Goal: Transaction & Acquisition: Purchase product/service

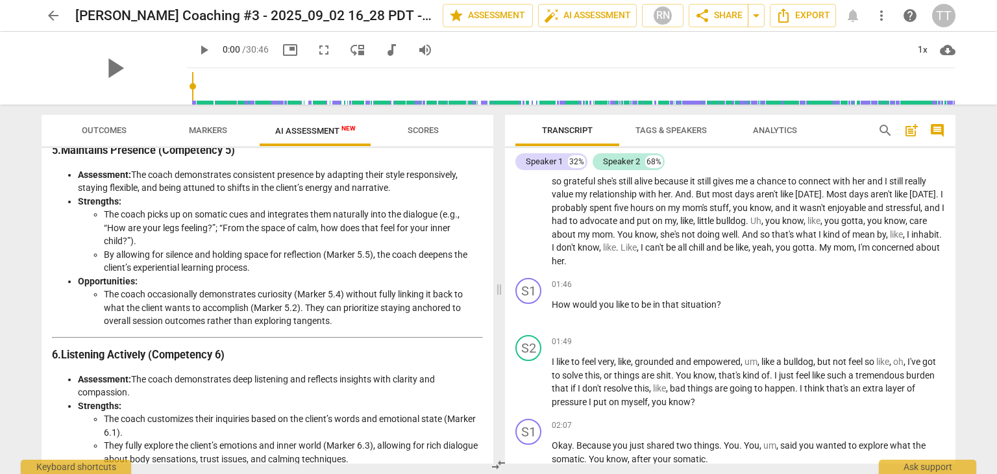
scroll to position [1130, 0]
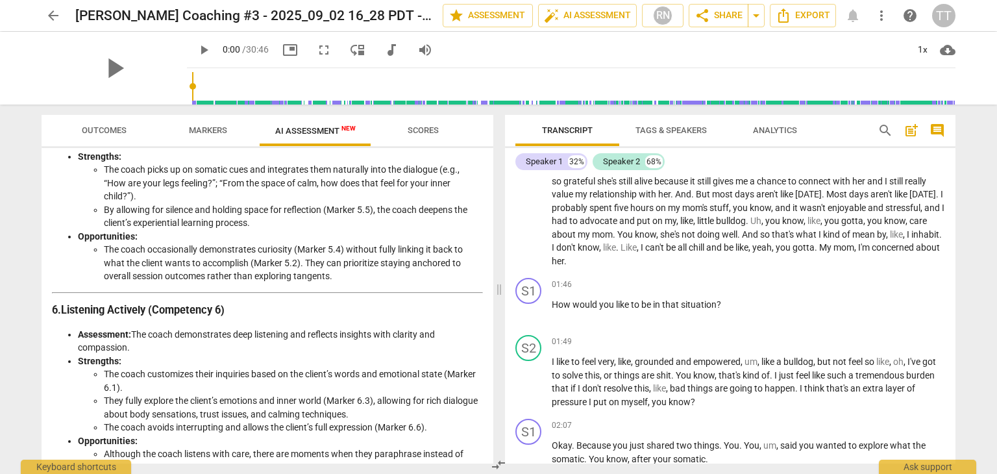
click at [288, 332] on div "Detailed and Objective Analysis of the Coach's Approach Introduction Using the …" at bounding box center [267, 285] width 431 height 2469
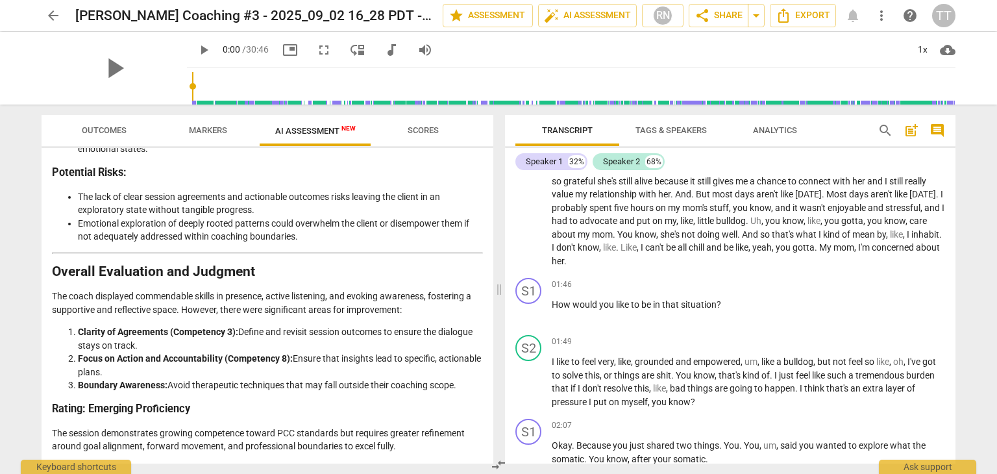
scroll to position [2234, 0]
click at [55, 23] on span "arrow_back" at bounding box center [53, 16] width 16 height 16
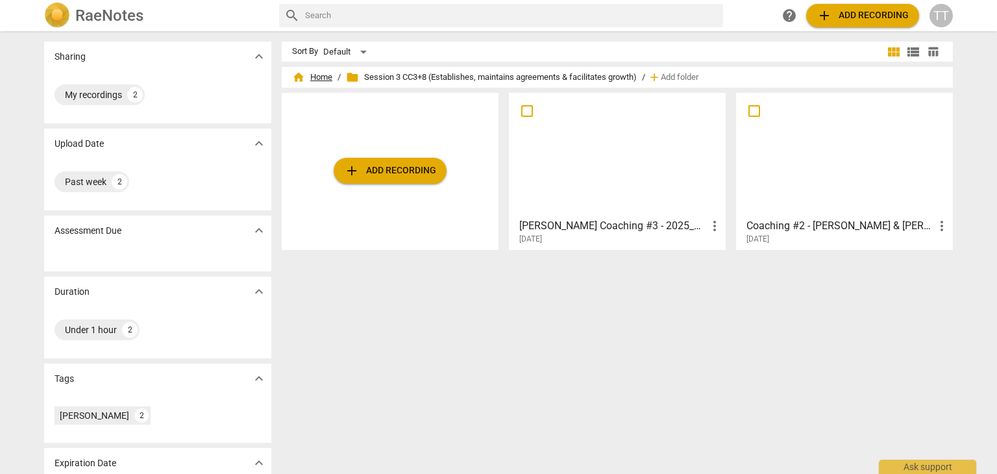
click at [324, 75] on span "home Home" at bounding box center [312, 77] width 40 height 13
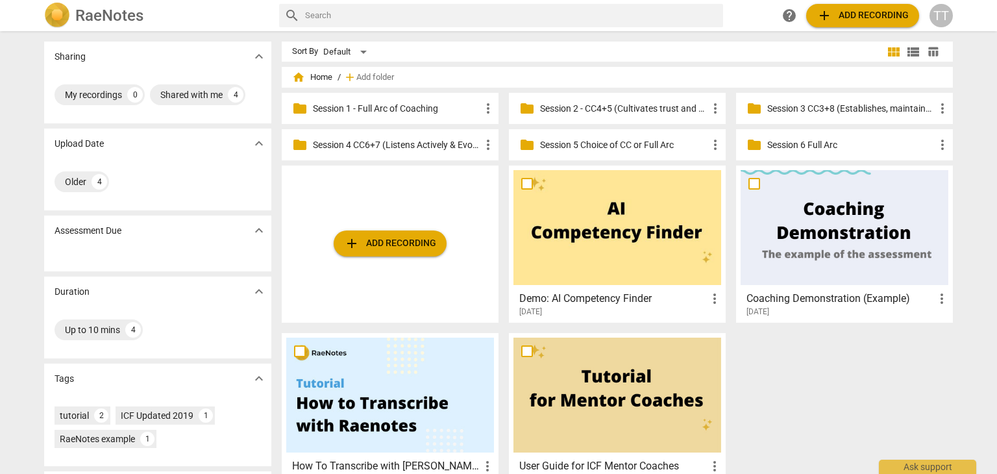
click at [786, 103] on p "Session 3 CC3+8 (Establishes, maintains agreements & facilitates growth)" at bounding box center [850, 109] width 167 height 14
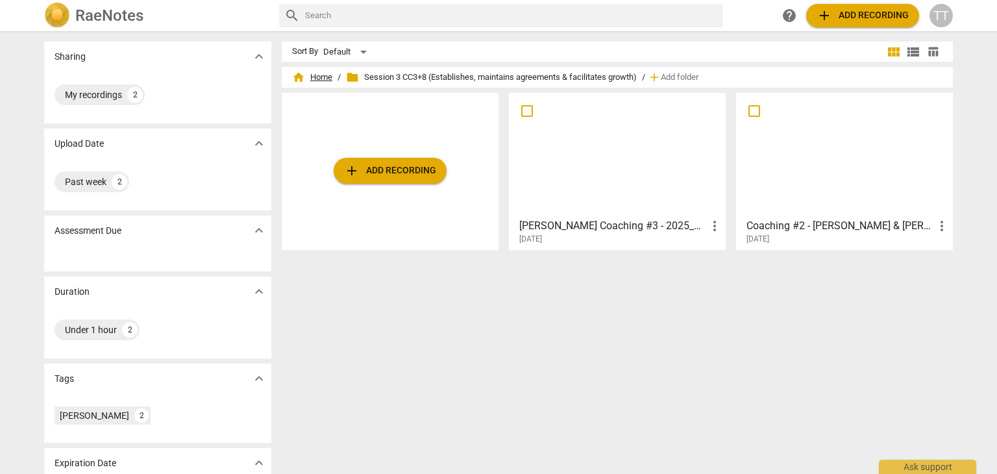
click at [325, 75] on span "home Home" at bounding box center [312, 77] width 40 height 13
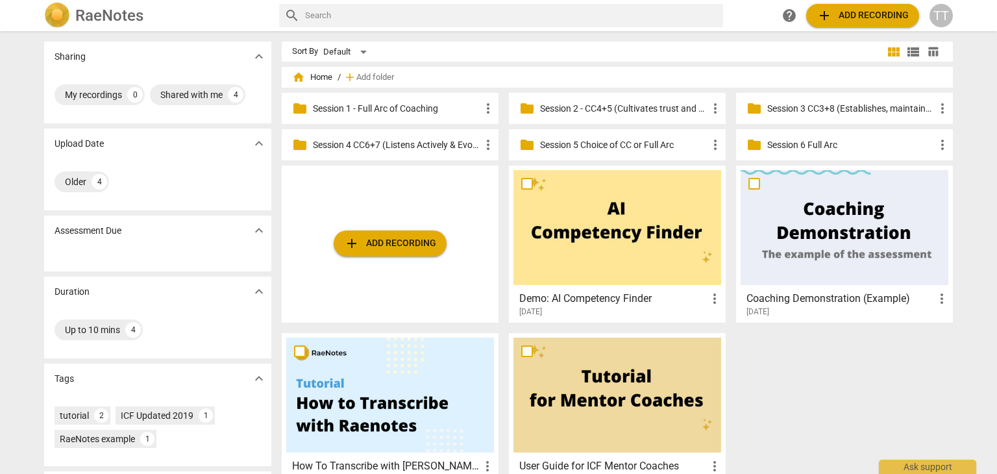
click at [425, 143] on p "Session 4 CC6+7 (Listens Actively & Evokes Awareness)" at bounding box center [396, 145] width 167 height 14
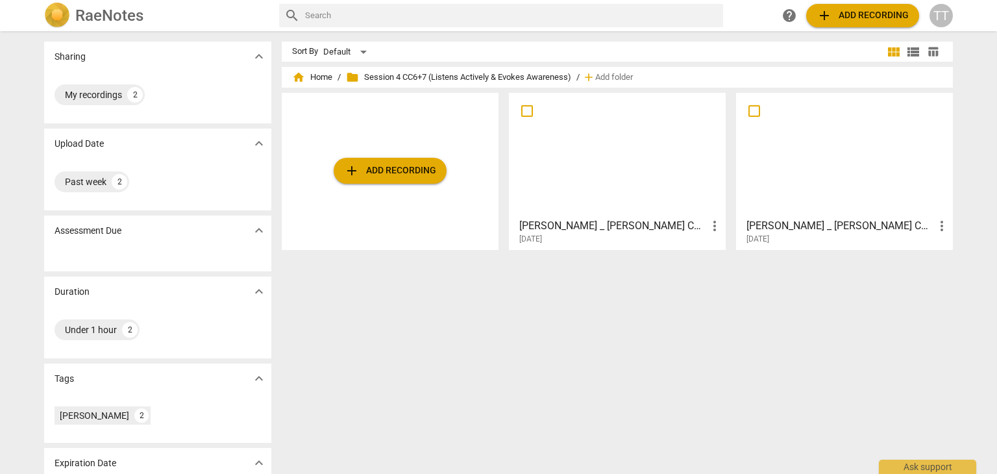
click at [791, 225] on h3 "[PERSON_NAME] _ [PERSON_NAME] Coaching #1 - 2025_08_29 14_59 PDT - Recording" at bounding box center [840, 226] width 188 height 16
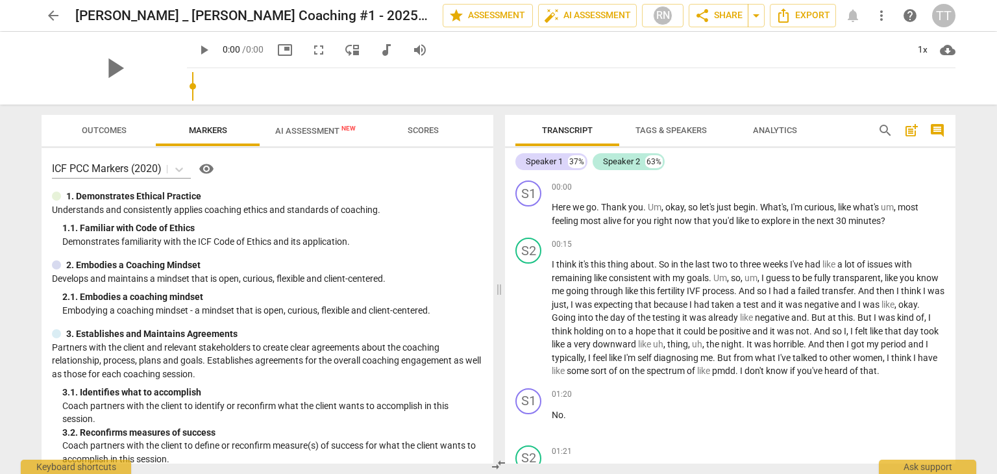
click at [301, 136] on span "AI Assessment New" at bounding box center [316, 130] width 112 height 19
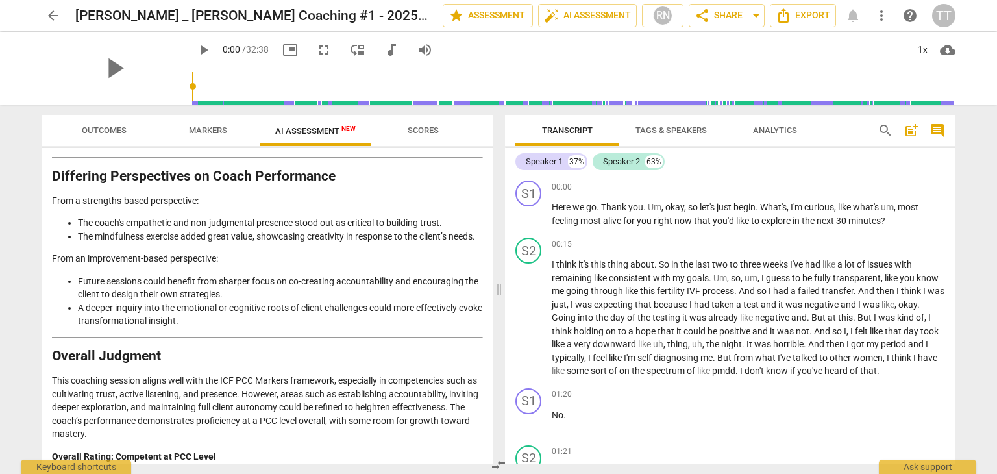
scroll to position [2084, 0]
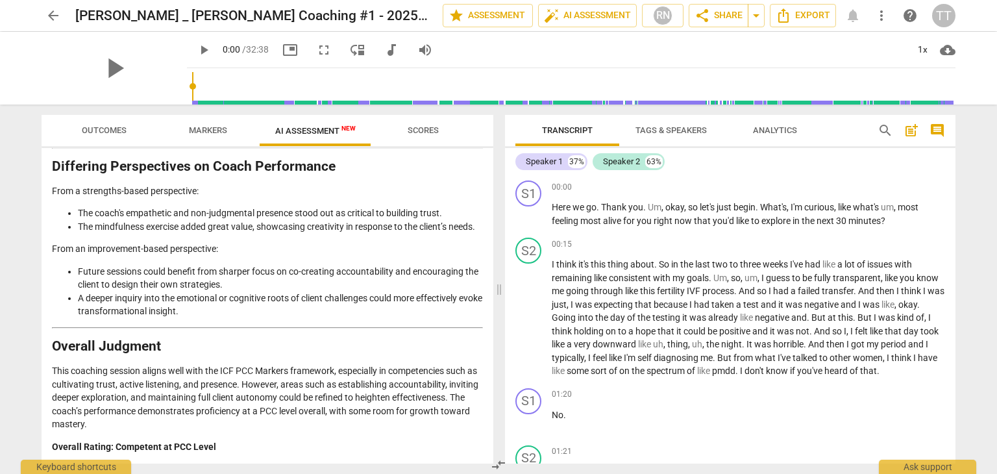
click at [60, 16] on span "arrow_back" at bounding box center [53, 16] width 16 height 16
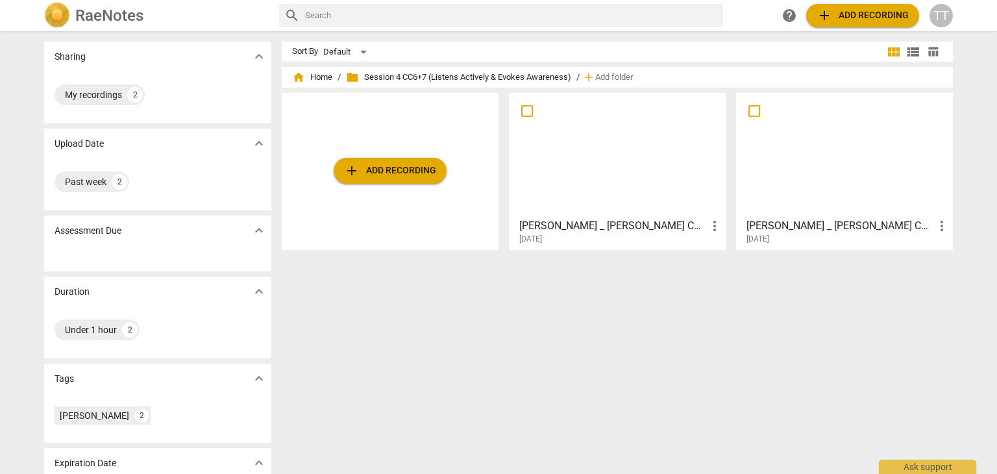
click at [535, 229] on h3 "[PERSON_NAME] _ [PERSON_NAME] Coaching #2 - 2025_09_02 16_58 PDT - Recording" at bounding box center [613, 226] width 188 height 16
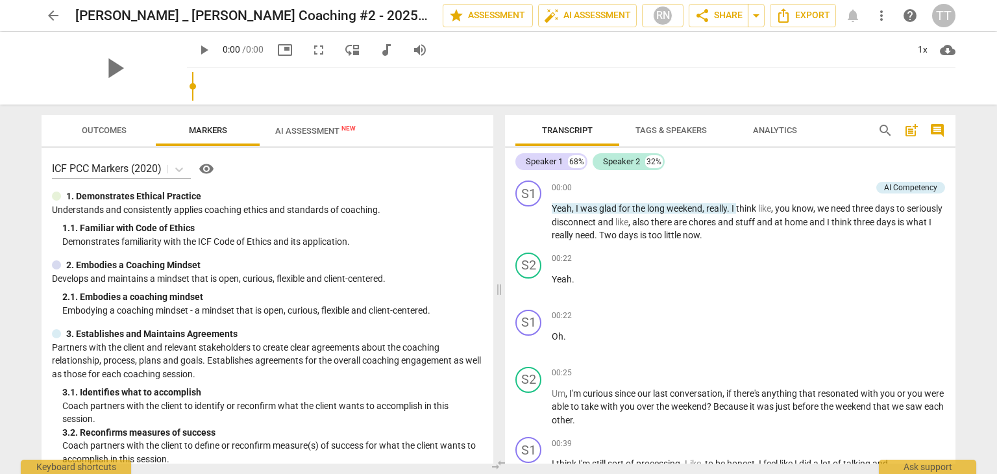
click at [315, 143] on button "AI Assessment New" at bounding box center [316, 130] width 112 height 31
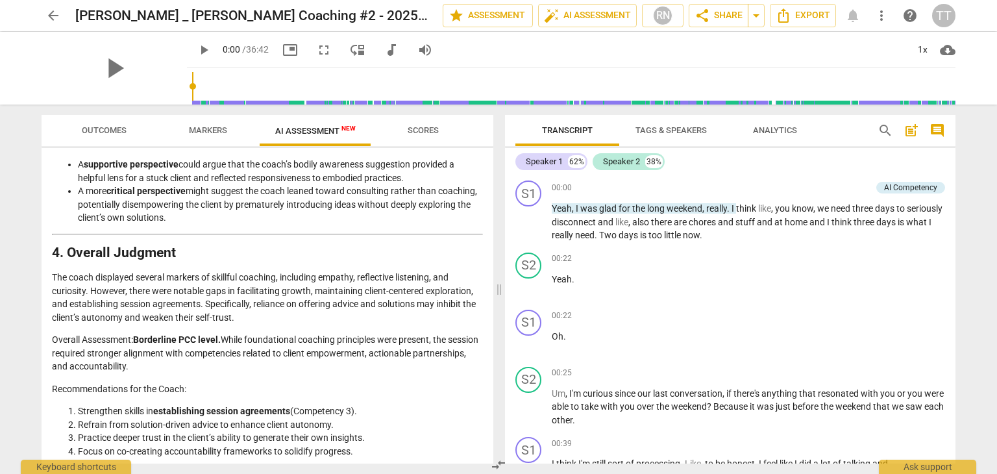
scroll to position [2102, 0]
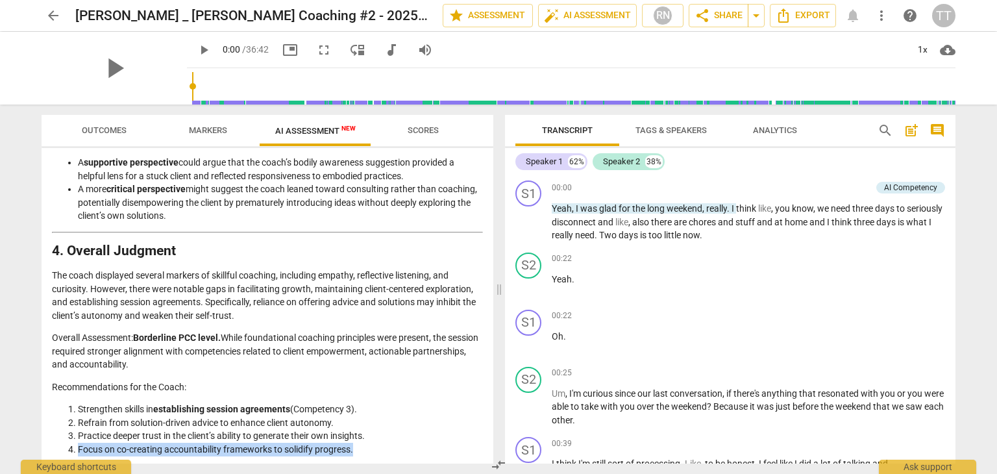
drag, startPoint x: 365, startPoint y: 447, endPoint x: 79, endPoint y: 447, distance: 285.6
click at [79, 447] on li "Focus on co-creating accountability frameworks to solidify progress." at bounding box center [280, 450] width 405 height 14
copy li "Focus on co-creating accountability frameworks to solidify progress."
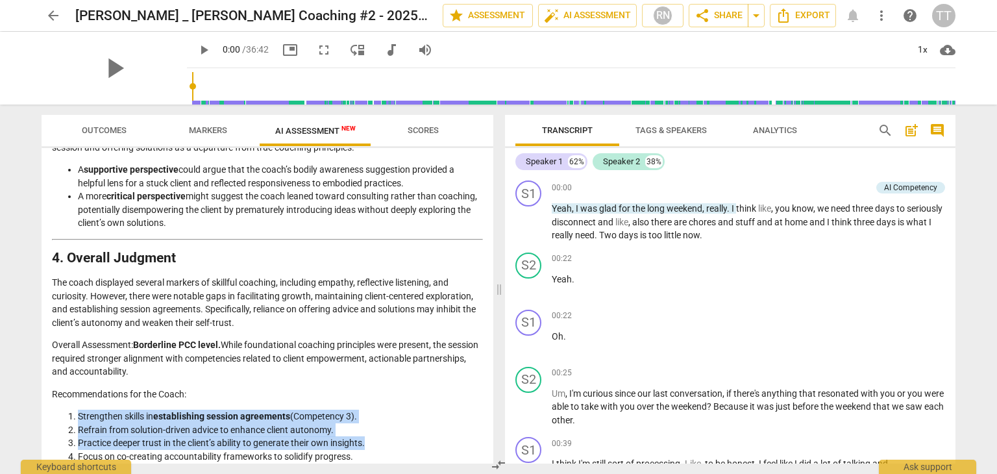
drag, startPoint x: 77, startPoint y: 415, endPoint x: 375, endPoint y: 441, distance: 299.7
click at [375, 441] on ol "Strengthen skills in establishing session agreements (Competency 3). Refrain fr…" at bounding box center [267, 436] width 431 height 53
copy ol "Strengthen skills in establishing session agreements (Competency 3). Refrain fr…"
click at [54, 17] on span "arrow_back" at bounding box center [53, 16] width 16 height 16
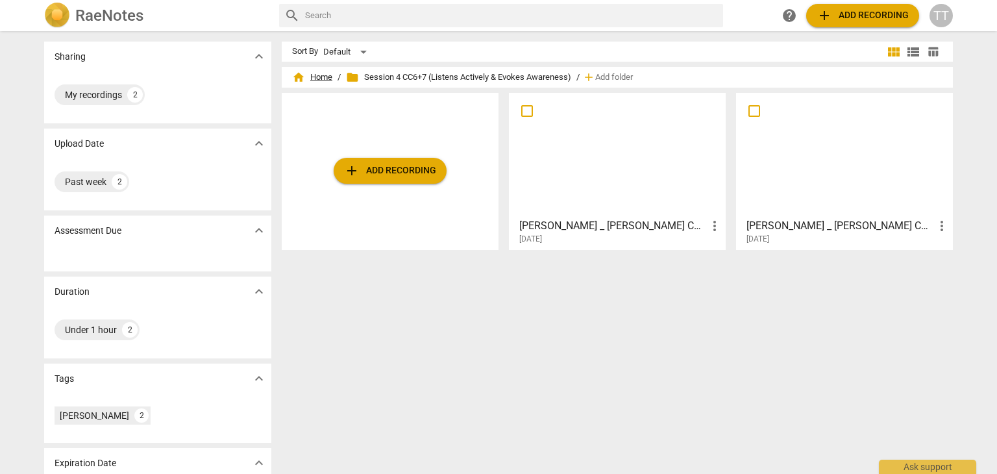
click at [321, 79] on span "home Home" at bounding box center [312, 77] width 40 height 13
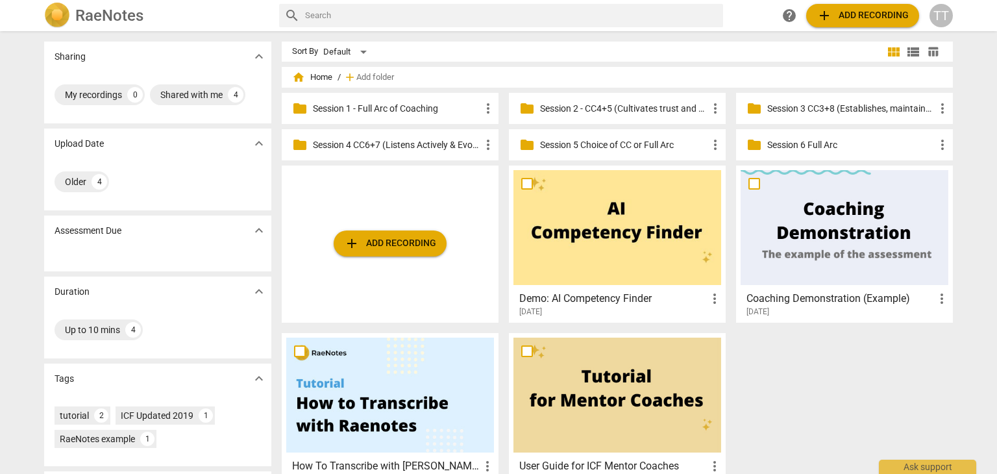
click at [325, 5] on input "text" at bounding box center [511, 15] width 413 height 21
type input "[PERSON_NAME]"
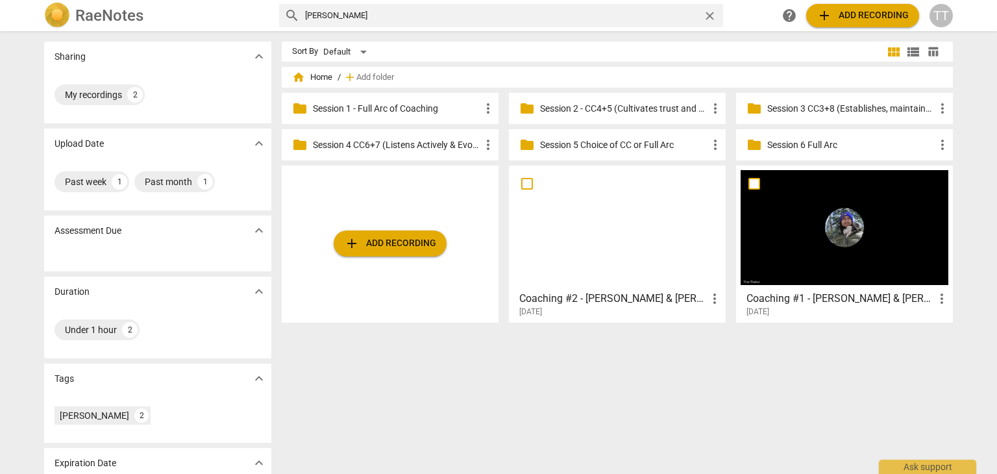
click at [595, 301] on h3 "Coaching #2 - [PERSON_NAME] & [PERSON_NAME] - 2025_08_27 13_28 PDT - Recording" at bounding box center [613, 299] width 188 height 16
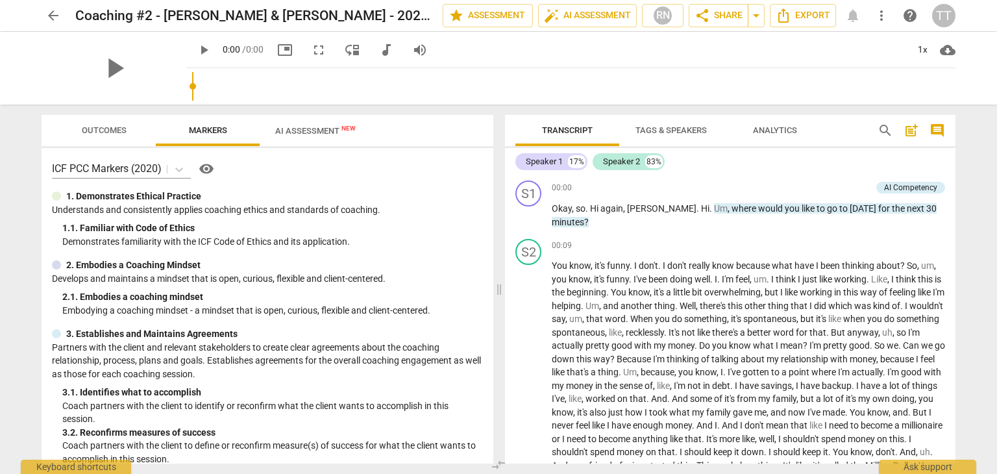
click at [308, 64] on div "play_arrow 0:00 / 0:00 picture_in_picture fullscreen move_down audiotrack volum…" at bounding box center [571, 50] width 769 height 36
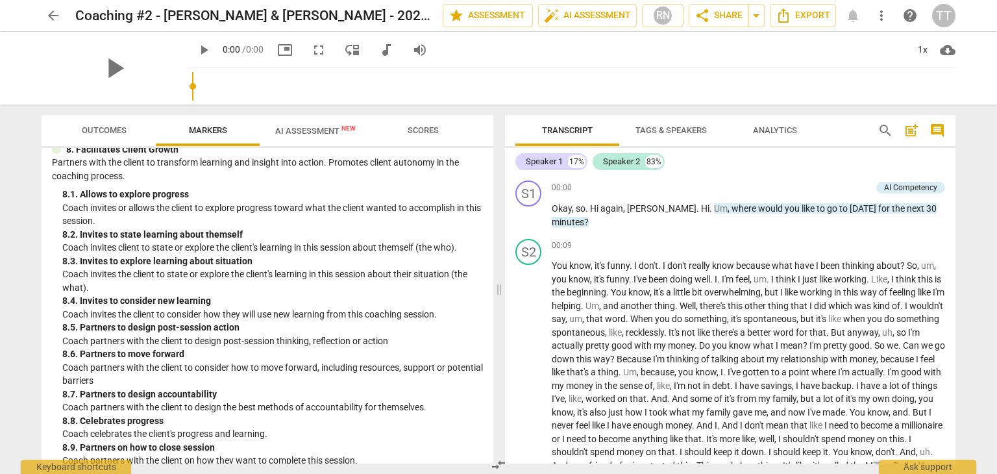
scroll to position [1448, 0]
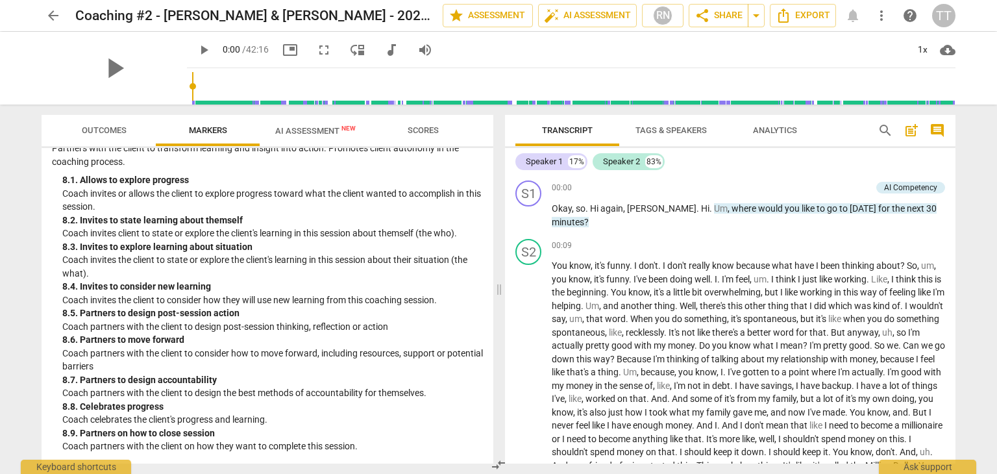
click at [319, 127] on span "AI Assessment New" at bounding box center [315, 131] width 80 height 10
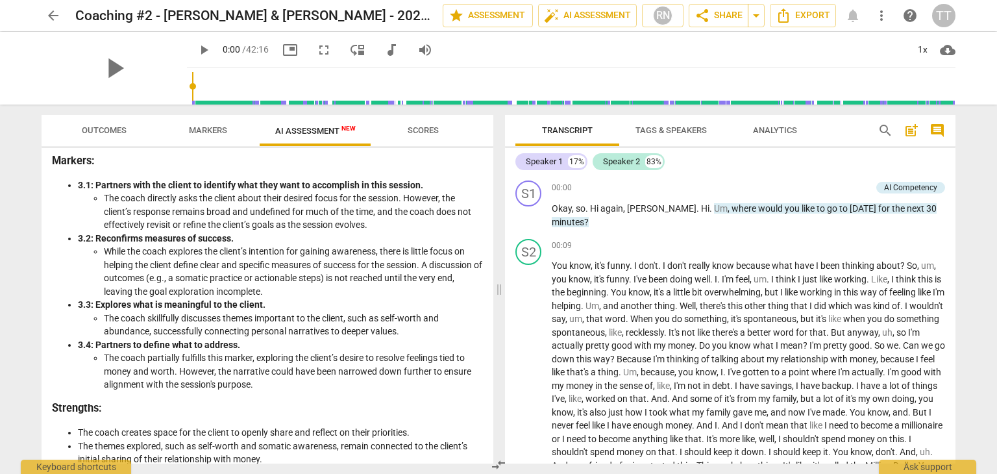
scroll to position [0, 0]
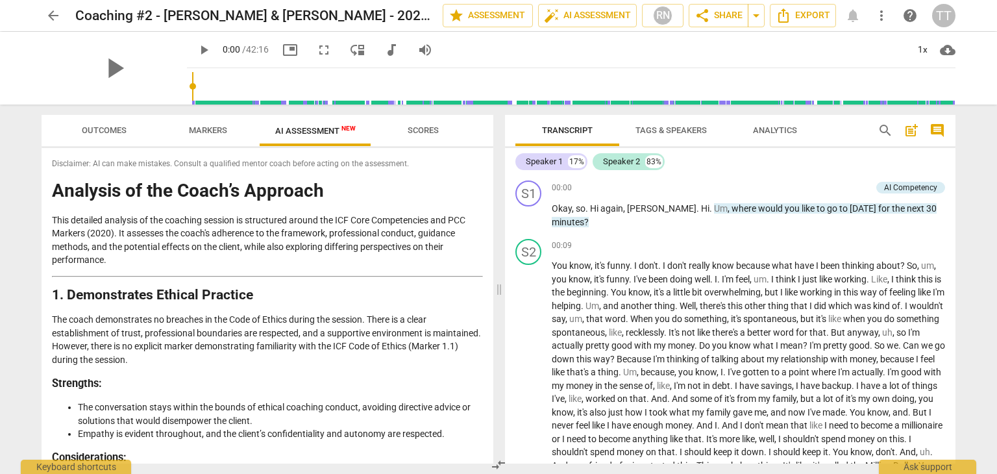
click at [62, 16] on span "arrow_back" at bounding box center [53, 16] width 23 height 16
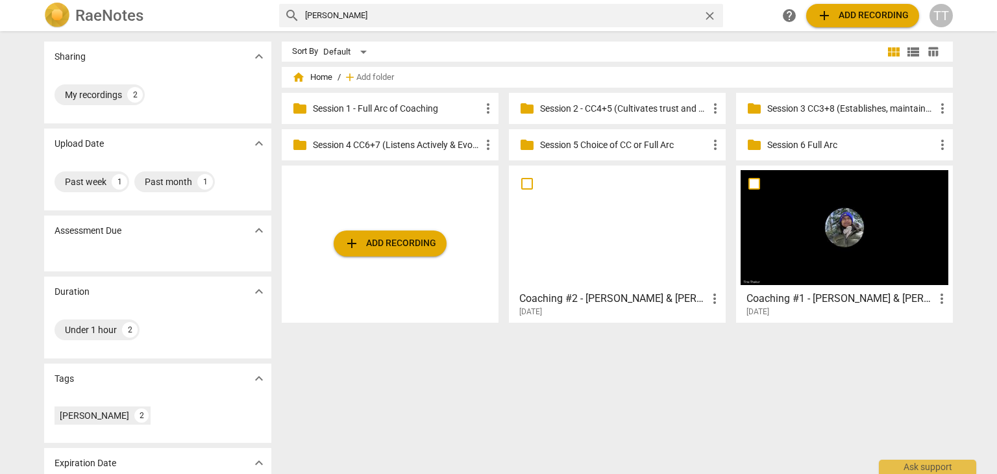
click at [417, 145] on p "Session 4 CC6+7 (Listens Actively & Evokes Awareness)" at bounding box center [396, 145] width 167 height 14
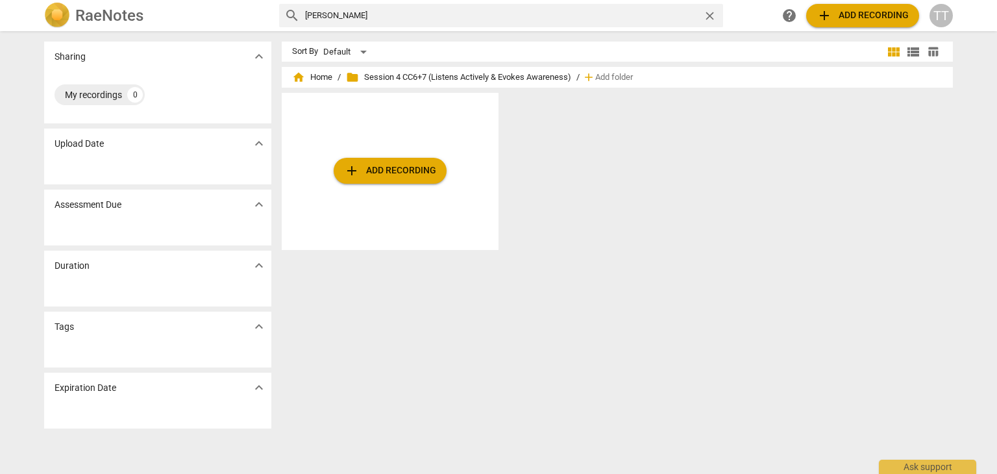
click at [332, 72] on div "home Home / folder Session 4 CC6+7 (Listens Actively & Evokes Awareness) / add …" at bounding box center [617, 77] width 650 height 21
click at [322, 82] on span "home Home" at bounding box center [312, 77] width 40 height 13
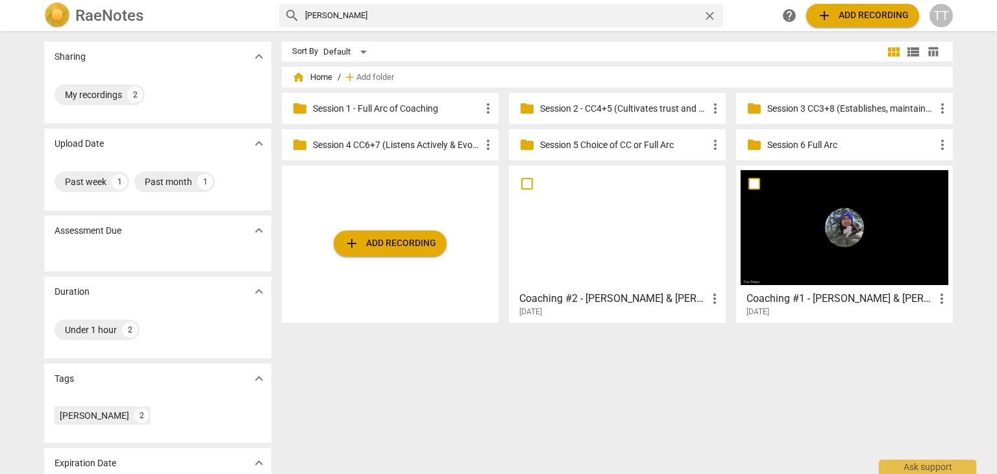
click at [800, 108] on p "Session 3 CC3+8 (Establishes, maintains agreements & facilitates growth)" at bounding box center [850, 109] width 167 height 14
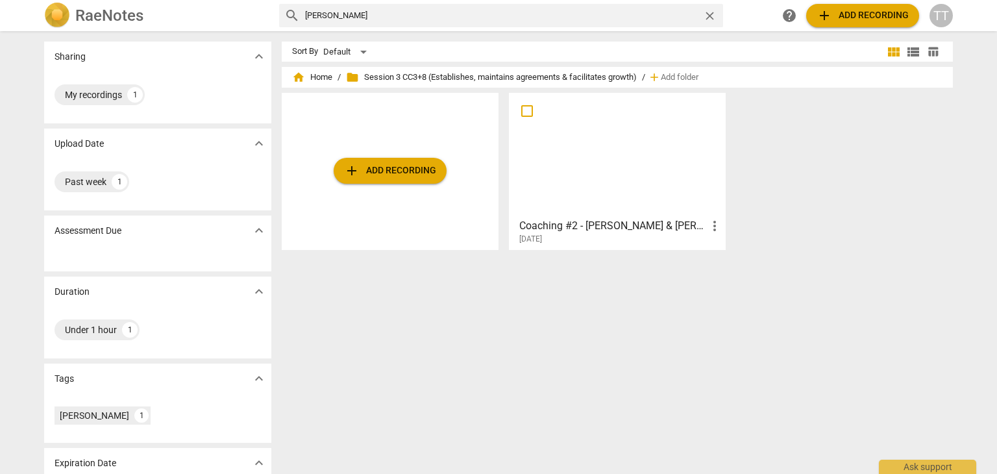
click at [401, 73] on span "folder Session 3 CC3+8 (Establishes, maintains agreements & facilitates growth)" at bounding box center [491, 77] width 291 height 13
click at [323, 81] on span "home Home" at bounding box center [312, 77] width 40 height 13
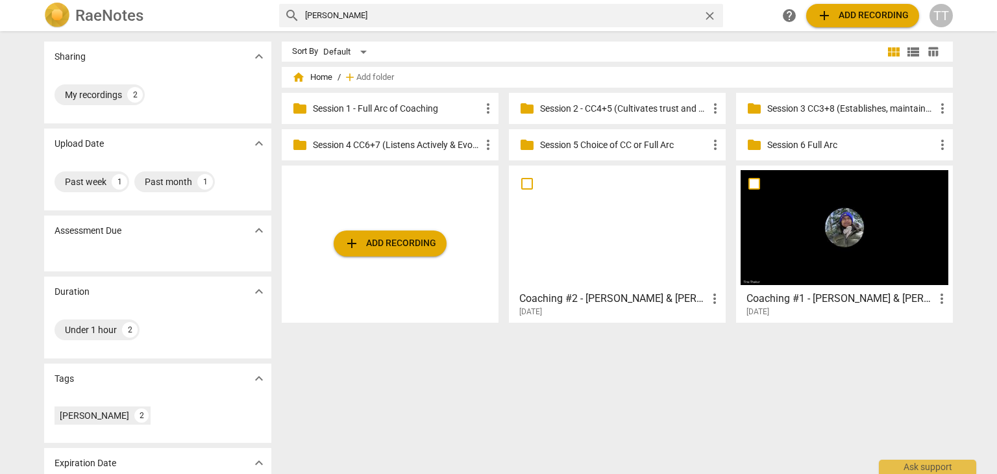
click at [583, 115] on div "folder Session 2 - CC4+5 (Cultivates trust and safety & Maintains Presence) mor…" at bounding box center [617, 108] width 217 height 31
click at [586, 108] on p "Session 2 - CC4+5 (Cultivates trust and safety & Maintains Presence)" at bounding box center [623, 109] width 167 height 14
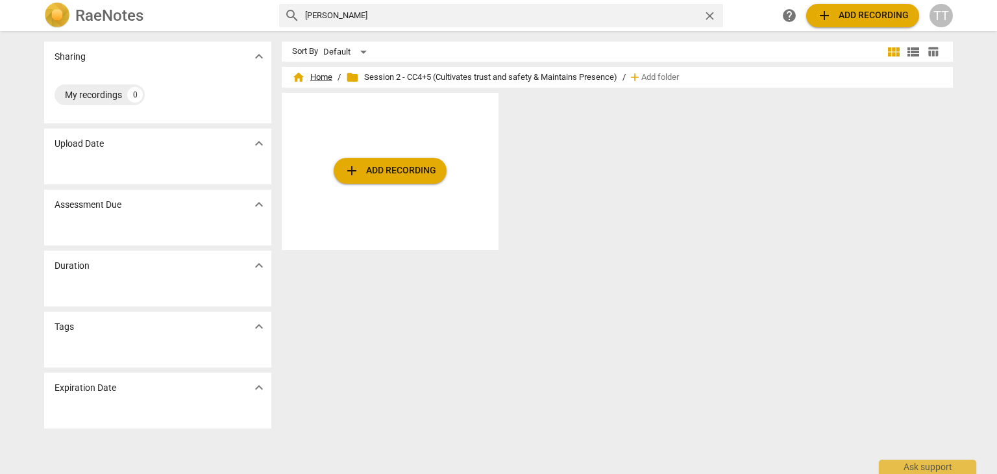
click at [322, 77] on span "home Home" at bounding box center [312, 77] width 40 height 13
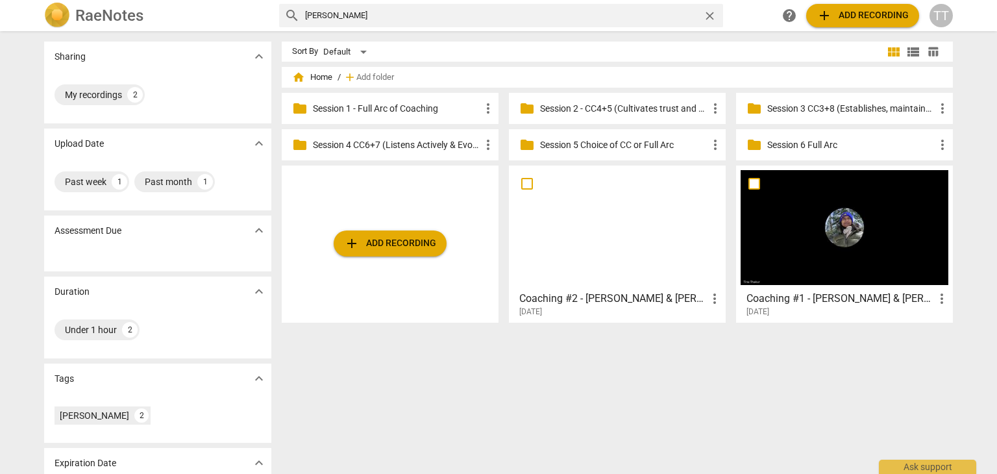
click at [787, 104] on p "Session 3 CC3+8 (Establishes, maintains agreements & facilitates growth)" at bounding box center [850, 109] width 167 height 14
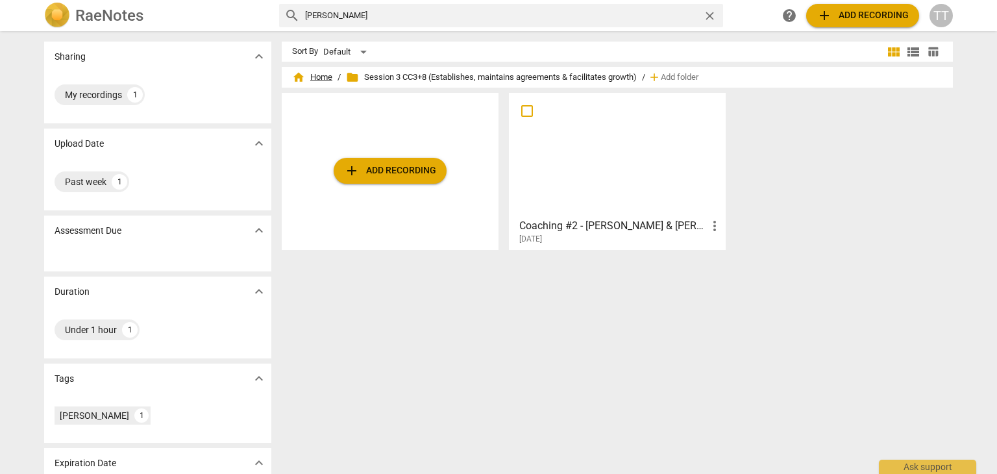
click at [316, 73] on span "home Home" at bounding box center [312, 77] width 40 height 13
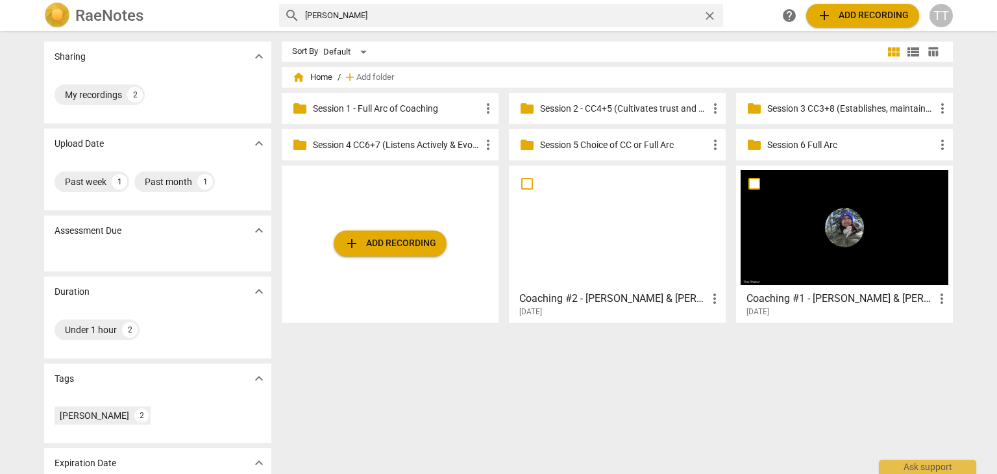
click at [358, 147] on p "Session 4 CC6+7 (Listens Actively & Evokes Awareness)" at bounding box center [396, 145] width 167 height 14
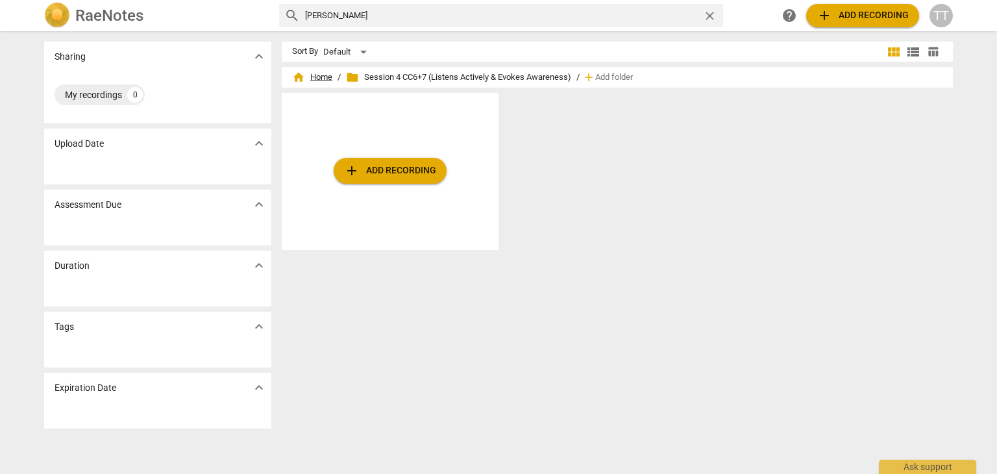
click at [314, 79] on span "home Home" at bounding box center [312, 77] width 40 height 13
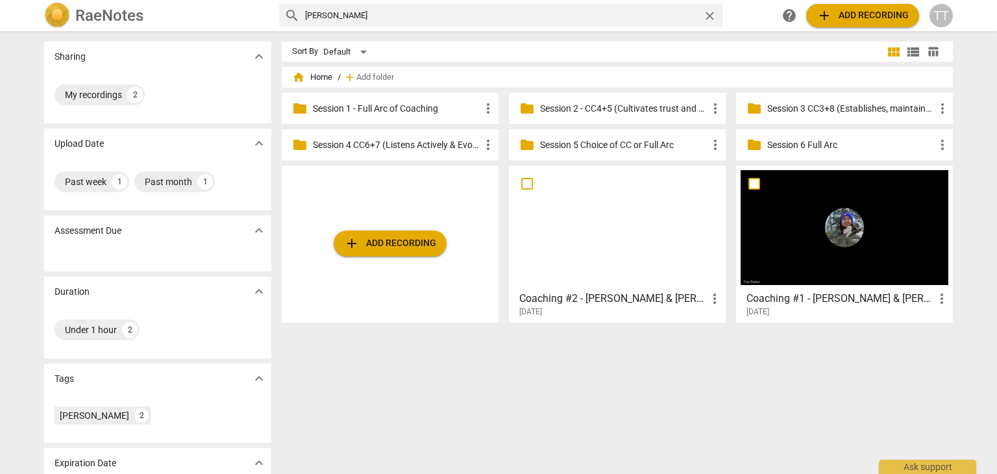
click at [557, 147] on p "Session 5 Choice of CC or Full Arc" at bounding box center [623, 145] width 167 height 14
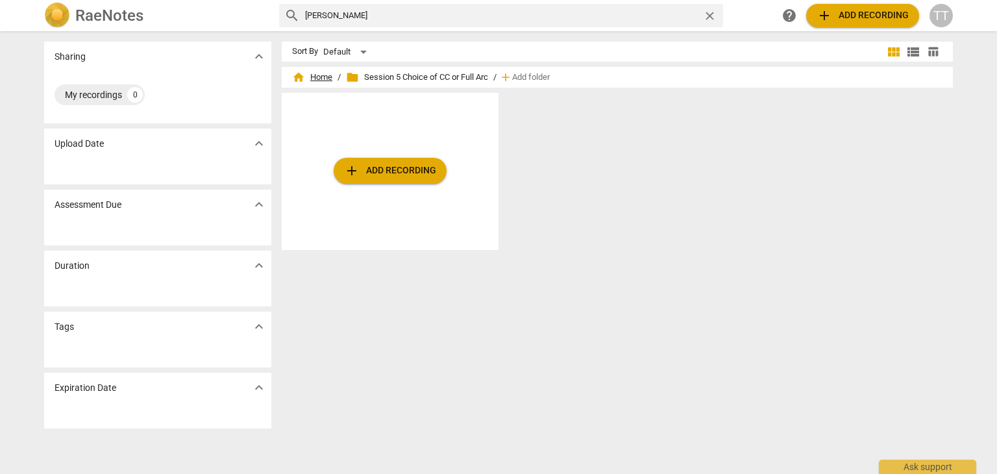
click at [319, 71] on span "home Home" at bounding box center [312, 77] width 40 height 13
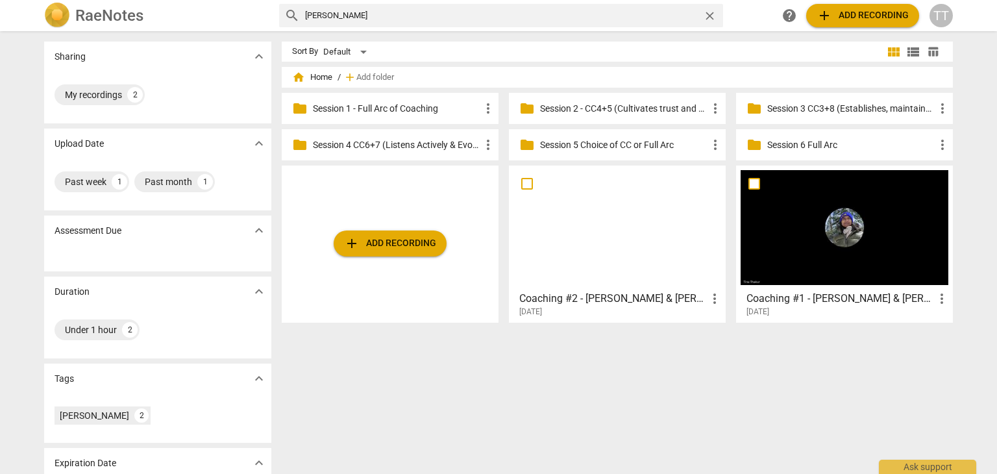
click at [813, 144] on p "Session 6 Full Arc" at bounding box center [850, 145] width 167 height 14
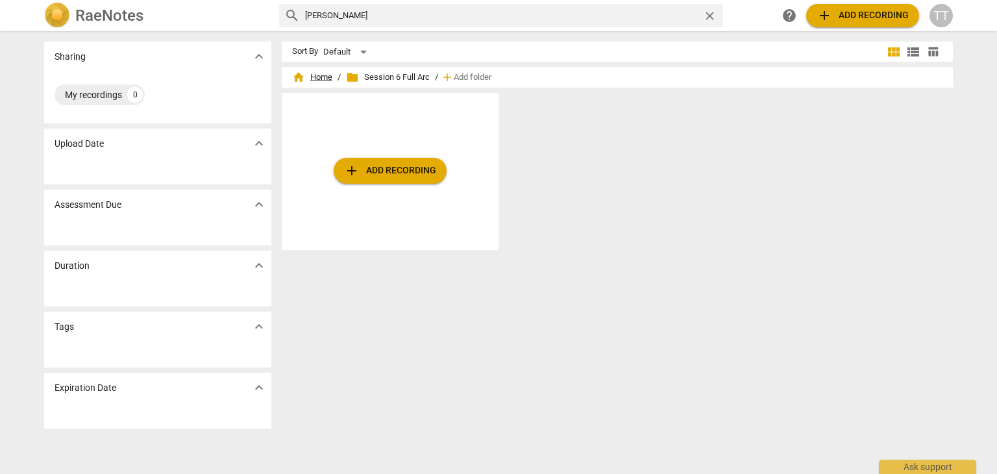
click at [316, 75] on span "home Home" at bounding box center [312, 77] width 40 height 13
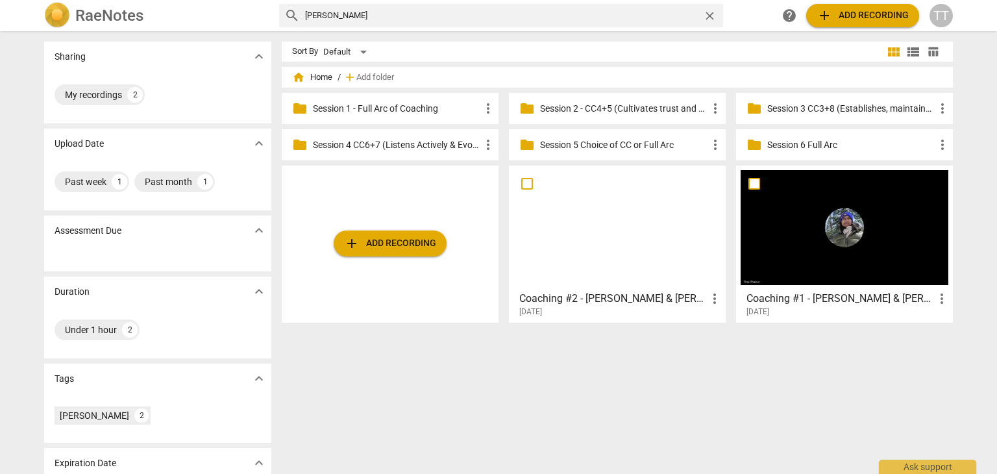
click at [816, 108] on p "Session 3 CC3+8 (Establishes, maintains agreements & facilitates growth)" at bounding box center [850, 109] width 167 height 14
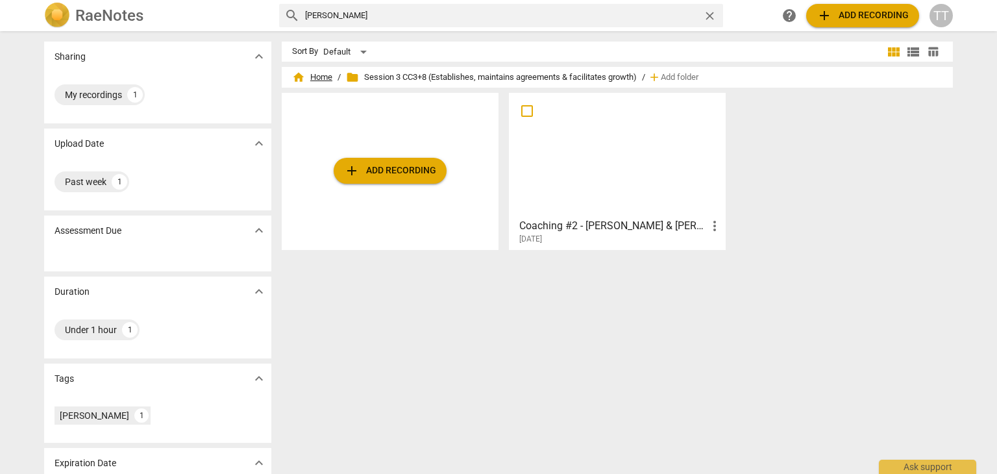
click at [326, 79] on span "home Home" at bounding box center [312, 77] width 40 height 13
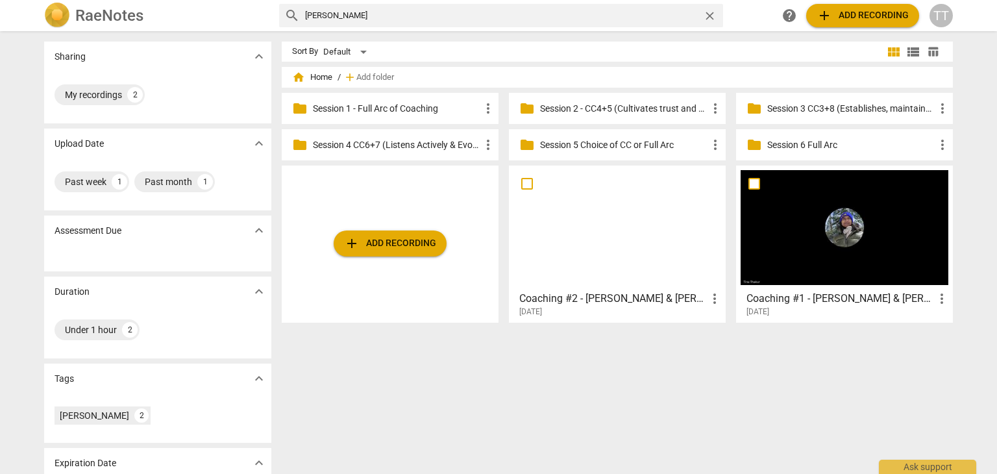
click at [704, 10] on span "close" at bounding box center [710, 16] width 14 height 14
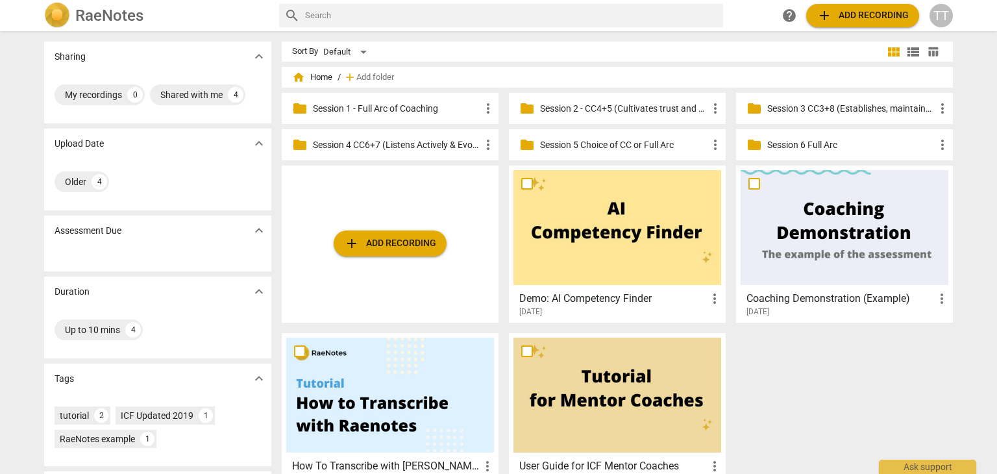
click at [336, 109] on p "Session 1 - Full Arc of Coaching" at bounding box center [396, 109] width 167 height 14
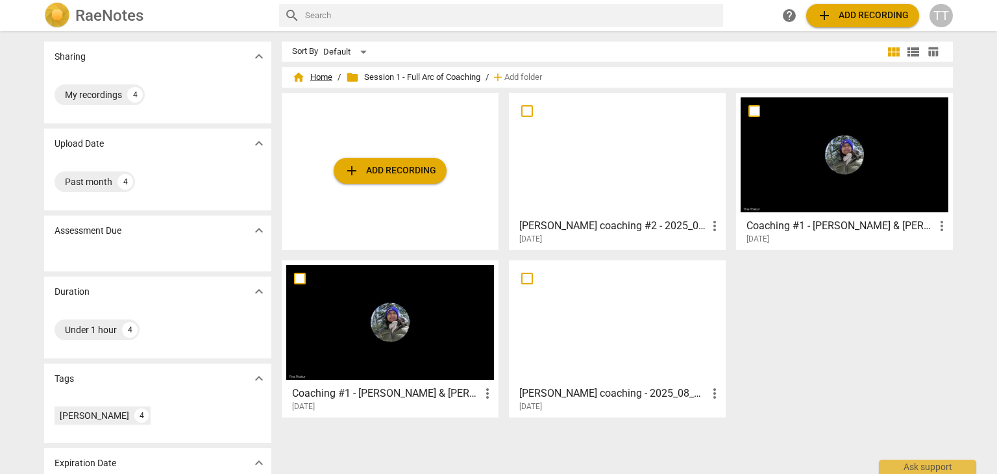
click at [322, 77] on span "home Home" at bounding box center [312, 77] width 40 height 13
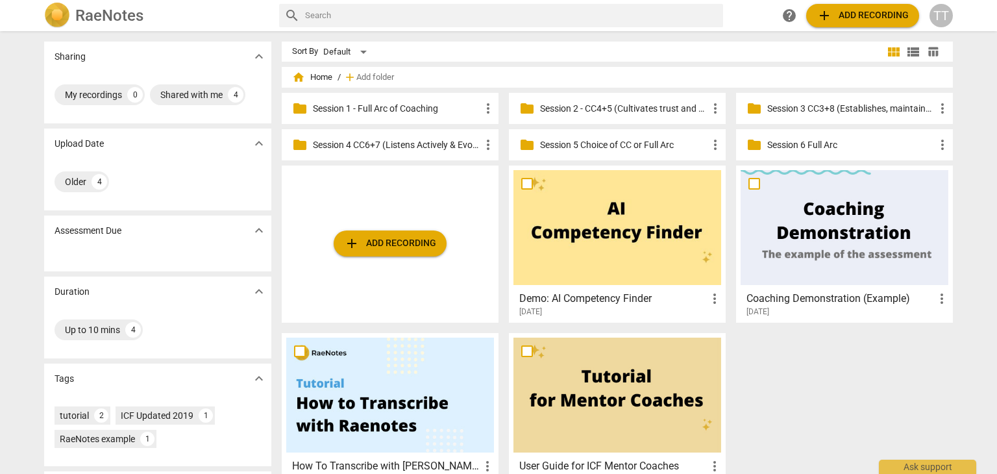
click at [547, 116] on div "folder Session 2 - CC4+5 (Cultivates trust and safety & Maintains Presence) mor…" at bounding box center [617, 108] width 217 height 31
click at [547, 110] on p "Session 2 - CC4+5 (Cultivates trust and safety & Maintains Presence)" at bounding box center [623, 109] width 167 height 14
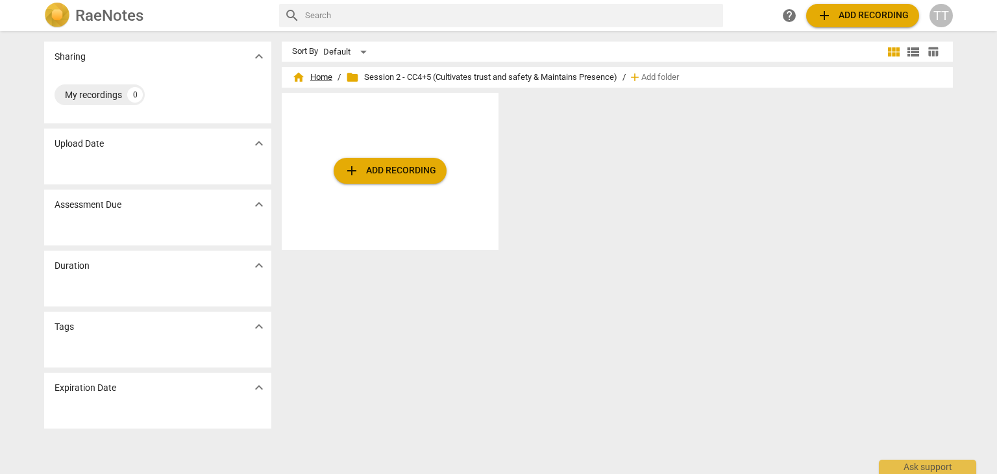
click at [312, 79] on span "home Home" at bounding box center [312, 77] width 40 height 13
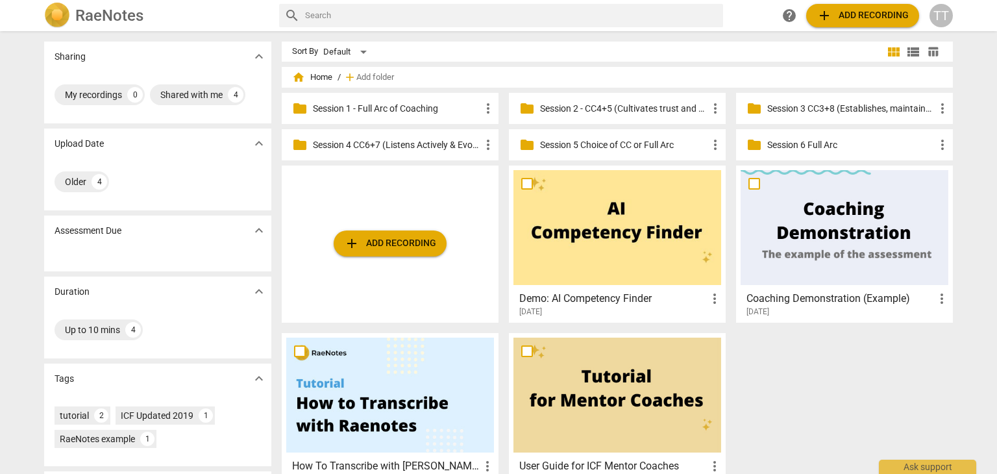
click at [857, 101] on div "folder Session 3 CC3+8 (Establishes, maintains agreements & facilitates growth)…" at bounding box center [844, 108] width 217 height 31
click at [859, 103] on p "Session 3 CC3+8 (Establishes, maintains agreements & facilitates growth)" at bounding box center [850, 109] width 167 height 14
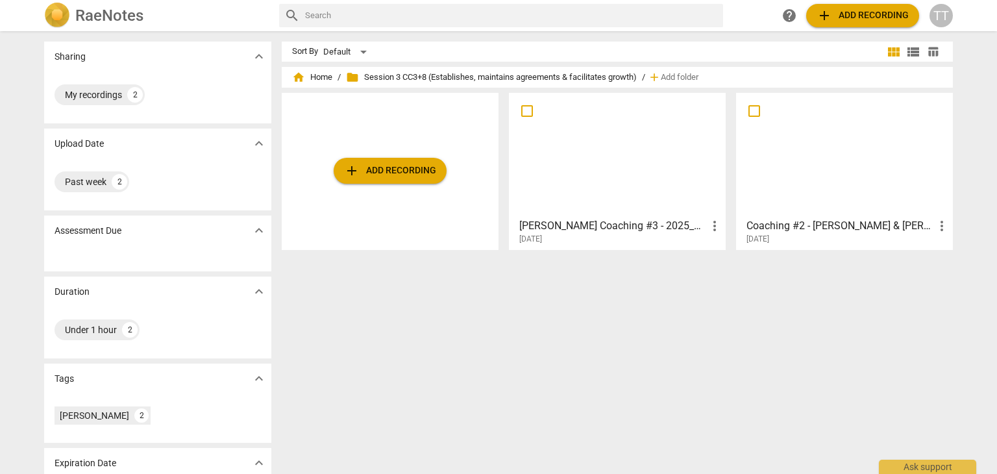
click at [552, 230] on h3 "[PERSON_NAME] Coaching #3 - 2025_09_02 16_28 PDT - Recording" at bounding box center [613, 226] width 188 height 16
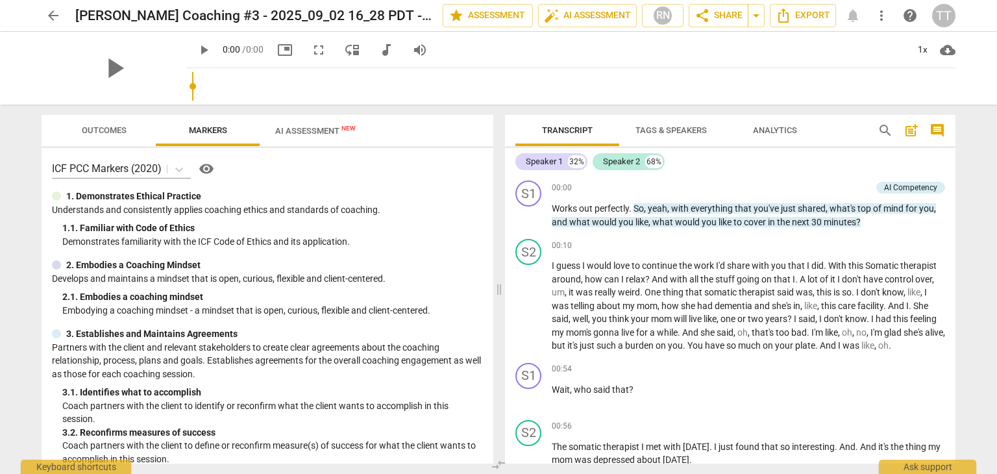
click at [310, 126] on span "AI Assessment New" at bounding box center [315, 131] width 80 height 10
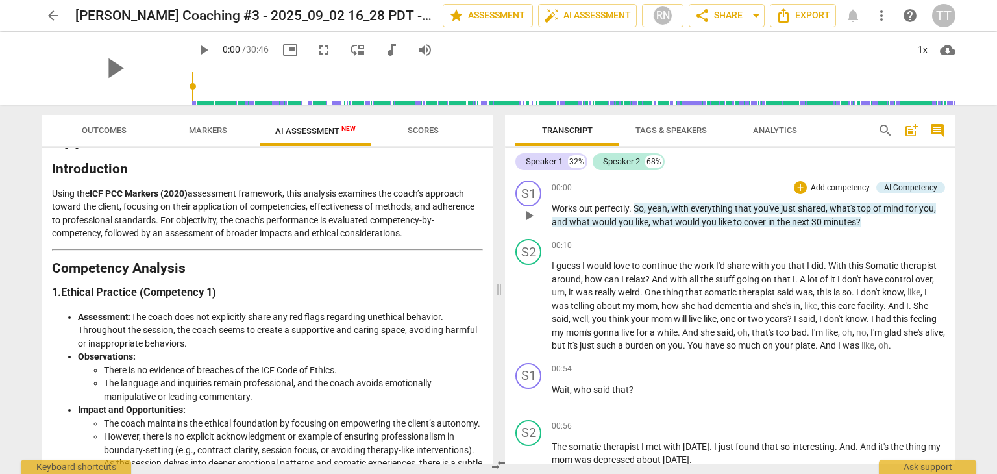
click at [842, 188] on p "Add competency" at bounding box center [840, 188] width 62 height 12
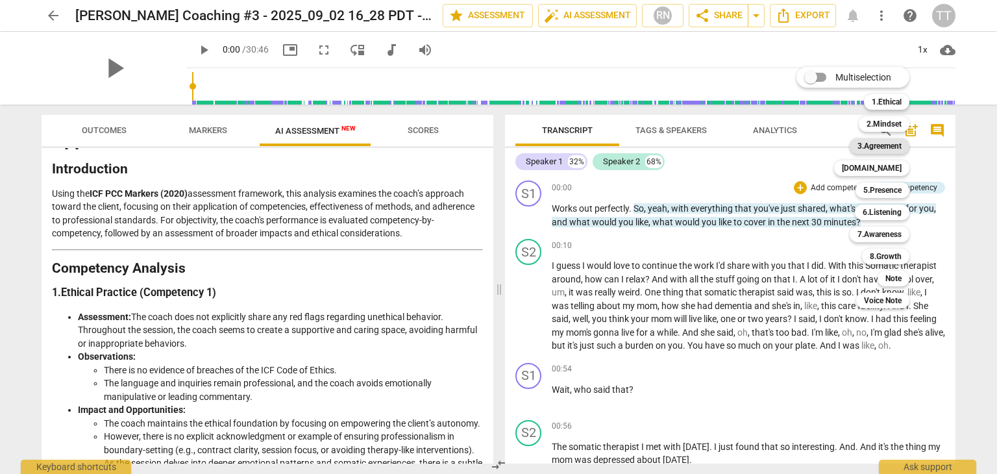
click at [881, 149] on b "3.Agreement" at bounding box center [879, 146] width 44 height 16
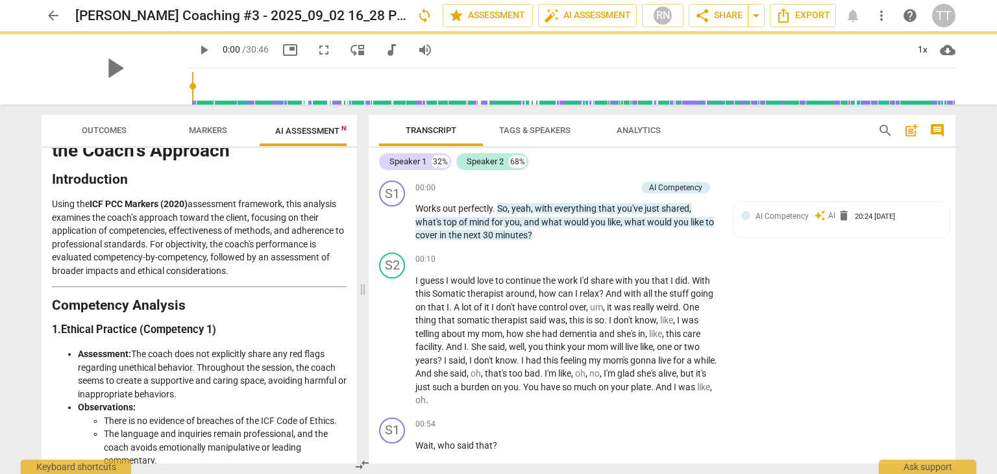
scroll to position [82, 0]
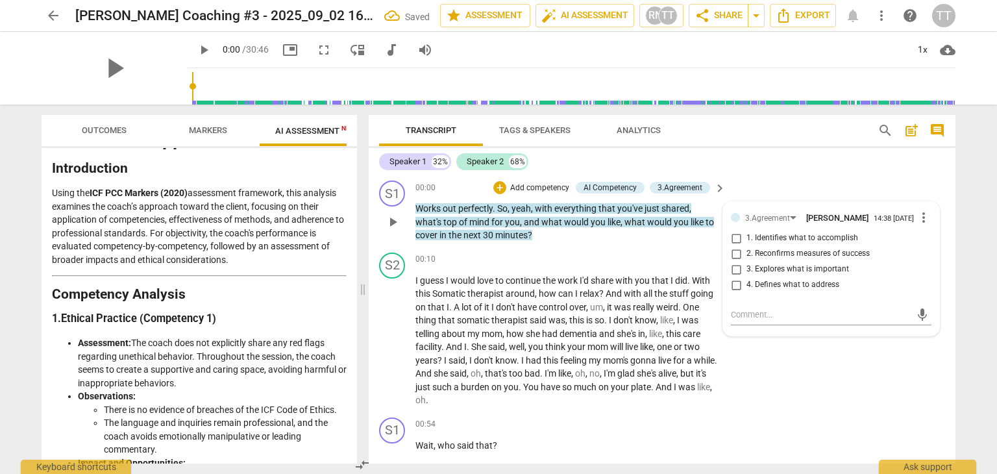
click at [790, 238] on span "1. Identifies what to accomplish" at bounding box center [802, 238] width 112 height 12
click at [746, 238] on input "1. Identifies what to accomplish" at bounding box center [736, 238] width 21 height 16
checkbox input "true"
click at [796, 269] on span "3. Explores what is important" at bounding box center [797, 270] width 103 height 12
click at [746, 269] on input "3. Explores what is important" at bounding box center [736, 270] width 21 height 16
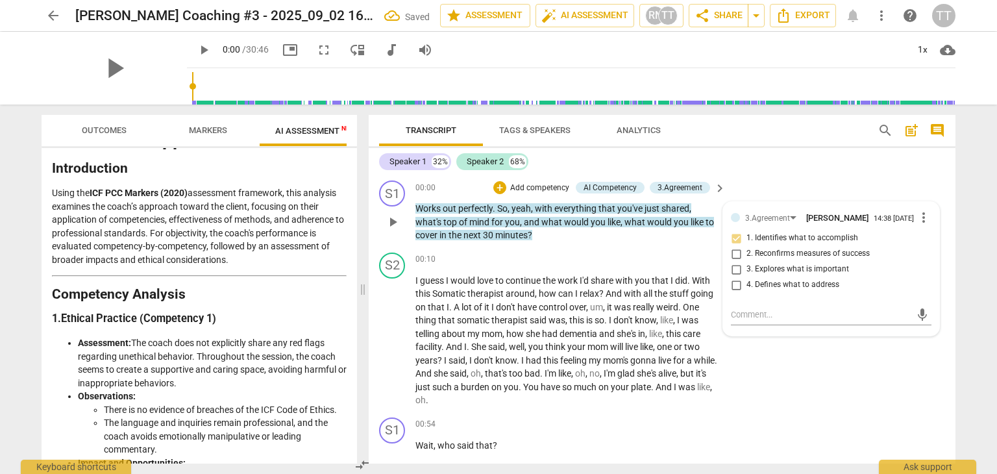
checkbox input "true"
click at [749, 237] on span "1. Identifies what to accomplish" at bounding box center [802, 238] width 112 height 12
click at [746, 237] on input "1. Identifies what to accomplish" at bounding box center [736, 238] width 21 height 16
checkbox input "true"
click at [883, 184] on div "S1 play_arrow pause 00:00 + Add competency AI Competency 3.Agreement keyboard_a…" at bounding box center [662, 211] width 587 height 72
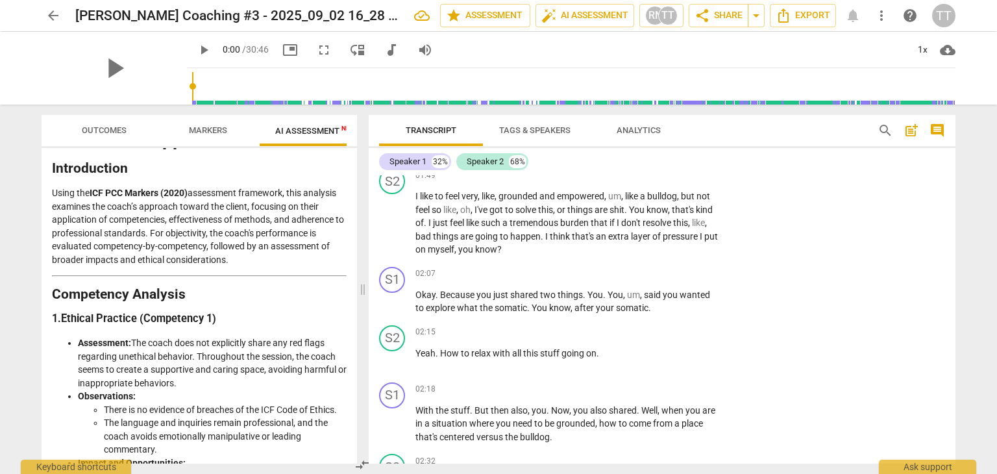
scroll to position [659, 0]
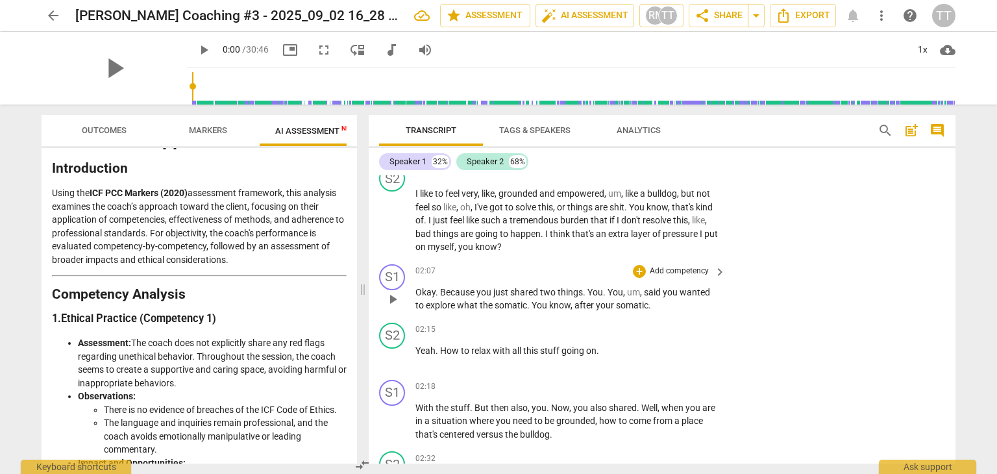
click at [667, 271] on p "Add competency" at bounding box center [679, 271] width 62 height 12
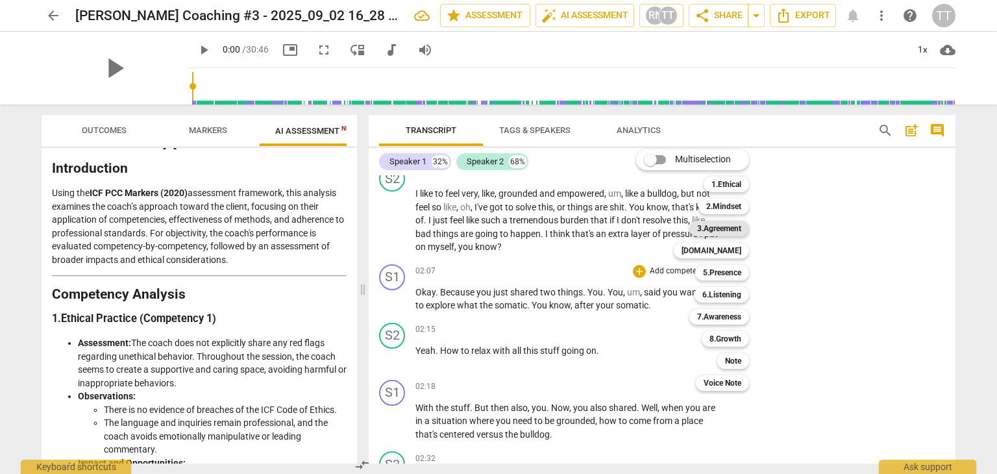
click at [729, 230] on b "3.Agreement" at bounding box center [719, 229] width 44 height 16
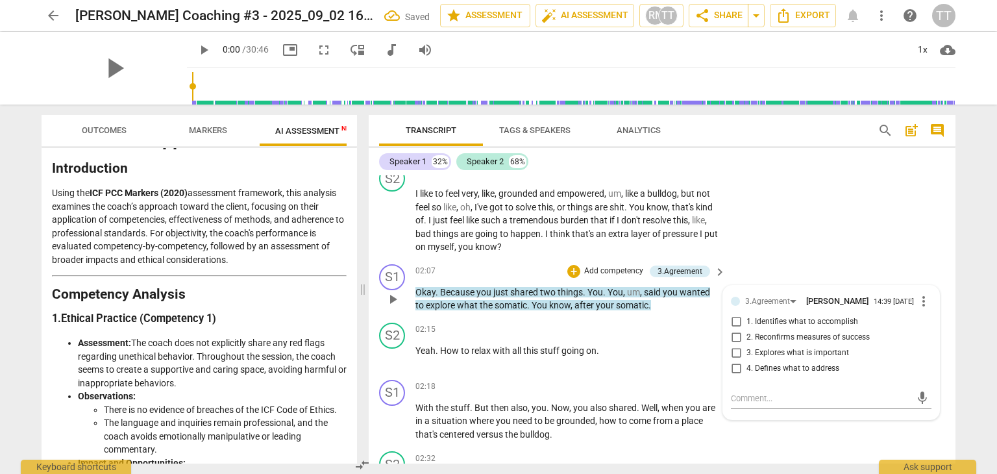
click at [787, 340] on span "2. Reconfirms measures of success" at bounding box center [807, 338] width 123 height 12
click at [746, 340] on input "2. Reconfirms measures of success" at bounding box center [736, 338] width 21 height 16
checkbox input "true"
click at [793, 351] on span "3. Explores what is important" at bounding box center [797, 353] width 103 height 12
click at [746, 351] on input "3. Explores what is important" at bounding box center [736, 353] width 21 height 16
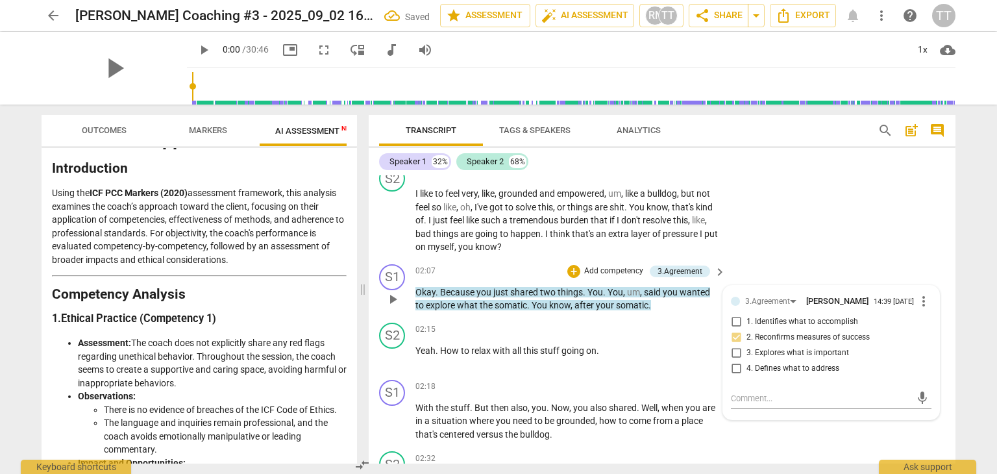
checkbox input "true"
click at [848, 191] on div "S2 play_arrow pause 01:49 + Add competency keyboard_arrow_right I like to feel …" at bounding box center [662, 209] width 587 height 99
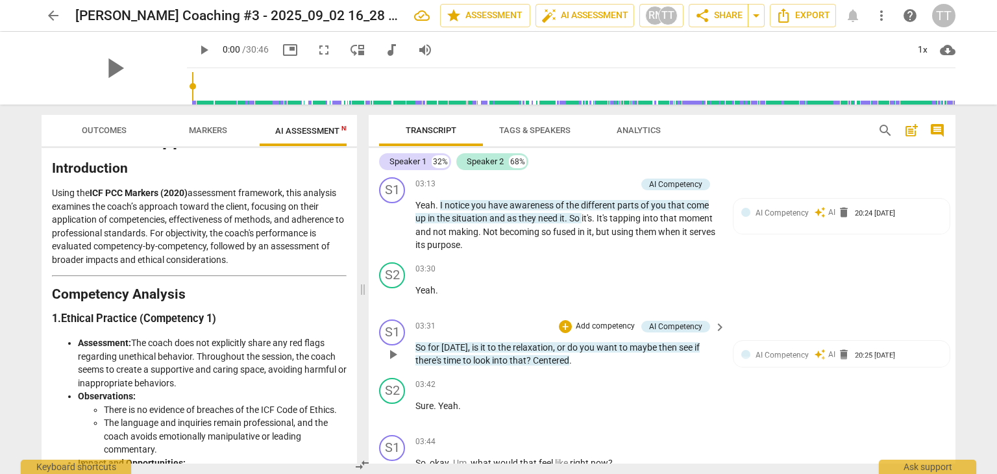
scroll to position [1201, 0]
click at [583, 319] on p "Add competency" at bounding box center [605, 325] width 62 height 12
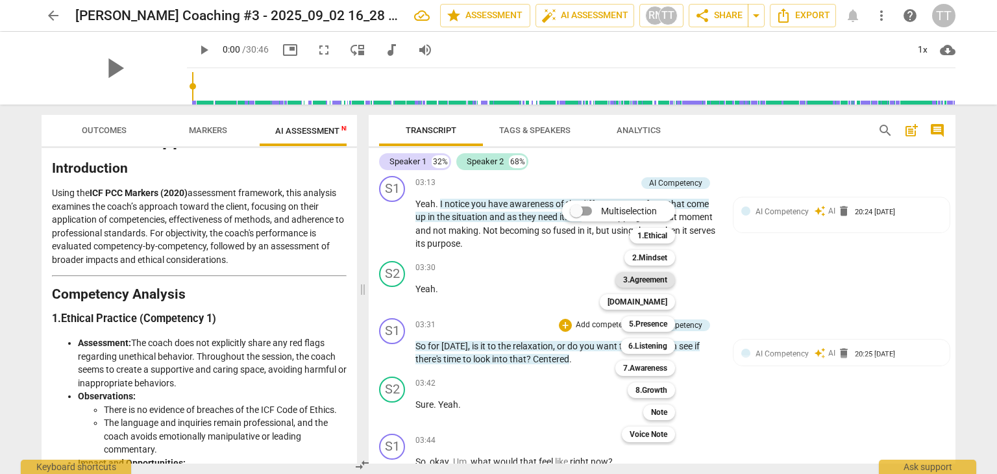
click at [661, 278] on b "3.Agreement" at bounding box center [645, 280] width 44 height 16
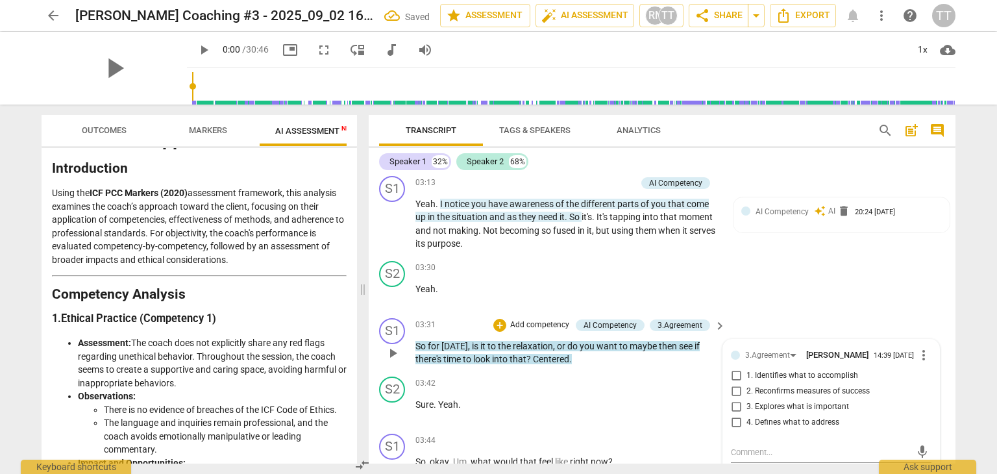
click at [763, 373] on span "1. Identifies what to accomplish" at bounding box center [802, 376] width 112 height 12
click at [746, 373] on input "1. Identifies what to accomplish" at bounding box center [736, 376] width 21 height 16
checkbox input "true"
click at [772, 387] on span "2. Reconfirms measures of success" at bounding box center [807, 392] width 123 height 12
click at [746, 387] on input "2. Reconfirms measures of success" at bounding box center [736, 392] width 21 height 16
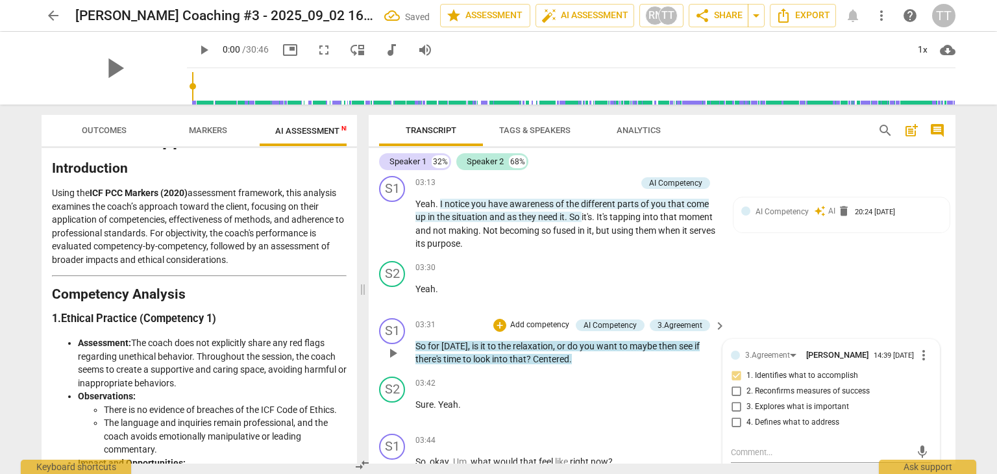
checkbox input "true"
click at [798, 296] on div "S2 play_arrow pause 03:30 + Add competency keyboard_arrow_right Yeah ." at bounding box center [662, 284] width 587 height 57
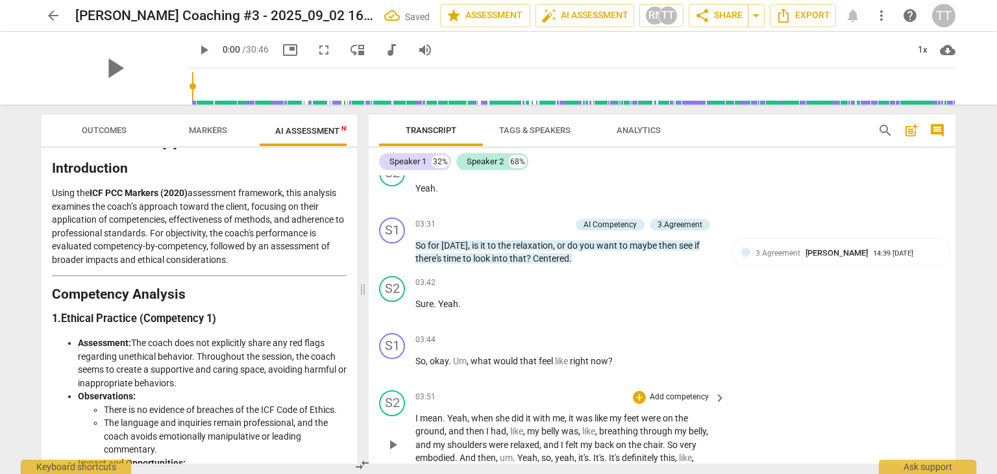
scroll to position [1446, 0]
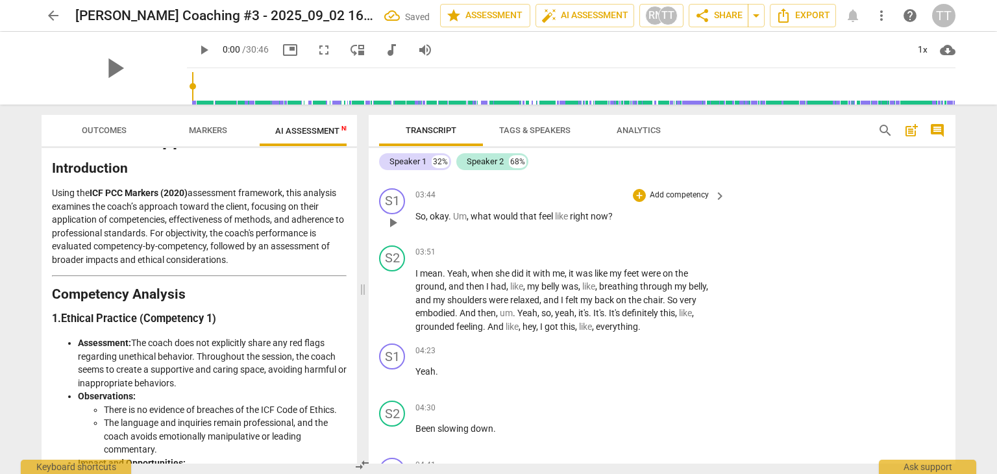
click at [655, 193] on p "Add competency" at bounding box center [679, 196] width 62 height 12
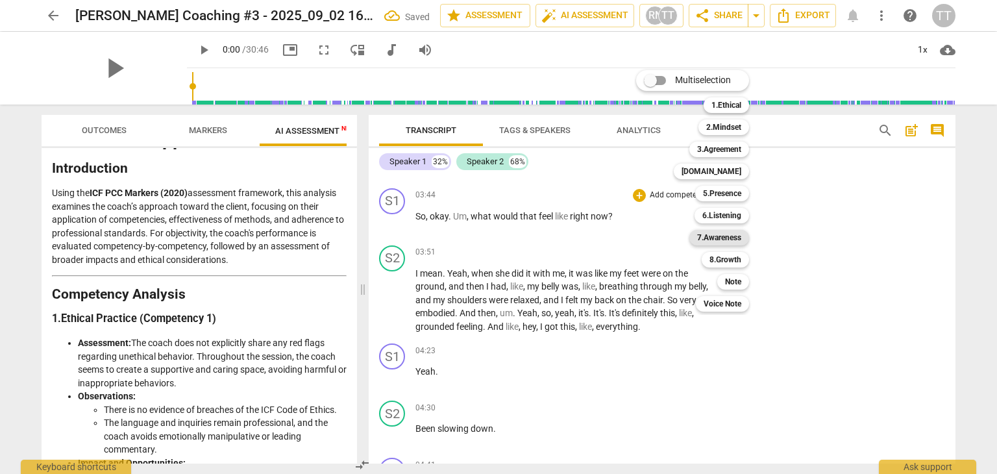
click at [717, 242] on b "7.Awareness" at bounding box center [719, 238] width 44 height 16
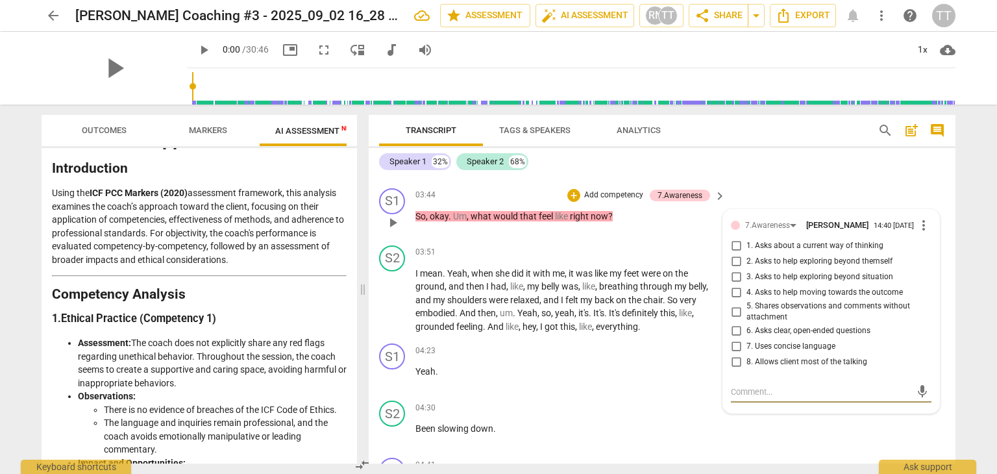
click at [793, 287] on span "4. Asks to help moving towards the outcome" at bounding box center [824, 293] width 156 height 12
click at [746, 286] on input "4. Asks to help moving towards the outcome" at bounding box center [736, 293] width 21 height 16
checkbox input "true"
click at [839, 189] on div "S1 play_arrow pause 03:44 + Add competency 7.Awareness keyboard_arrow_right So …" at bounding box center [662, 211] width 587 height 57
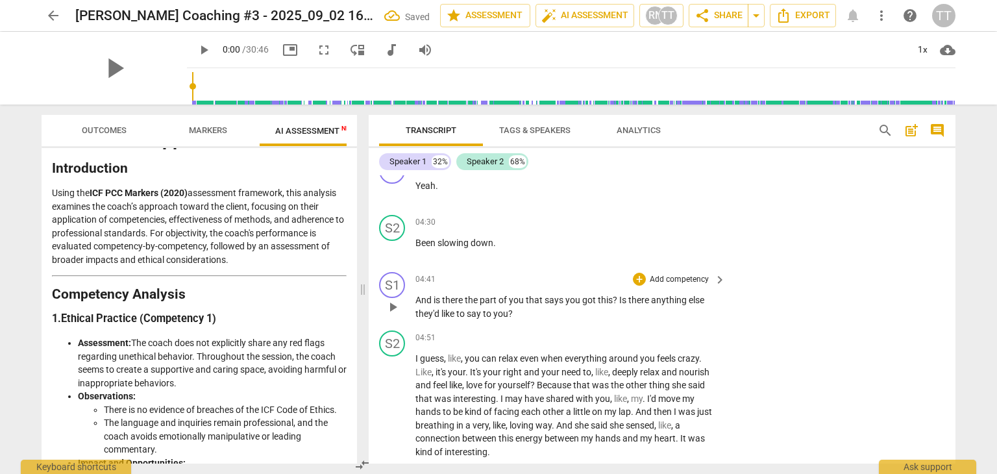
scroll to position [1633, 0]
click at [667, 277] on p "Add competency" at bounding box center [679, 279] width 62 height 12
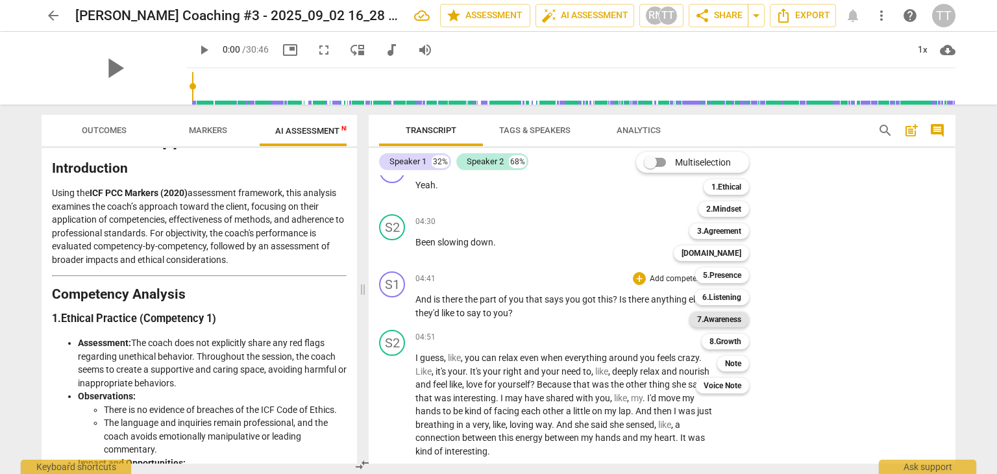
click at [715, 314] on b "7.Awareness" at bounding box center [719, 320] width 44 height 16
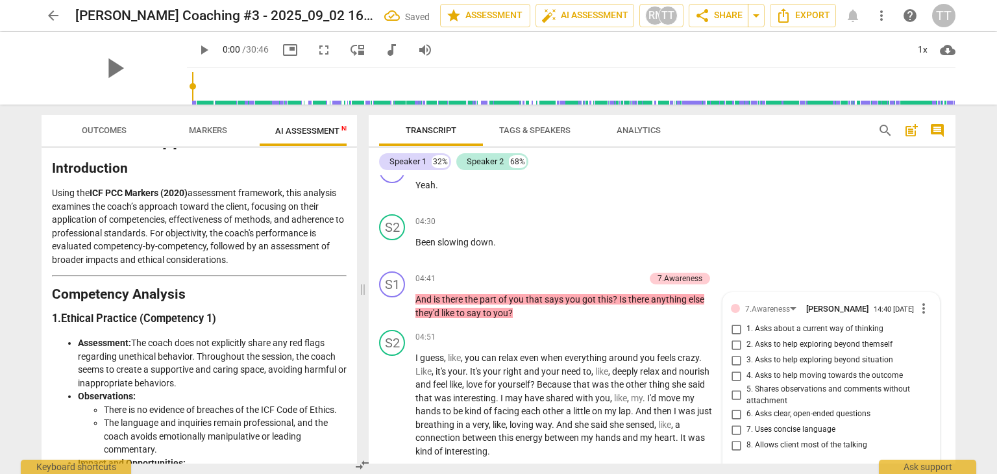
scroll to position [1782, 0]
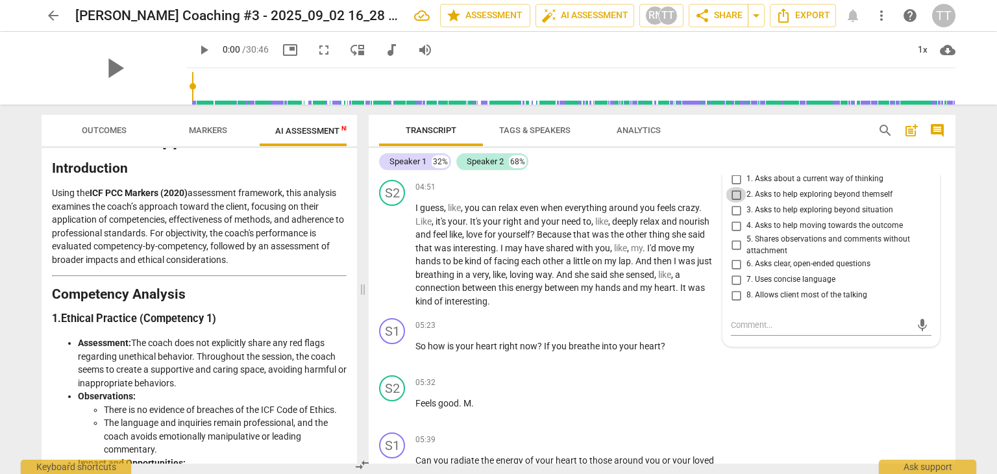
click at [735, 190] on input "2. Asks to help exploring beyond themself" at bounding box center [736, 195] width 21 height 16
checkbox input "true"
click at [660, 284] on span "heart" at bounding box center [664, 287] width 21 height 10
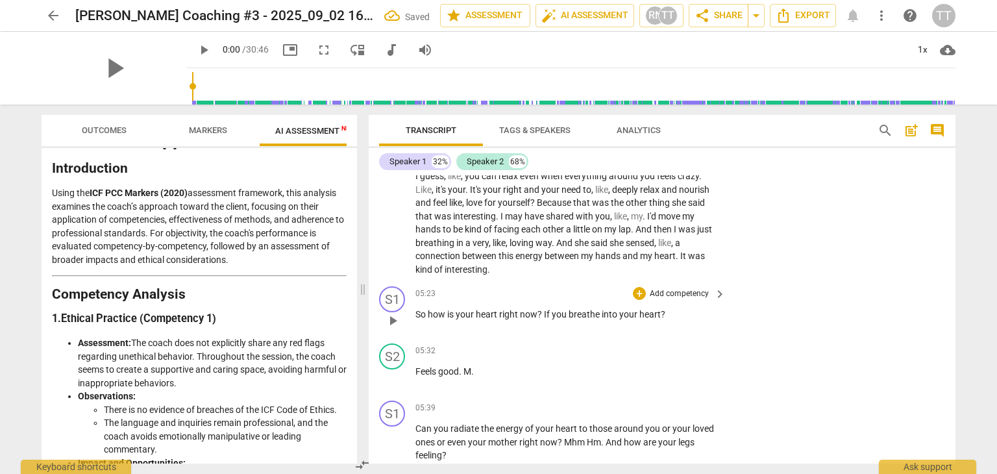
scroll to position [1815, 0]
click at [696, 290] on p "Add competency" at bounding box center [679, 294] width 62 height 12
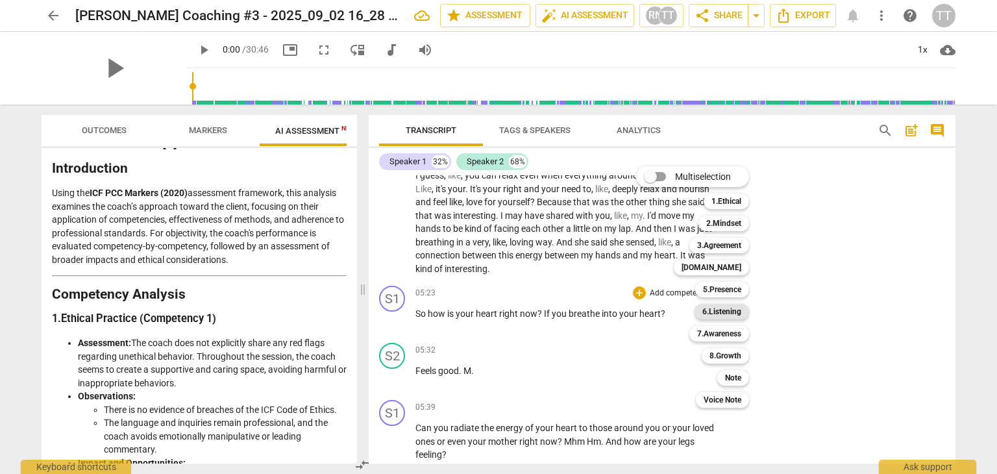
click at [718, 313] on b "6.Listening" at bounding box center [721, 312] width 39 height 16
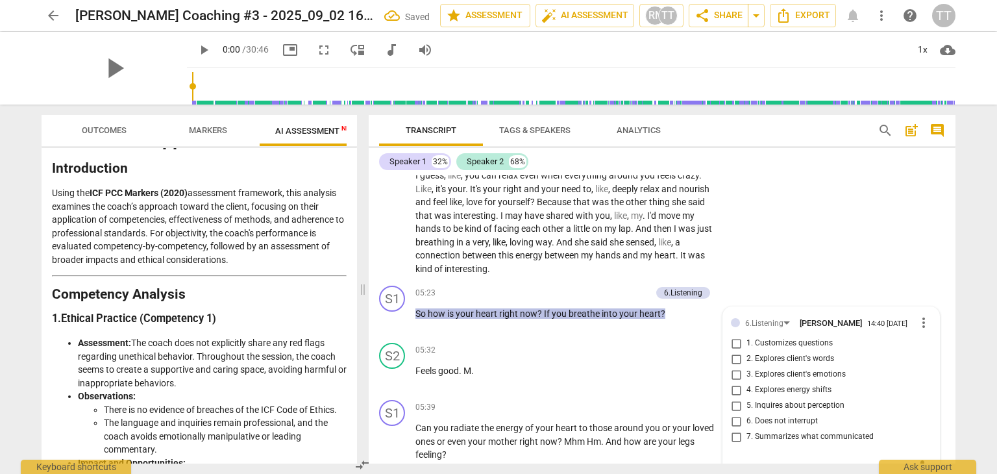
scroll to position [1818, 0]
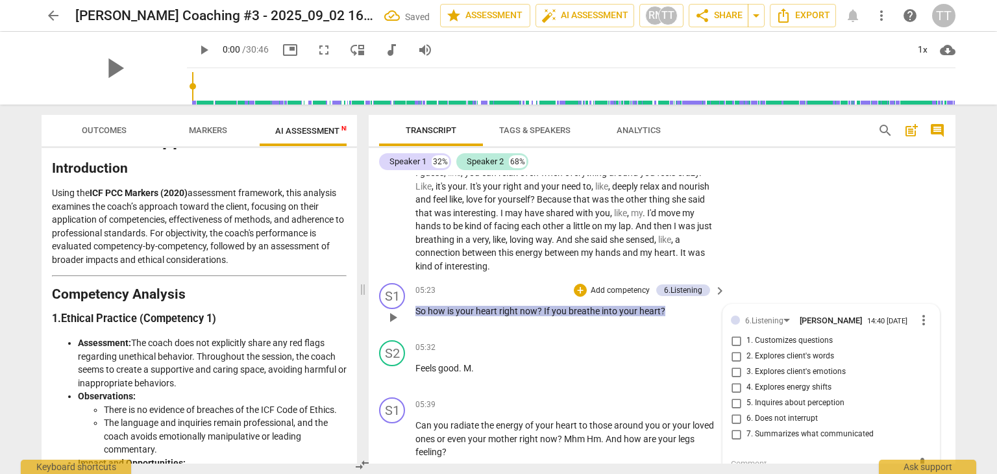
click at [760, 351] on span "2. Explores client's words" at bounding box center [790, 357] width 88 height 12
click at [746, 351] on input "2. Explores client's words" at bounding box center [736, 357] width 21 height 16
checkbox input "true"
click at [756, 397] on span "5. Inquires about perception" at bounding box center [795, 403] width 98 height 12
click at [746, 397] on input "5. Inquires about perception" at bounding box center [736, 403] width 21 height 16
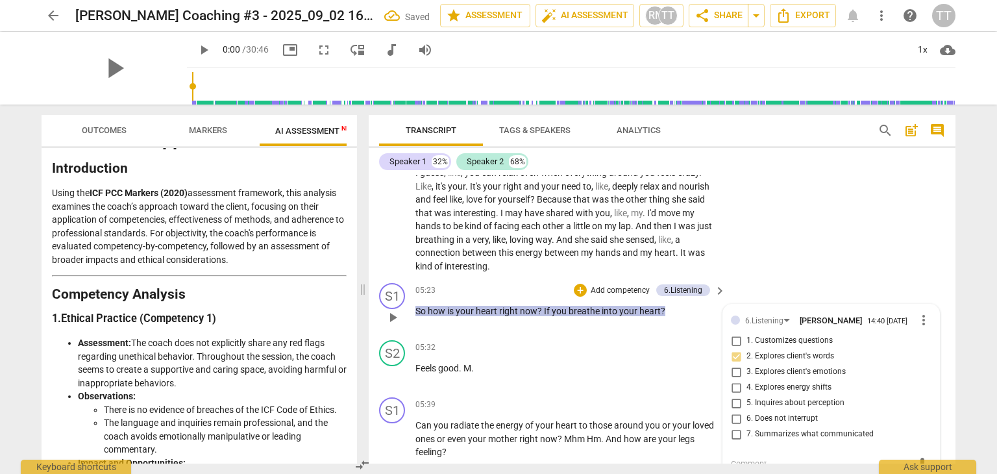
checkbox input "true"
click at [798, 278] on div "S1 play_arrow pause 05:23 + Add competency 6.Listening keyboard_arrow_right So …" at bounding box center [662, 306] width 587 height 57
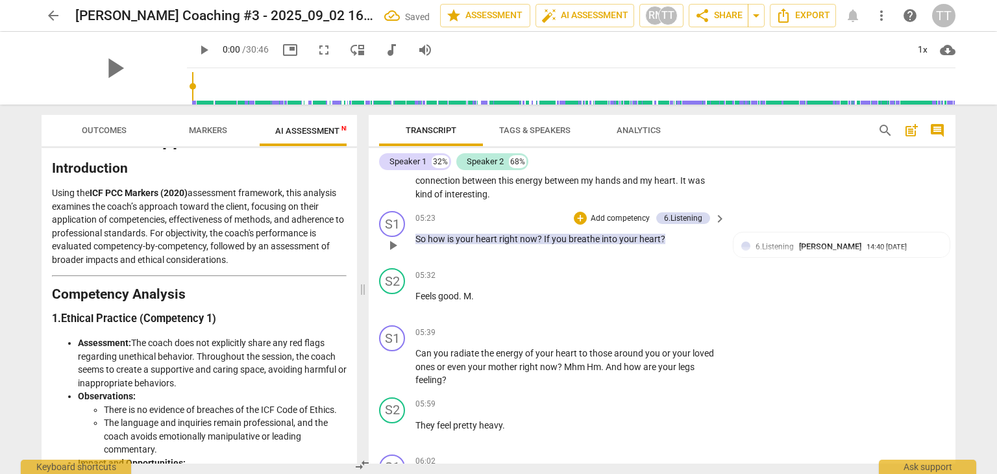
scroll to position [1890, 0]
click at [671, 327] on p "Add competency" at bounding box center [679, 333] width 62 height 12
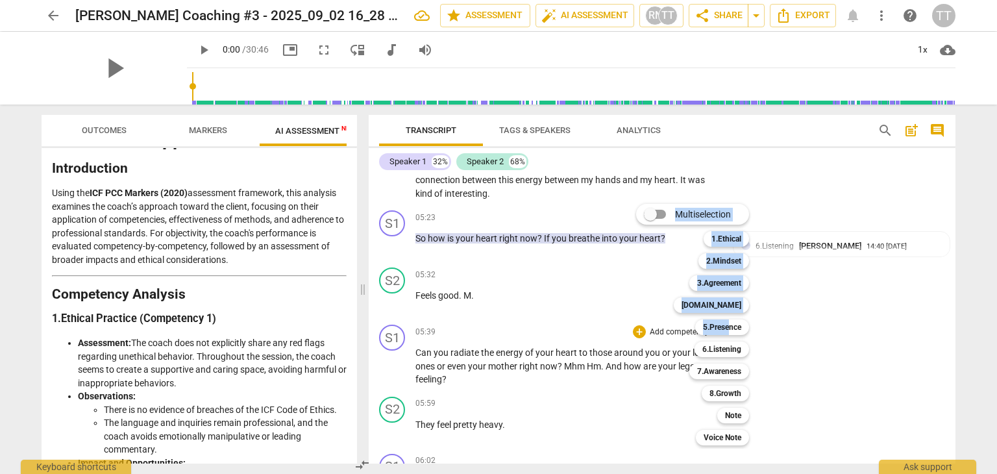
drag, startPoint x: 729, startPoint y: 328, endPoint x: 782, endPoint y: 343, distance: 55.5
click at [782, 343] on div "Multiselection m 1.Ethical 1 2.Mindset 2 3.Agreement 3 [DOMAIN_NAME] 4 5.Presen…" at bounding box center [498, 237] width 997 height 474
click at [845, 354] on div at bounding box center [498, 237] width 997 height 474
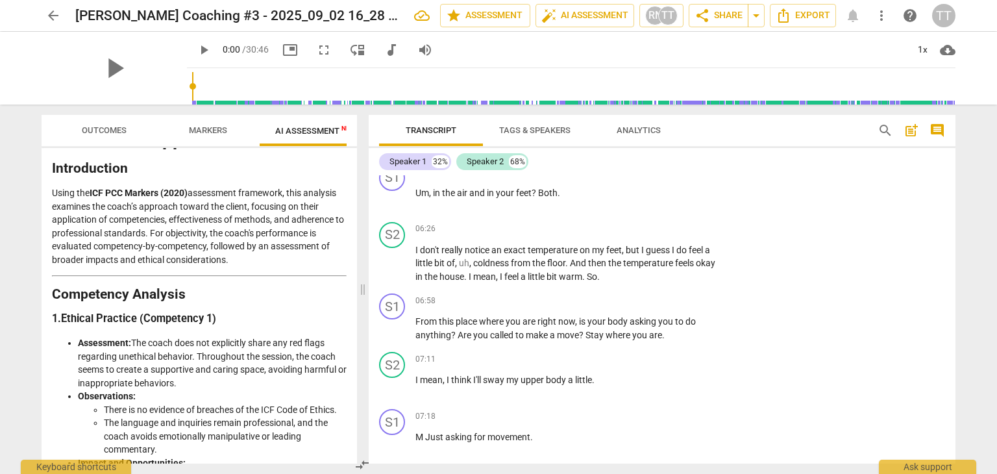
scroll to position [2412, 0]
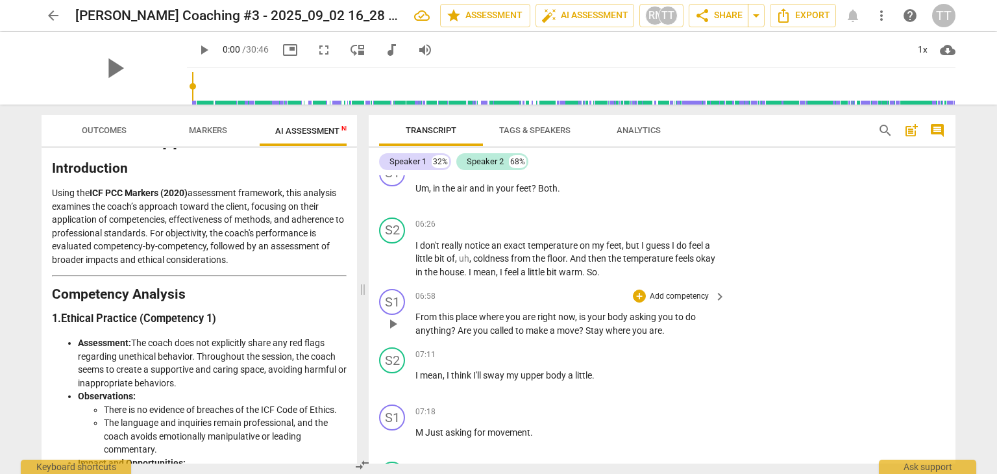
click at [659, 291] on p "Add competency" at bounding box center [679, 297] width 62 height 12
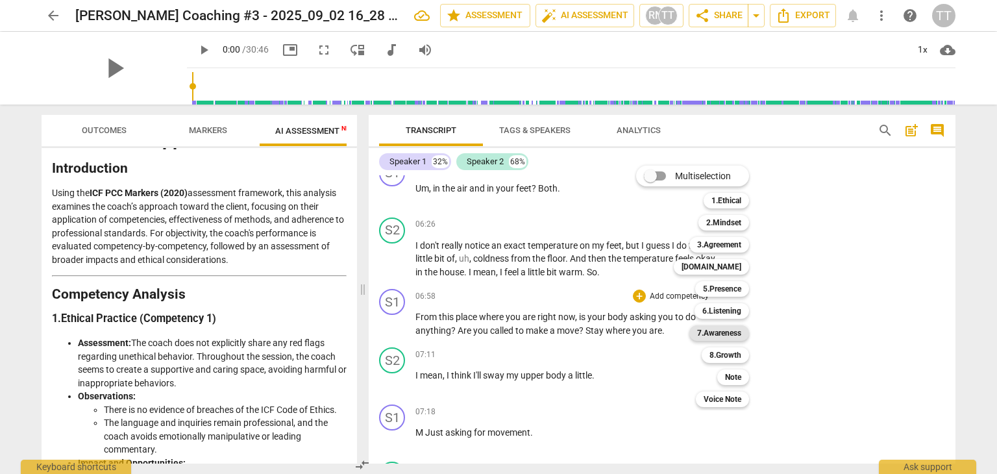
click at [727, 332] on b "7.Awareness" at bounding box center [719, 333] width 44 height 16
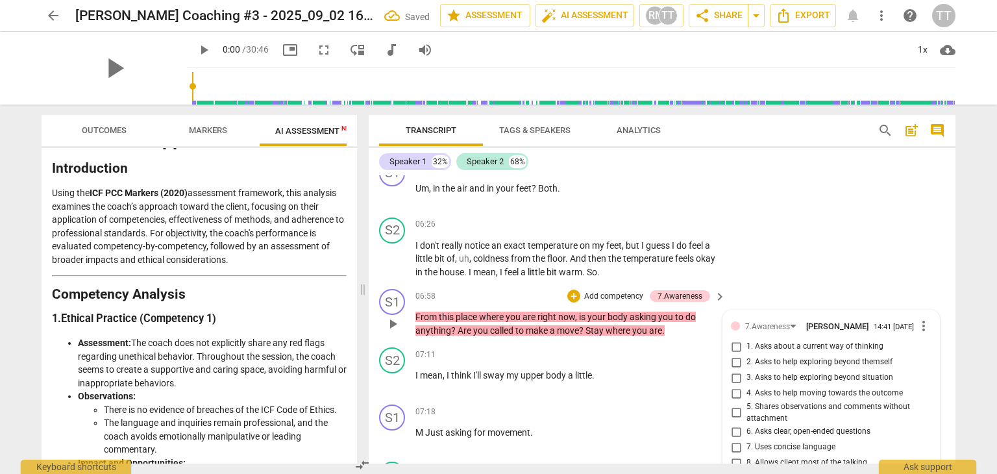
scroll to position [2576, 0]
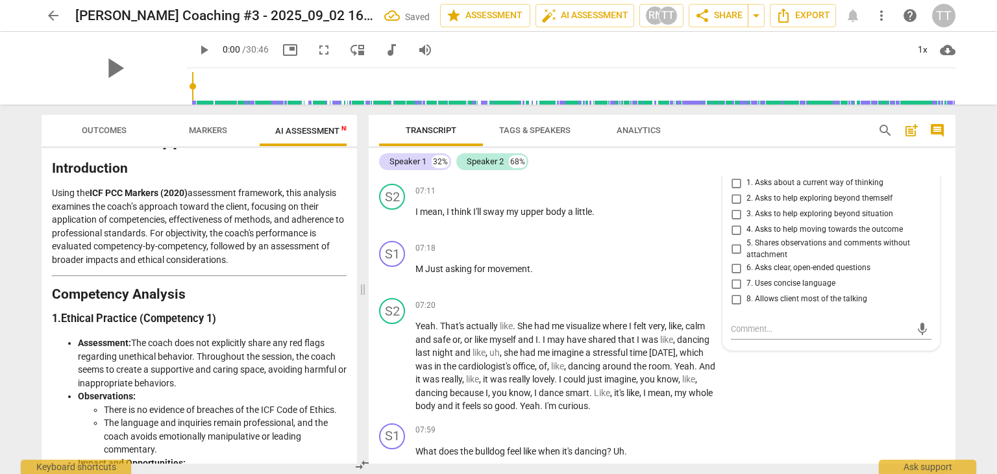
click at [746, 208] on span "3. Asks to help exploring beyond situation" at bounding box center [819, 214] width 147 height 12
click at [746, 206] on input "3. Asks to help exploring beyond situation" at bounding box center [736, 214] width 21 height 16
checkbox input "true"
click at [746, 193] on span "2. Asks to help exploring beyond themself" at bounding box center [819, 199] width 146 height 12
click at [745, 192] on input "2. Asks to help exploring beyond themself" at bounding box center [736, 199] width 21 height 16
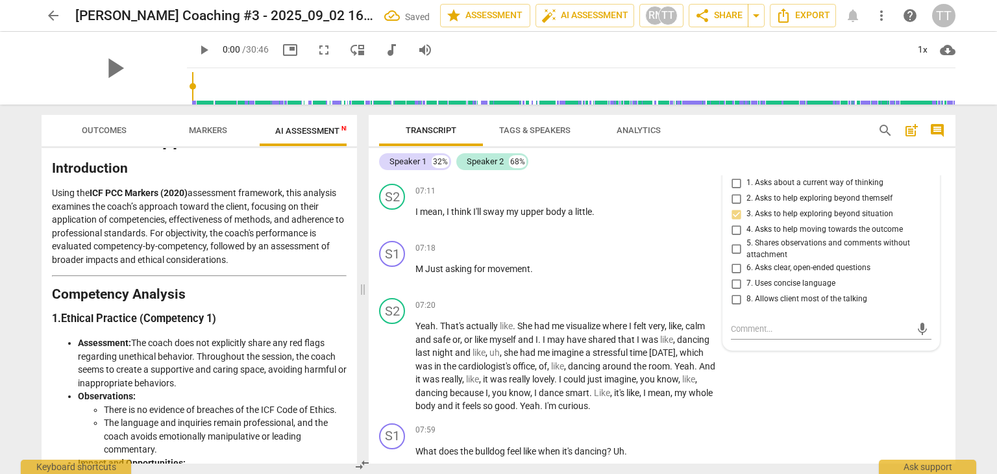
checkbox input "true"
click at [872, 371] on div "S2 play_arrow pause 07:20 + Add competency keyboard_arrow_right Yeah . That's a…" at bounding box center [662, 355] width 587 height 125
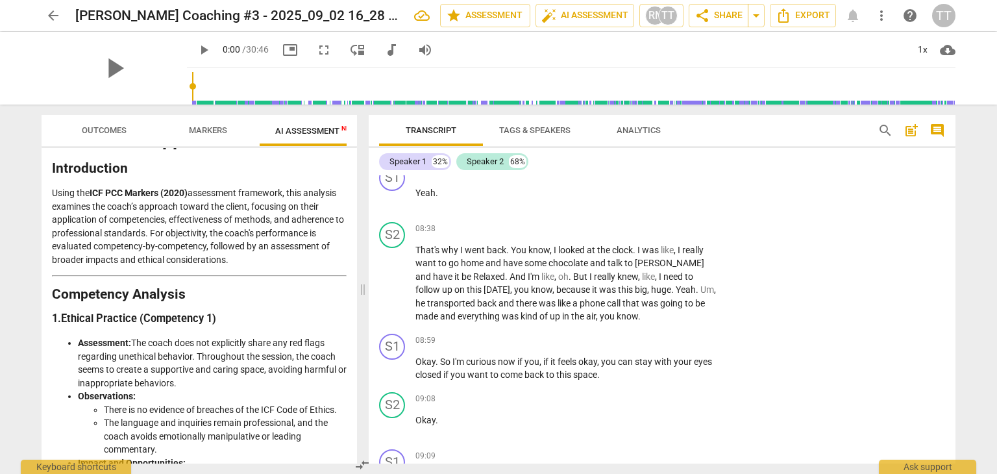
scroll to position [3172, 0]
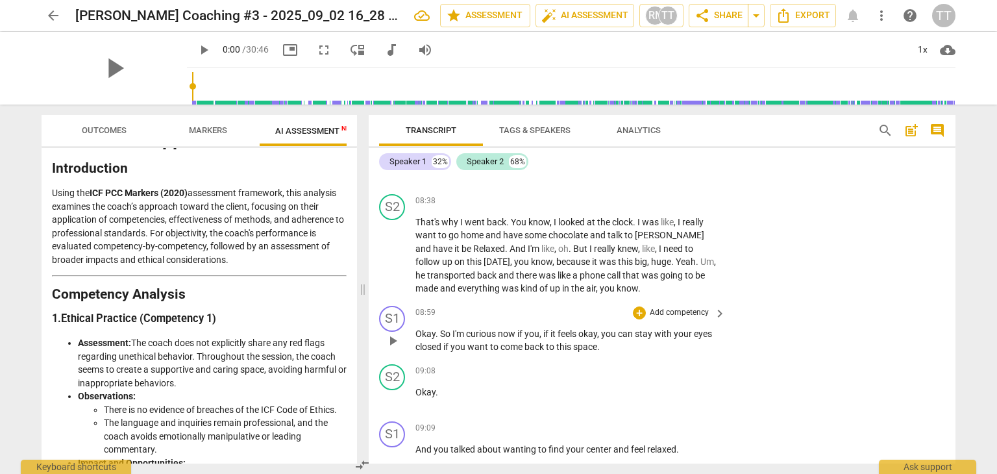
click at [687, 307] on p "Add competency" at bounding box center [679, 313] width 62 height 12
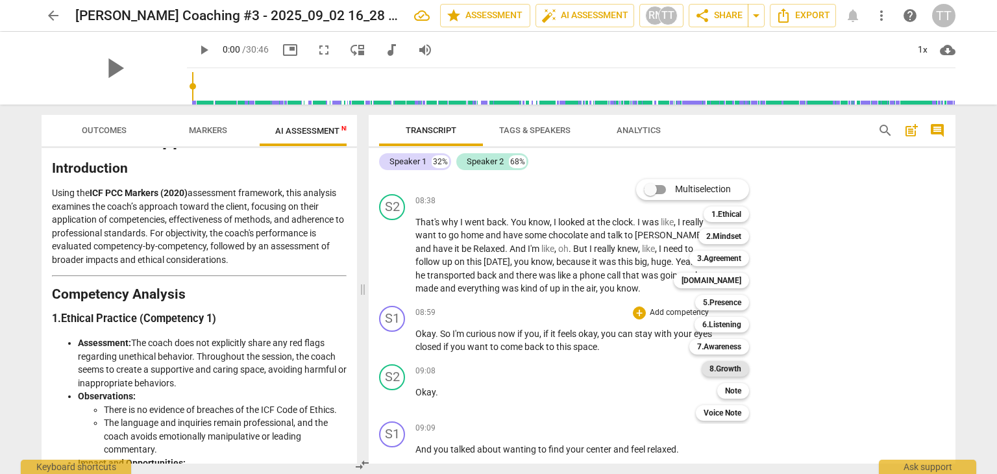
click at [734, 367] on b "8.Growth" at bounding box center [725, 369] width 32 height 16
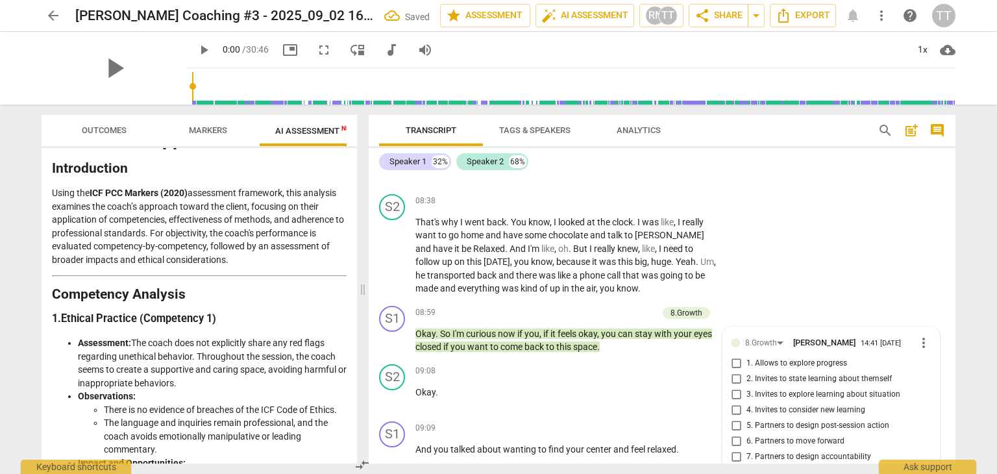
scroll to position [3357, 0]
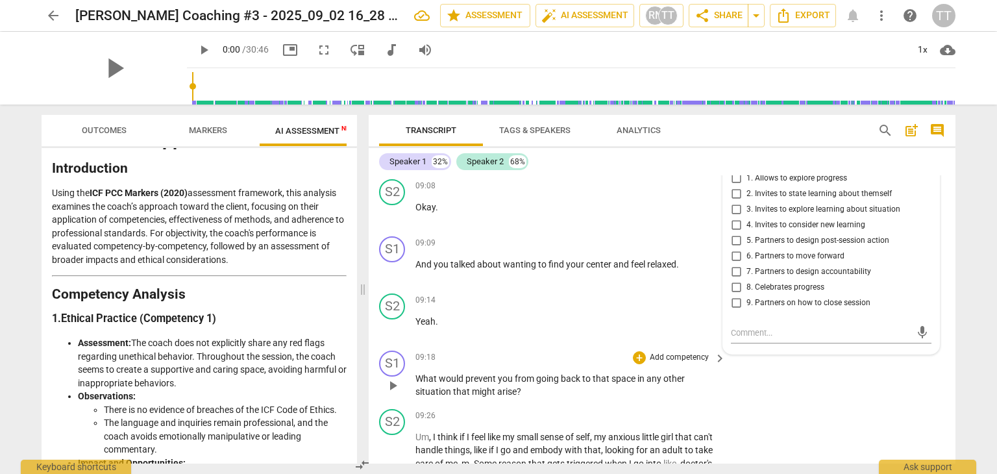
click at [676, 352] on p "Add competency" at bounding box center [679, 358] width 62 height 12
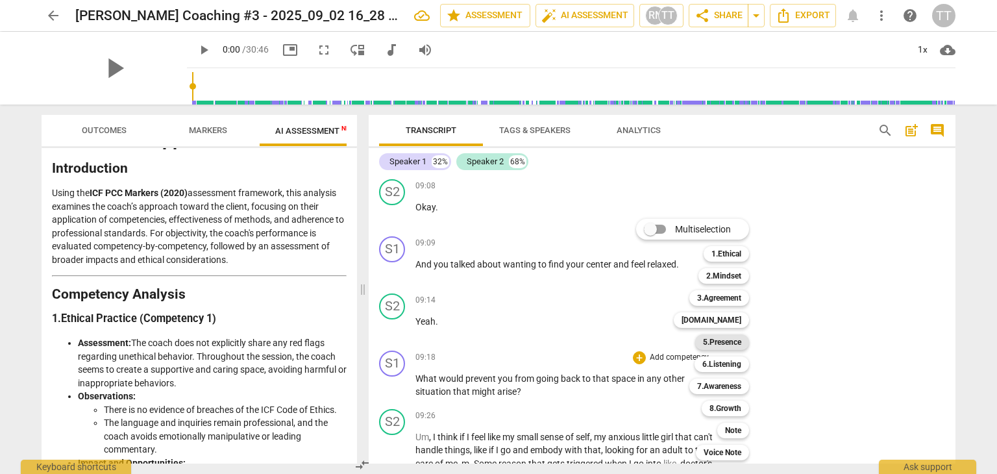
click at [715, 345] on b "5.Presence" at bounding box center [722, 342] width 38 height 16
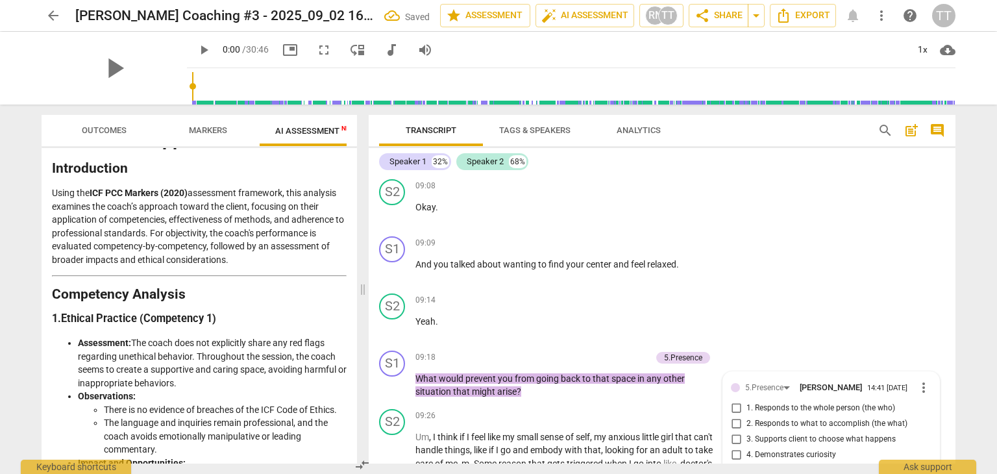
scroll to position [3523, 0]
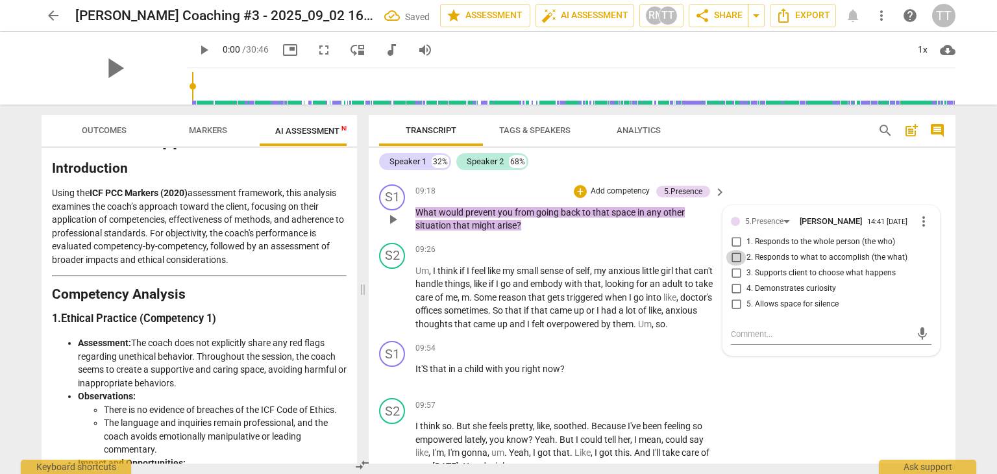
click at [735, 250] on input "2. Responds to what to accomplish (the what)" at bounding box center [736, 258] width 21 height 16
checkbox input "true"
click at [734, 234] on input "1. Responds to the whole person (the who)" at bounding box center [736, 242] width 21 height 16
checkbox input "true"
click at [737, 265] on input "3. Supports client to choose what happens" at bounding box center [736, 273] width 21 height 16
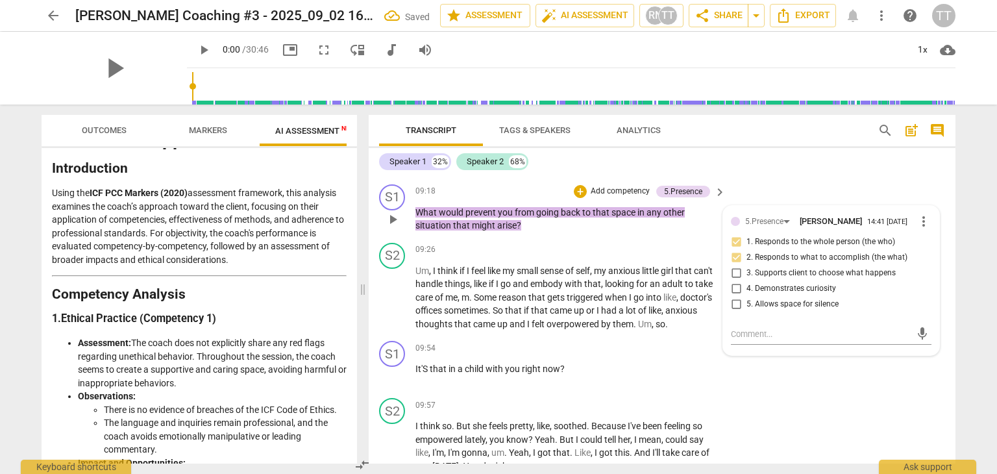
checkbox input "true"
click at [737, 250] on input "2. Responds to what to accomplish (the what)" at bounding box center [736, 258] width 21 height 16
checkbox input "true"
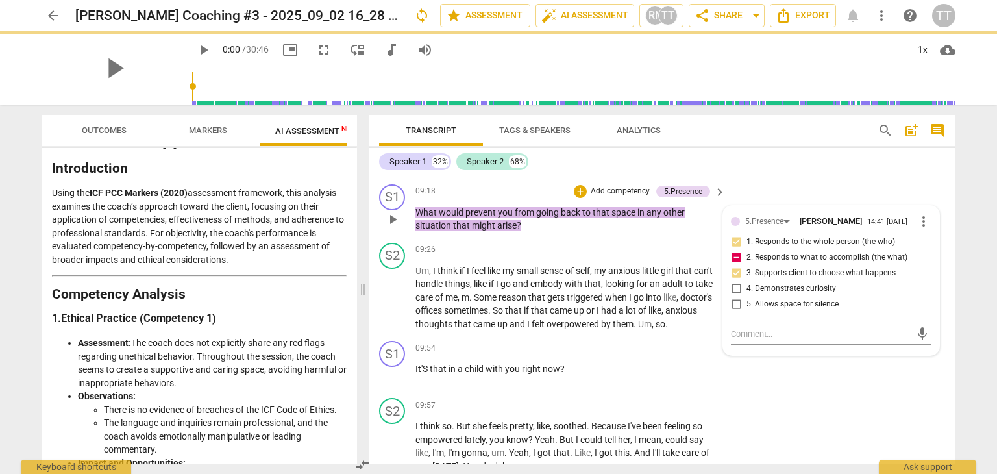
click at [739, 281] on input "4. Demonstrates curiosity" at bounding box center [736, 289] width 21 height 16
checkbox input "true"
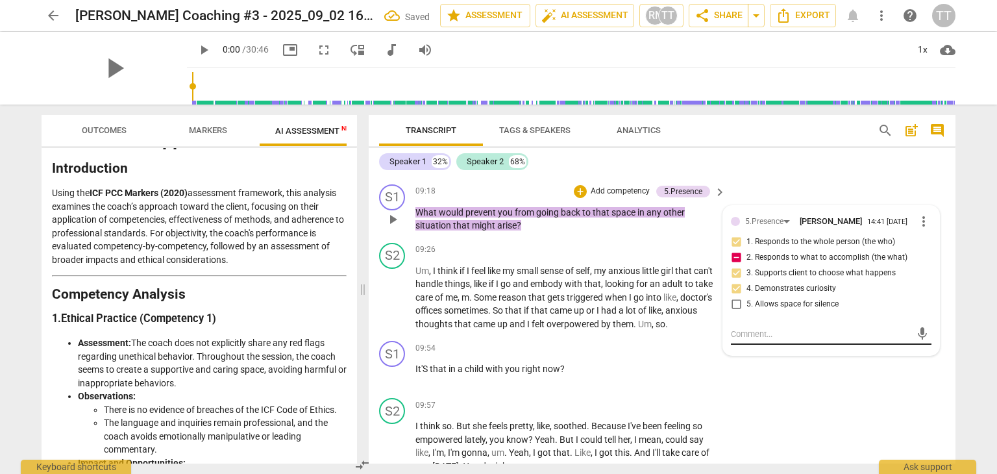
click at [807, 328] on textarea at bounding box center [821, 334] width 180 height 12
click at [785, 369] on div "S1 play_arrow pause 09:54 + Add competency keyboard_arrow_right It'S that in a …" at bounding box center [662, 364] width 587 height 57
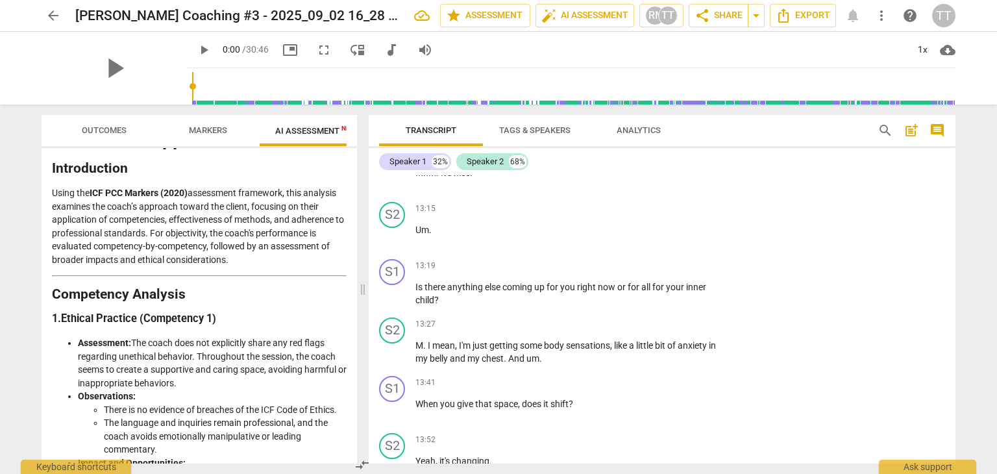
scroll to position [4806, 0]
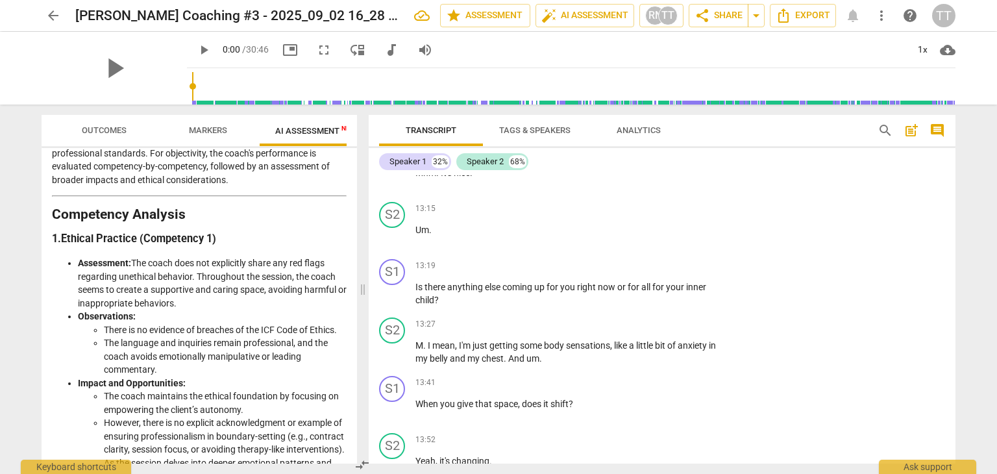
scroll to position [171, 0]
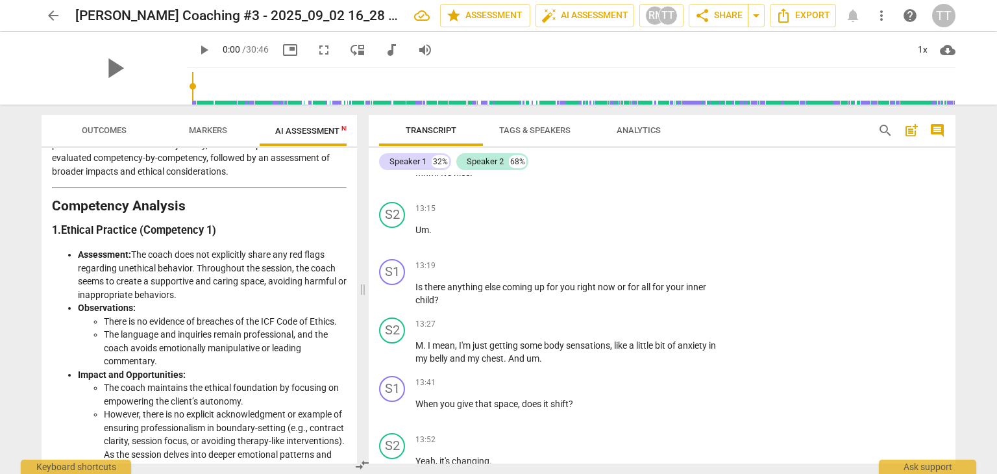
click at [191, 130] on span "Markers" at bounding box center [208, 130] width 38 height 10
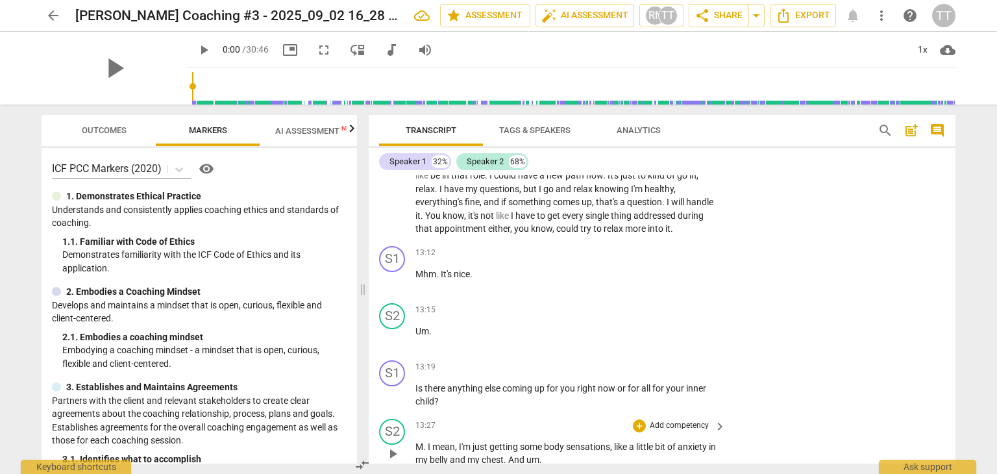
scroll to position [4296, 0]
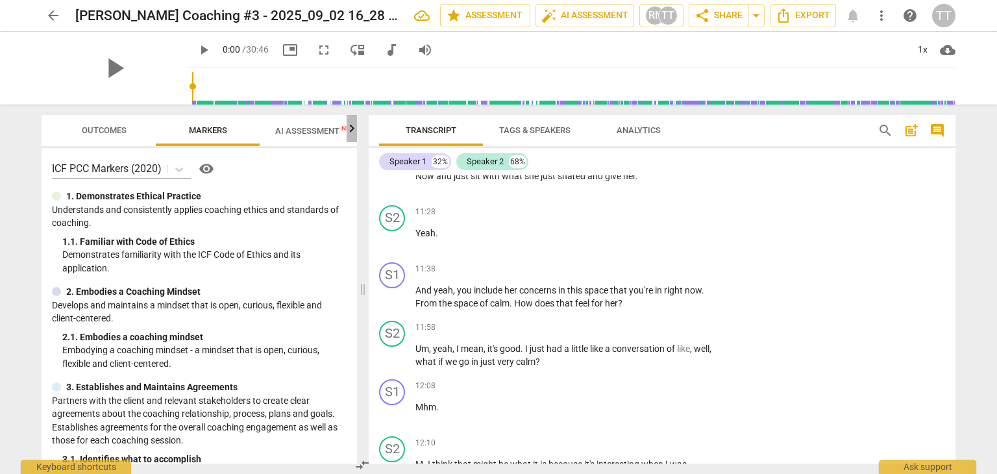
click at [351, 134] on icon "button" at bounding box center [352, 129] width 16 height 16
click at [308, 138] on span "Scores" at bounding box center [296, 131] width 62 height 18
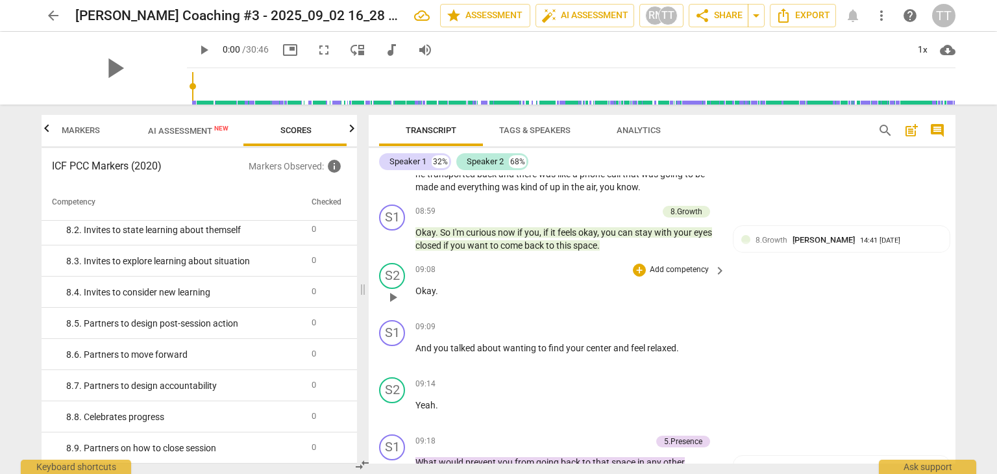
scroll to position [3272, 0]
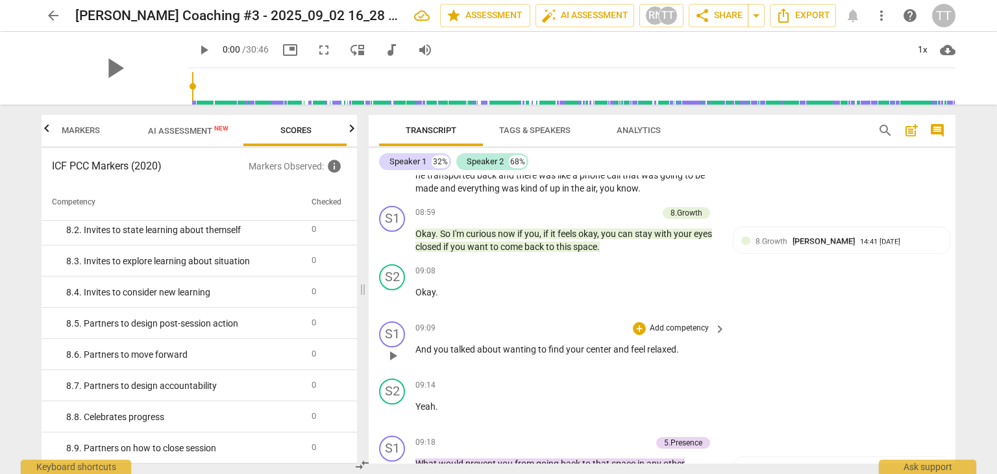
click at [680, 323] on p "Add competency" at bounding box center [679, 329] width 62 height 12
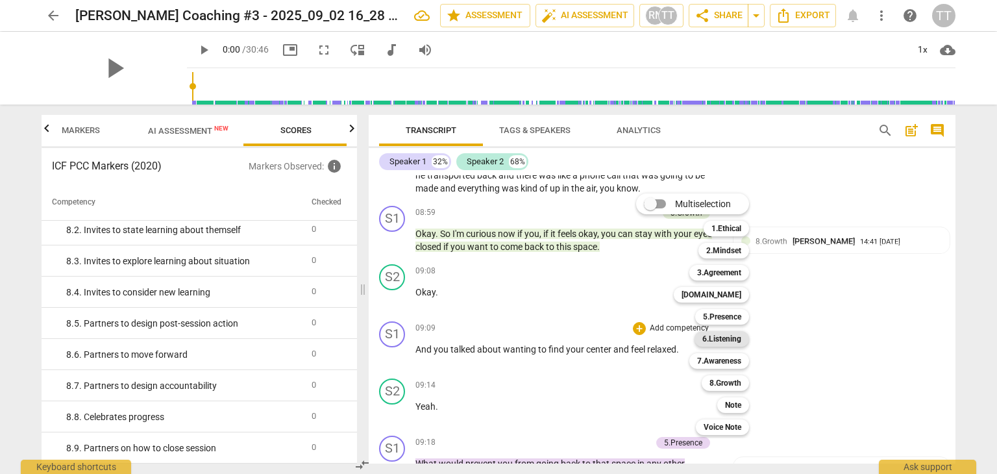
click at [720, 341] on b "6.Listening" at bounding box center [721, 339] width 39 height 16
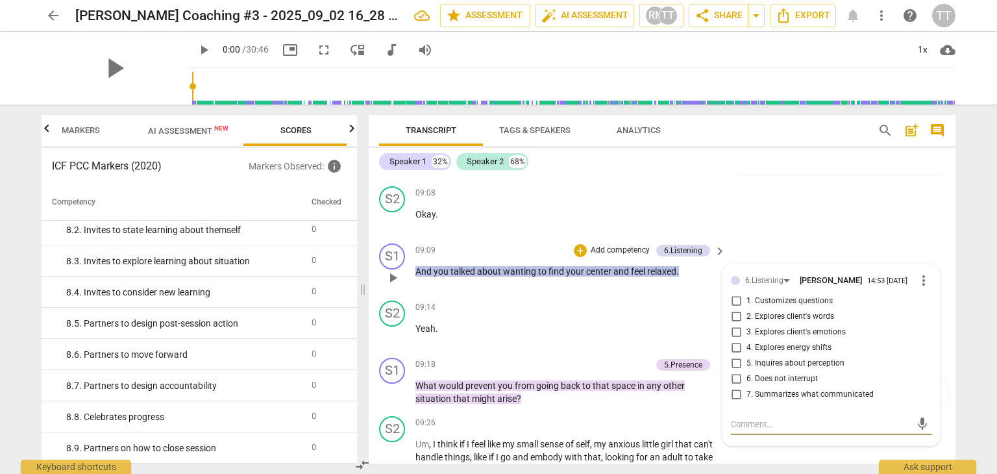
scroll to position [3349, 0]
click at [777, 312] on span "2. Explores client's words" at bounding box center [790, 318] width 88 height 12
click at [746, 310] on input "2. Explores client's words" at bounding box center [736, 318] width 21 height 16
checkbox input "true"
click at [658, 302] on p "Add competency" at bounding box center [679, 308] width 62 height 12
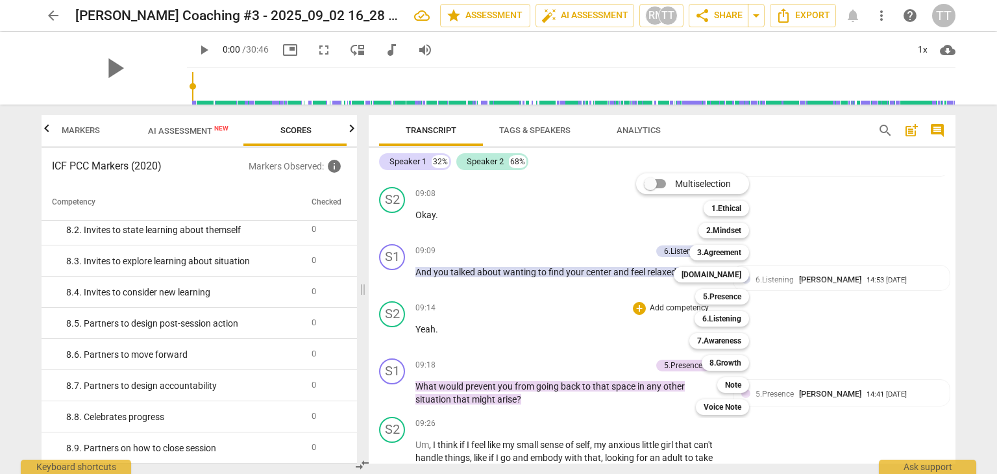
click at [877, 247] on div at bounding box center [498, 237] width 997 height 474
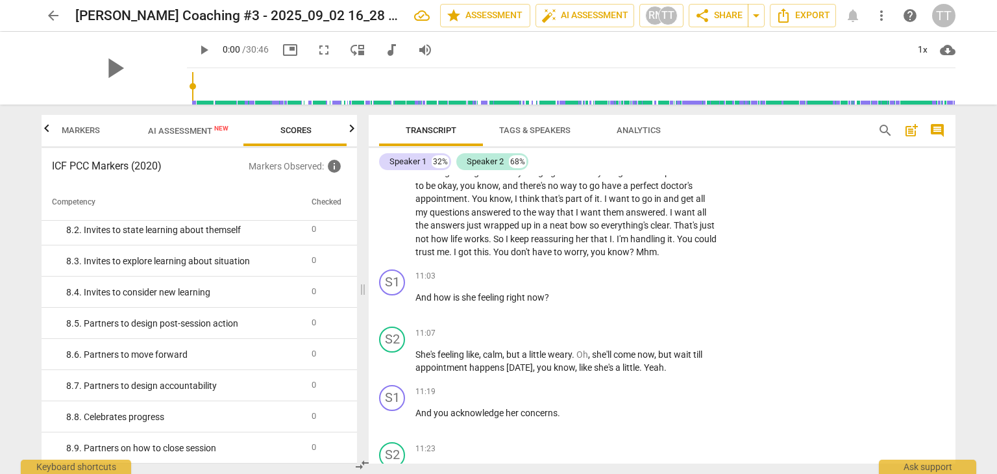
scroll to position [3924, 0]
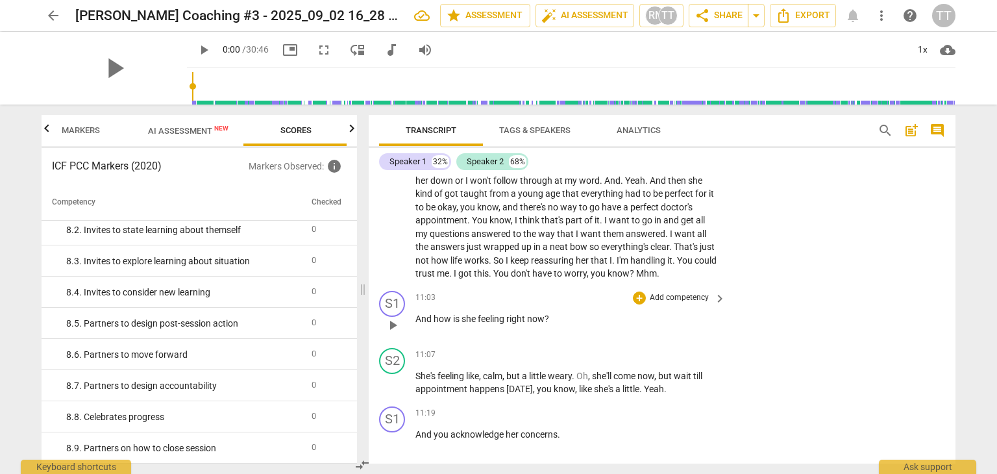
click at [656, 292] on p "Add competency" at bounding box center [679, 298] width 62 height 12
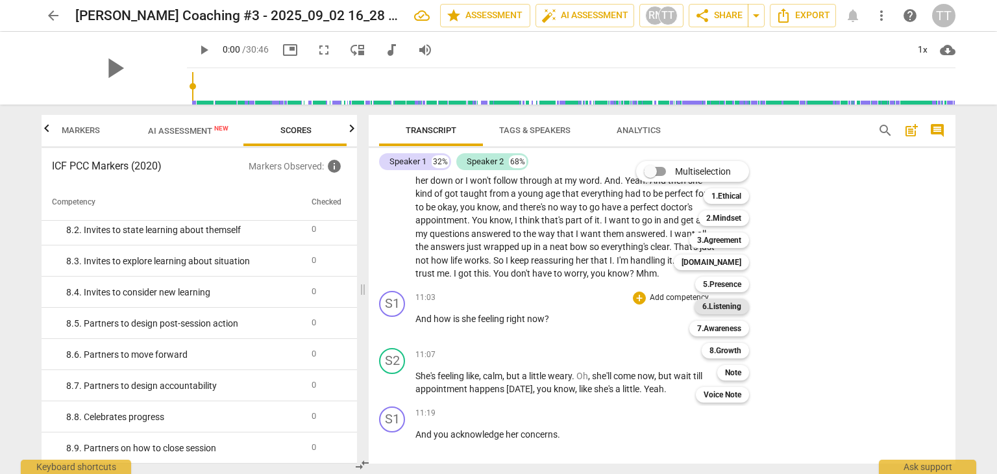
click at [726, 310] on b "6.Listening" at bounding box center [721, 307] width 39 height 16
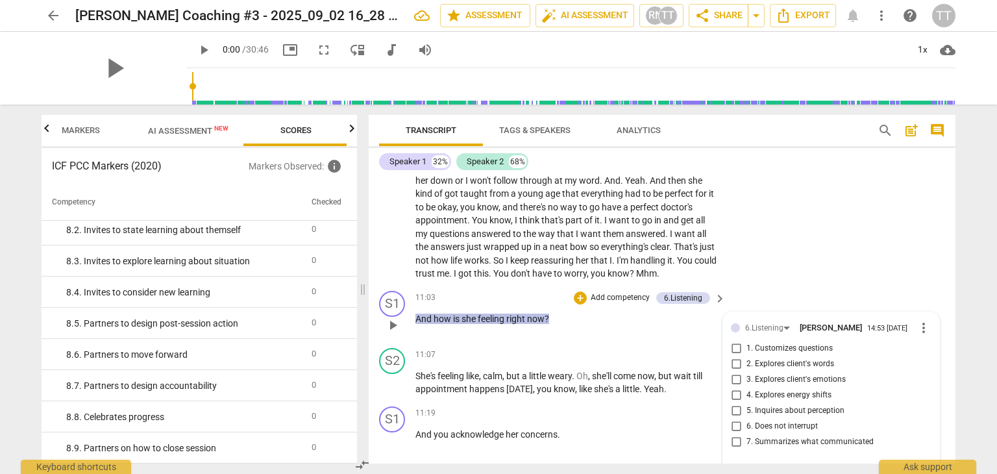
click at [752, 405] on span "5. Inquires about perception" at bounding box center [795, 411] width 98 height 12
click at [746, 403] on input "5. Inquires about perception" at bounding box center [736, 411] width 21 height 16
checkbox input "true"
click at [839, 254] on div "S2 play_arrow pause 10:20 + Add competency keyboard_arrow_right Yeah , but ther…" at bounding box center [662, 210] width 587 height 152
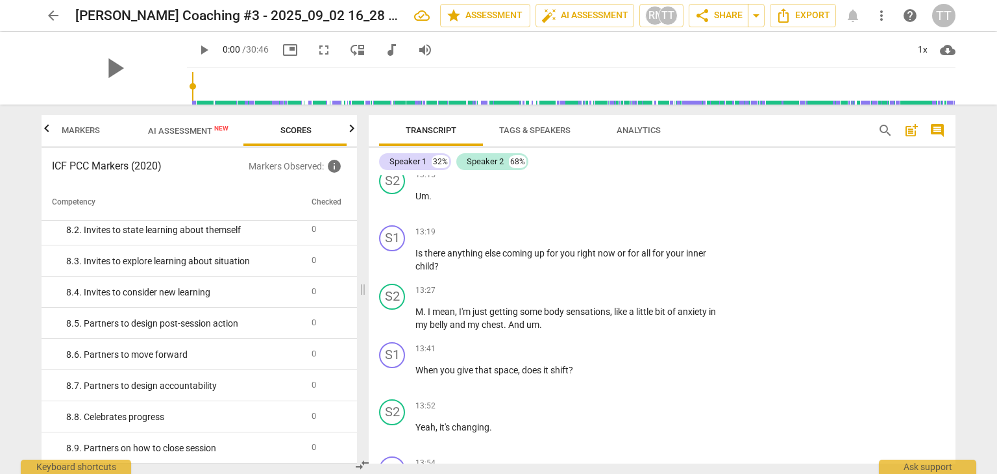
scroll to position [4915, 0]
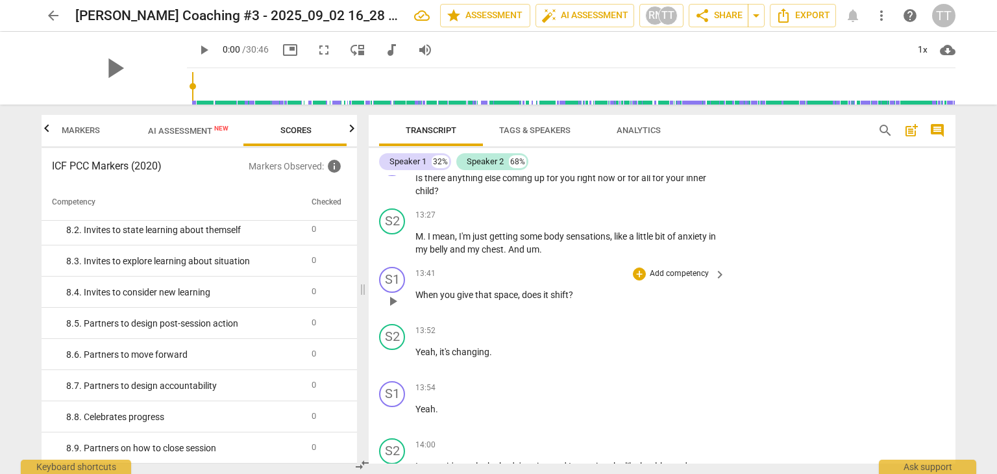
click at [690, 268] on p "Add competency" at bounding box center [679, 274] width 62 height 12
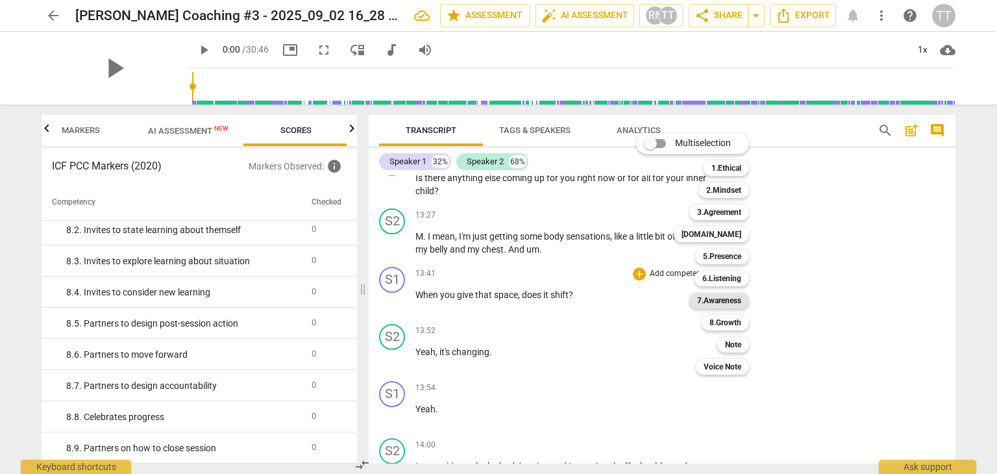
click at [711, 302] on b "7.Awareness" at bounding box center [719, 301] width 44 height 16
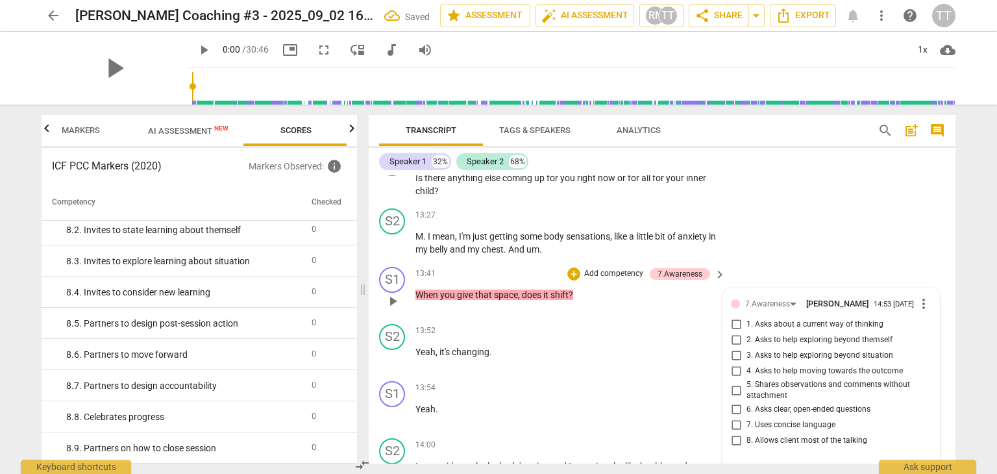
click at [769, 350] on span "3. Asks to help exploring beyond situation" at bounding box center [819, 356] width 147 height 12
click at [746, 348] on input "3. Asks to help exploring beyond situation" at bounding box center [736, 356] width 21 height 16
checkbox input "true"
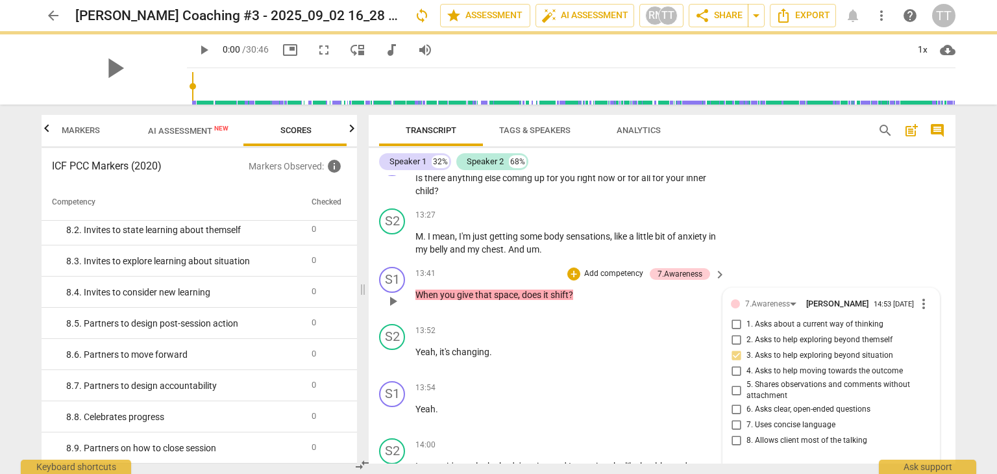
click at [928, 288] on div "7.Awareness [PERSON_NAME] 14:53 [DATE] more_vert 1. Asks about a current way of…" at bounding box center [831, 389] width 216 height 203
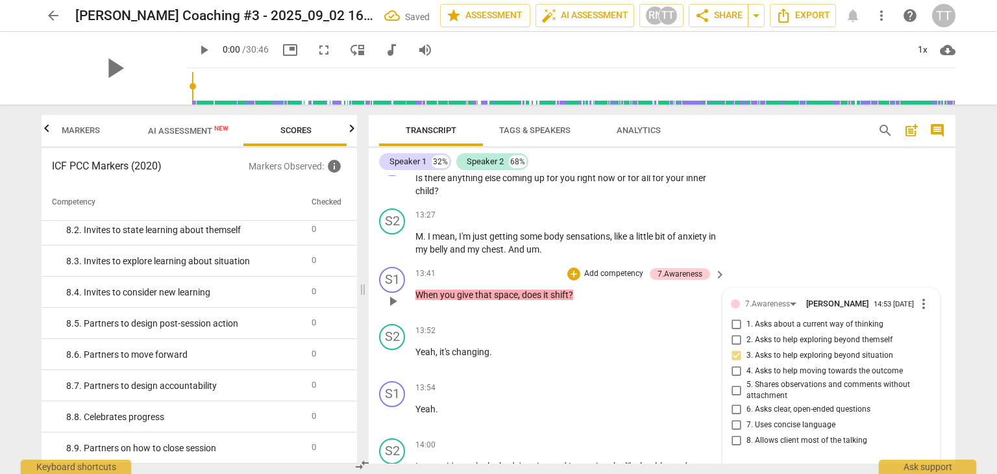
click at [813, 404] on span "6. Asks clear, open-ended questions" at bounding box center [808, 410] width 124 height 12
click at [746, 402] on input "6. Asks clear, open-ended questions" at bounding box center [736, 410] width 21 height 16
checkbox input "true"
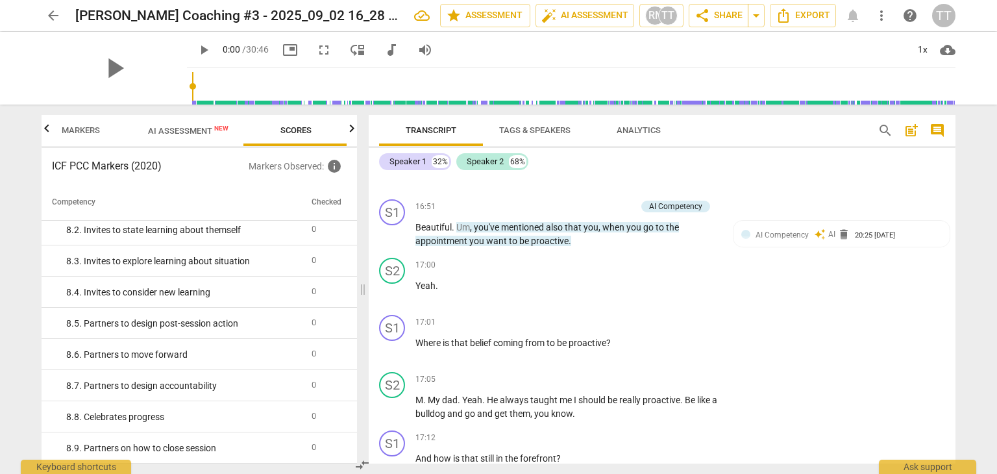
scroll to position [6357, 0]
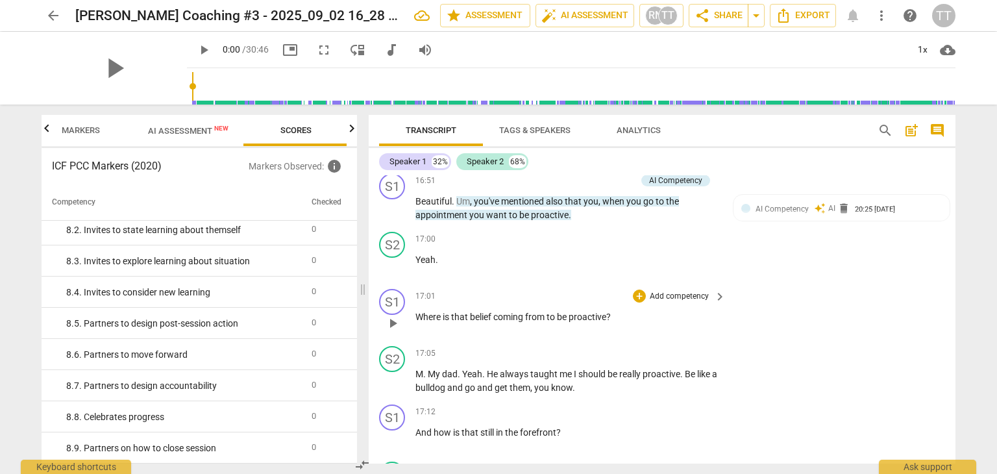
click at [652, 291] on p "Add competency" at bounding box center [679, 297] width 62 height 12
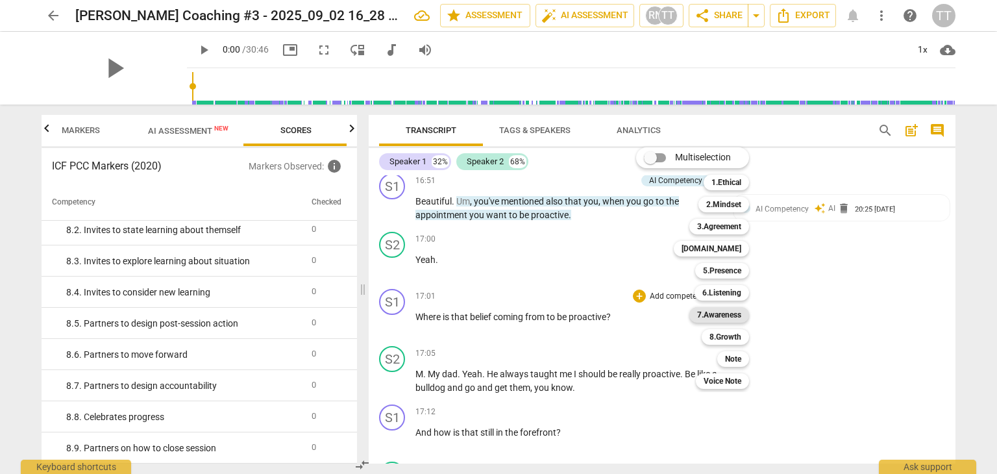
click at [728, 318] on b "7.Awareness" at bounding box center [719, 315] width 44 height 16
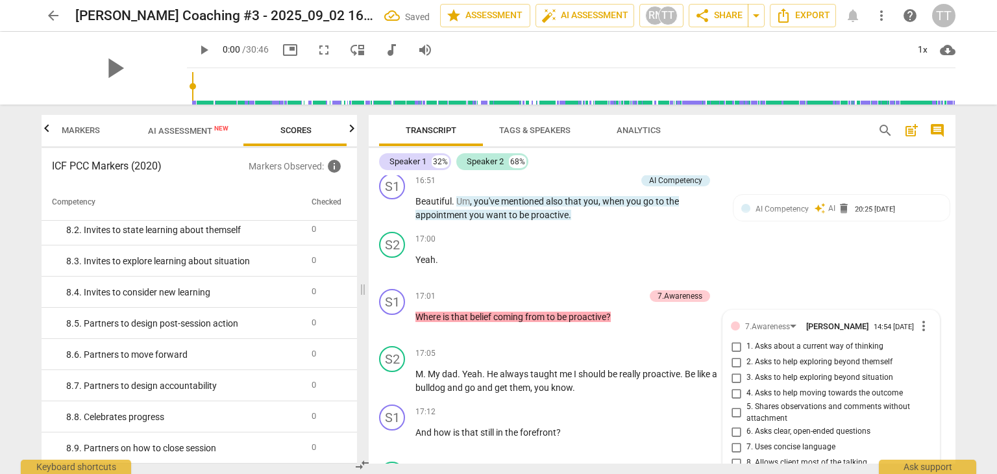
scroll to position [6363, 0]
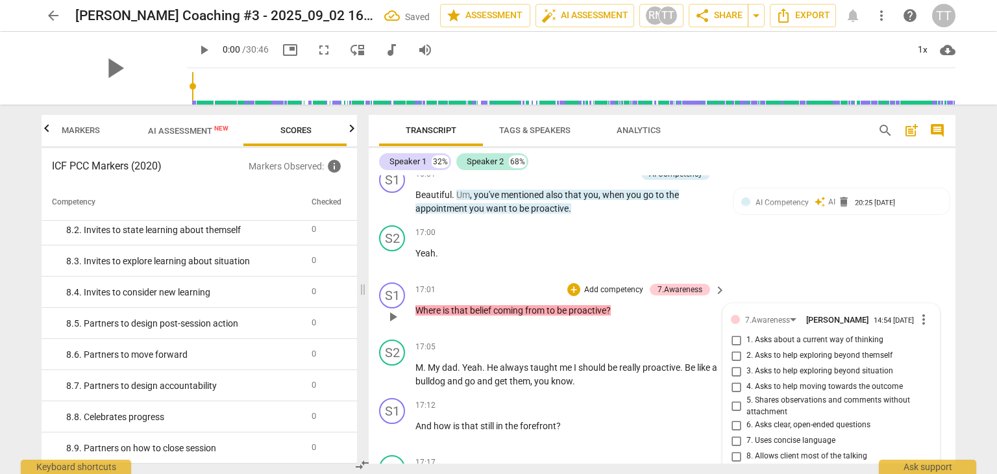
click at [774, 334] on span "1. Asks about a current way of thinking" at bounding box center [814, 340] width 137 height 12
click at [746, 332] on input "1. Asks about a current way of thinking" at bounding box center [736, 340] width 21 height 16
checkbox input "true"
click at [824, 232] on div "S2 play_arrow pause 17:00 + Add competency keyboard_arrow_right Yeah ." at bounding box center [662, 248] width 587 height 57
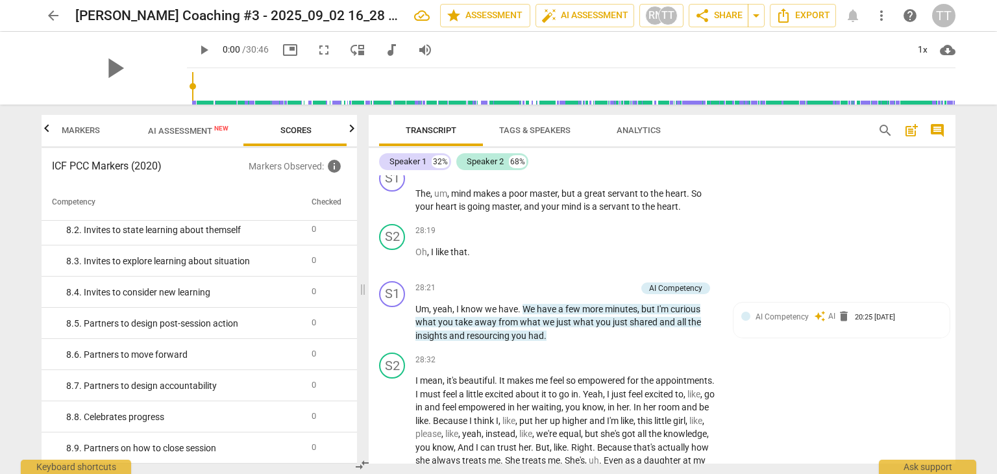
scroll to position [11807, 0]
click at [595, 282] on p "Add competency" at bounding box center [605, 288] width 62 height 12
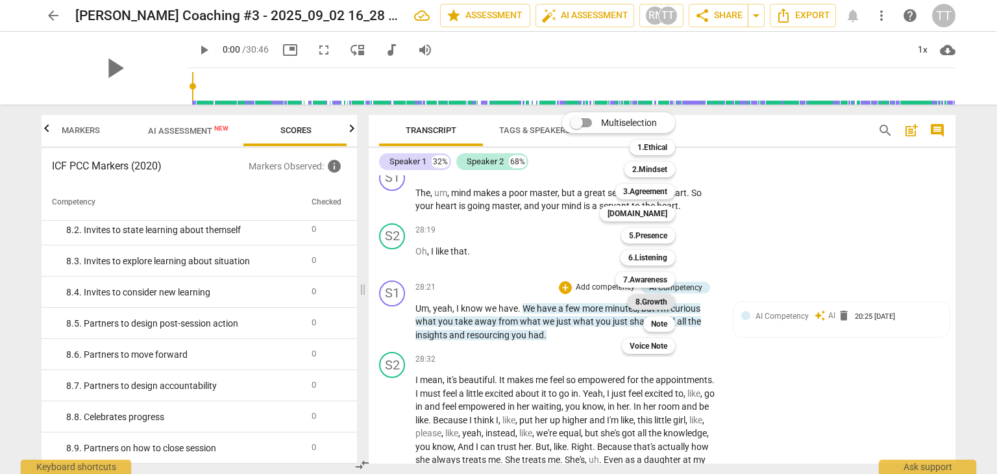
click at [661, 303] on b "8.Growth" at bounding box center [651, 302] width 32 height 16
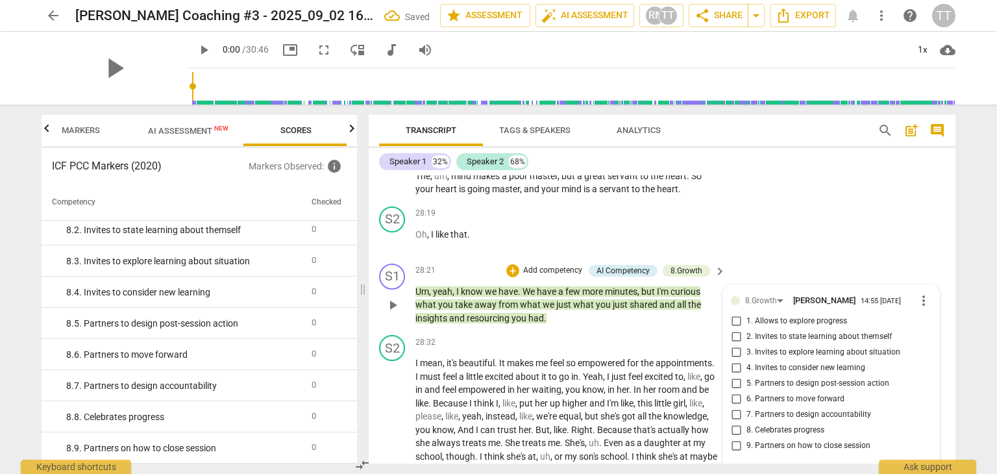
scroll to position [11824, 0]
click at [763, 315] on span "1. Allows to explore progress" at bounding box center [796, 321] width 101 height 12
click at [746, 313] on input "1. Allows to explore progress" at bounding box center [736, 321] width 21 height 16
checkbox input "true"
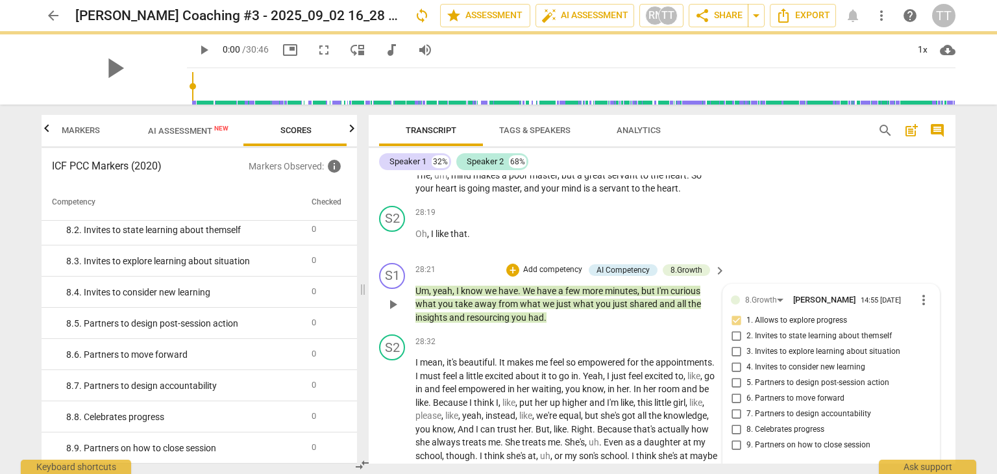
click at [779, 362] on span "4. Invites to consider new learning" at bounding box center [805, 368] width 119 height 12
click at [746, 360] on input "4. Invites to consider new learning" at bounding box center [736, 368] width 21 height 16
checkbox input "true"
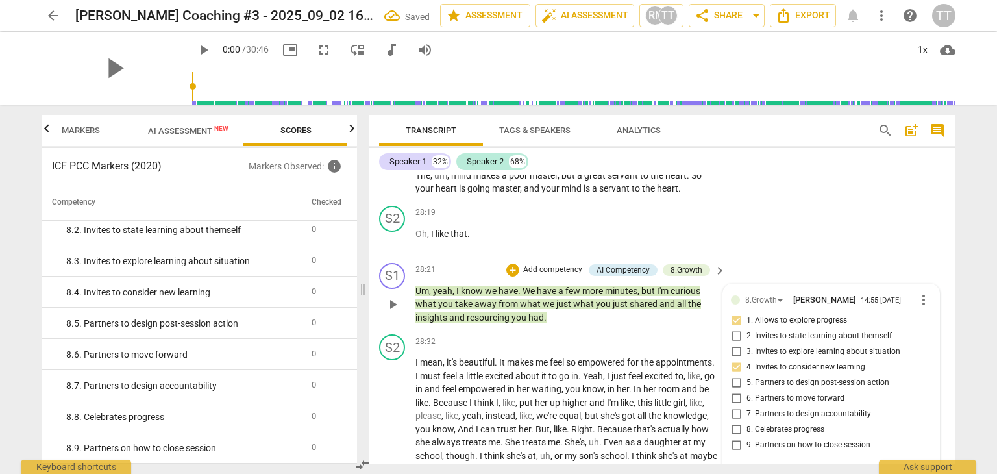
click at [846, 258] on div "S1 play_arrow pause 28:21 + Add competency AI Competency 8.Growth keyboard_arro…" at bounding box center [662, 294] width 587 height 72
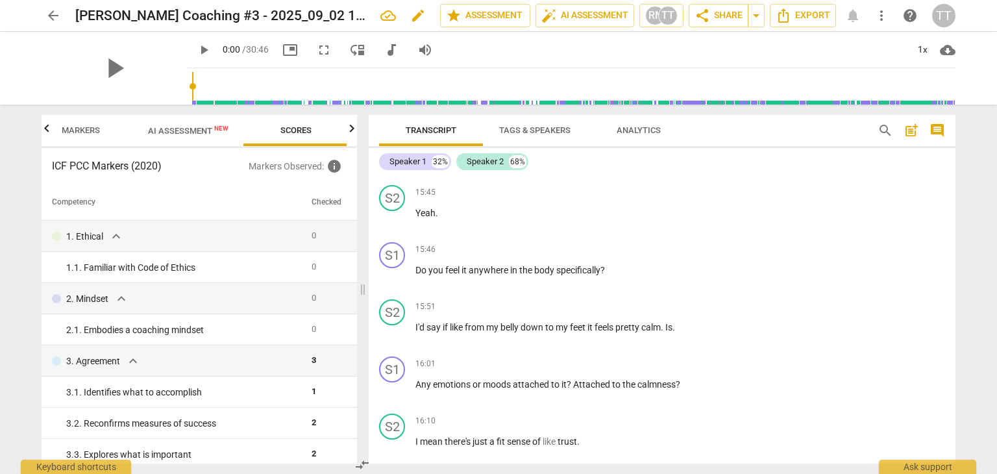
scroll to position [5581, 0]
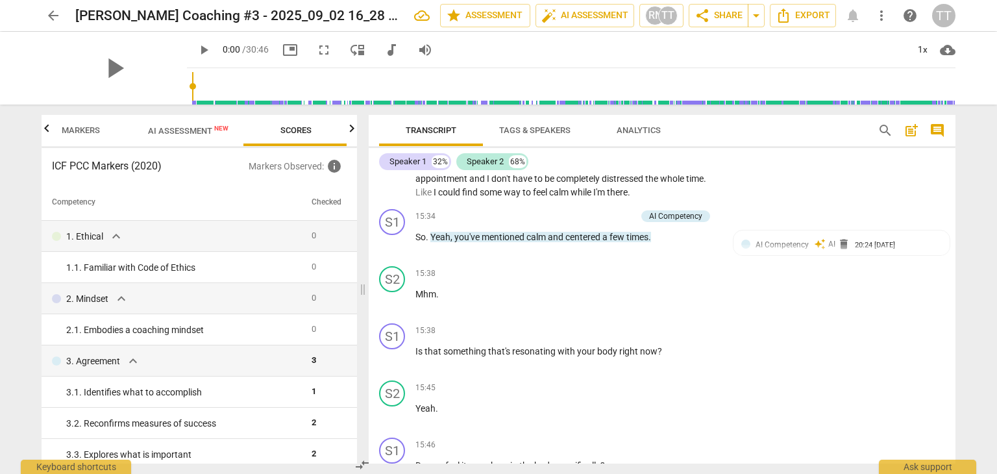
click at [176, 134] on span "AI Assessment New" at bounding box center [188, 131] width 80 height 10
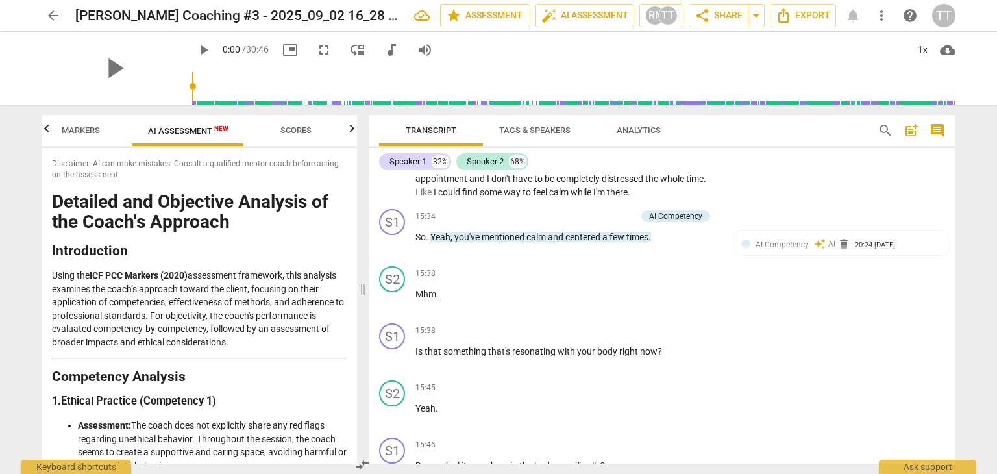
click at [57, 17] on span "arrow_back" at bounding box center [53, 16] width 16 height 16
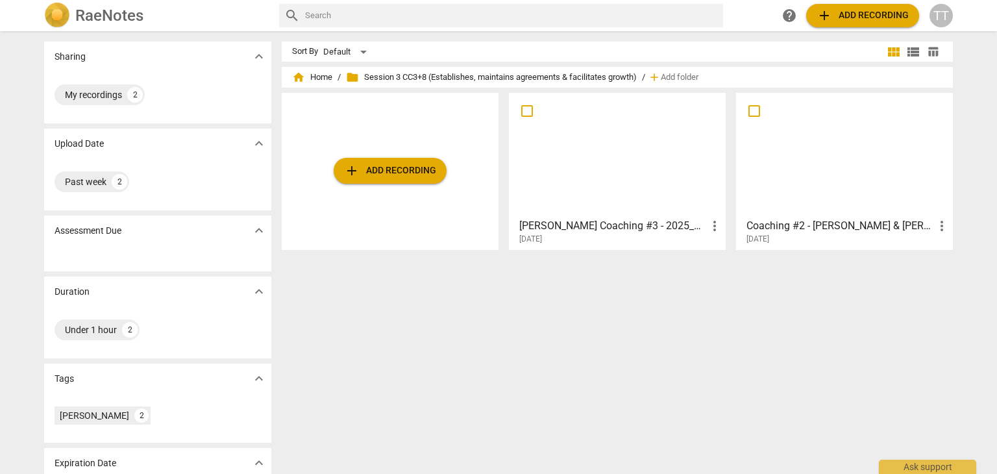
click at [582, 220] on h3 "[PERSON_NAME] Coaching #3 - 2025_09_02 16_28 PDT - Recording" at bounding box center [613, 226] width 188 height 16
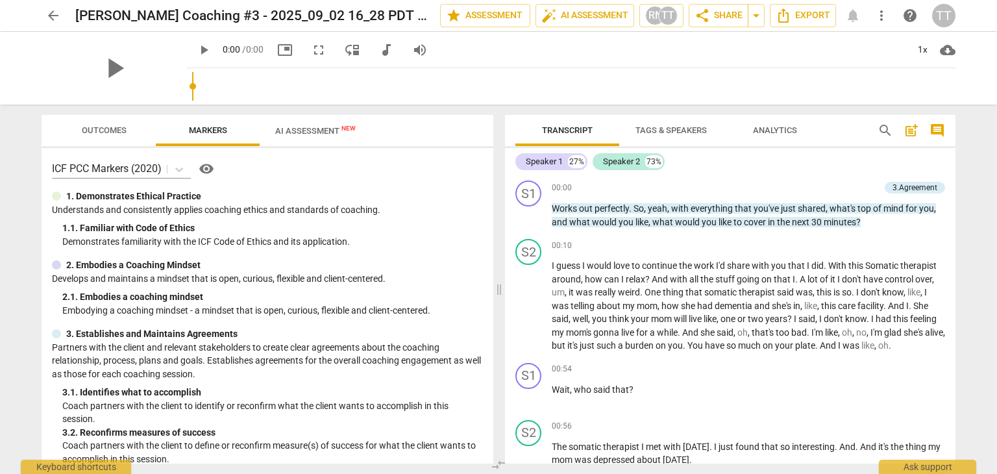
click at [55, 13] on span "arrow_back" at bounding box center [53, 16] width 16 height 16
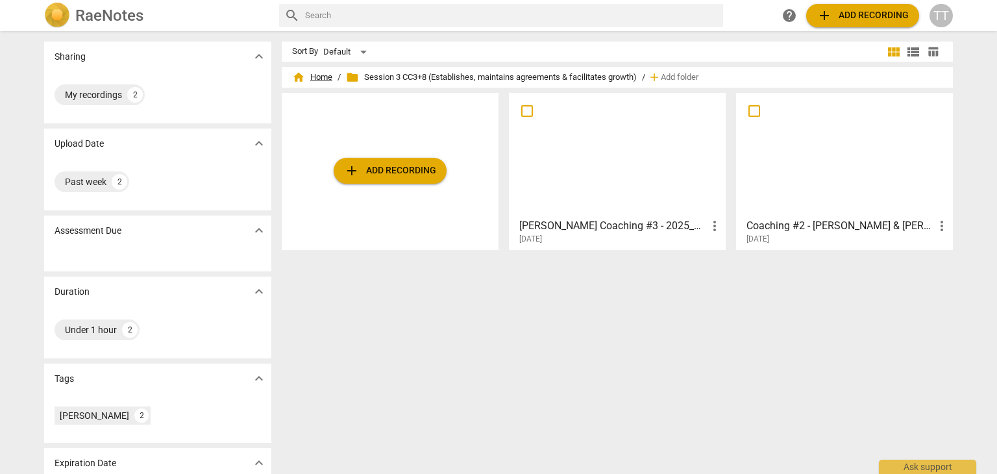
click at [319, 73] on span "home Home" at bounding box center [312, 77] width 40 height 13
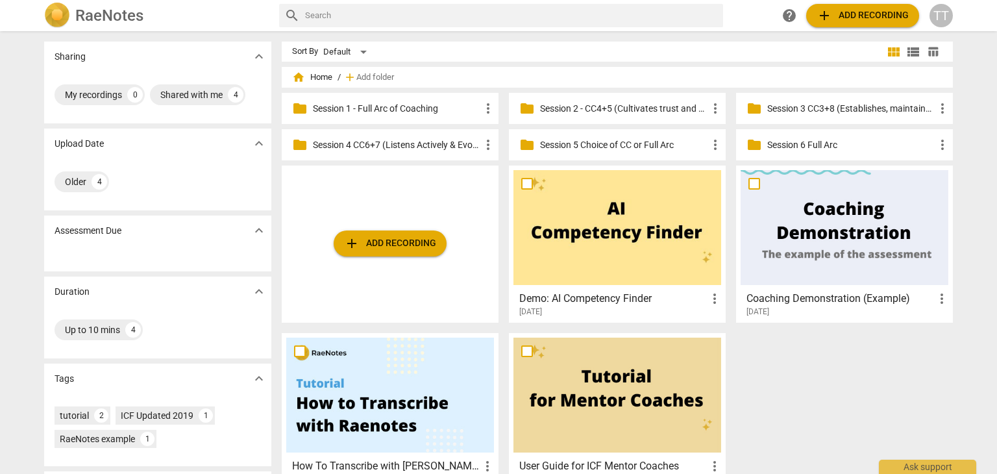
click at [445, 147] on p "Session 4 CC6+7 (Listens Actively & Evokes Awareness)" at bounding box center [396, 145] width 167 height 14
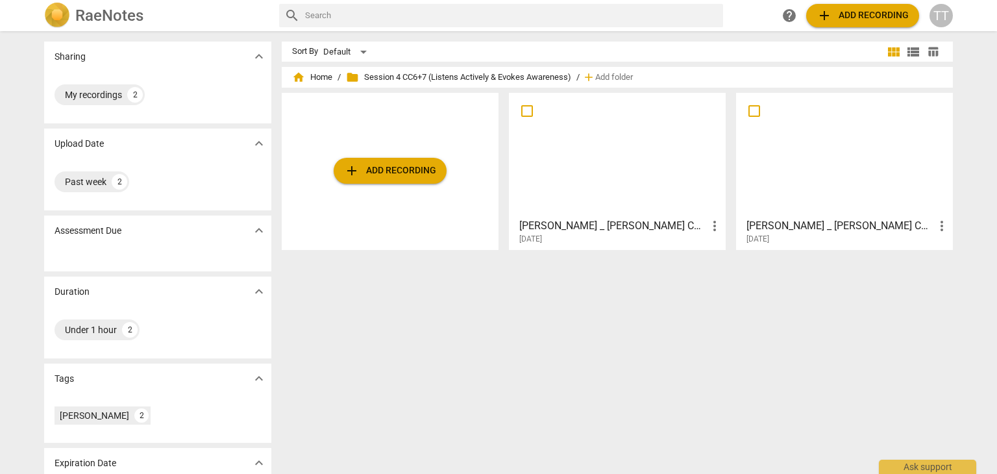
click at [416, 175] on span "add Add recording" at bounding box center [390, 171] width 92 height 16
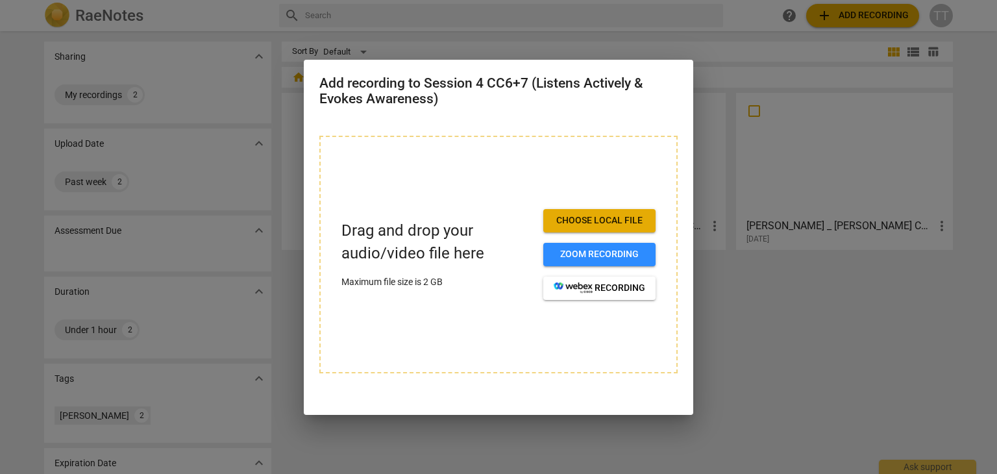
click at [575, 216] on span "Choose local file" at bounding box center [600, 220] width 92 height 13
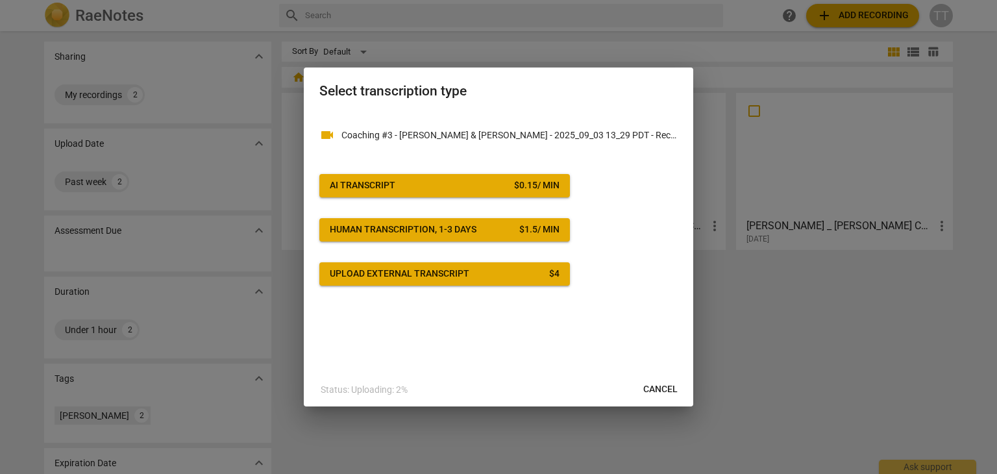
click at [502, 171] on div "videocam Coaching #3 - [PERSON_NAME] & [PERSON_NAME] - 2025_09_03 13_29 PDT - R…" at bounding box center [498, 199] width 358 height 174
click at [509, 180] on span "AI Transcript $ 0.15 / min" at bounding box center [445, 185] width 230 height 13
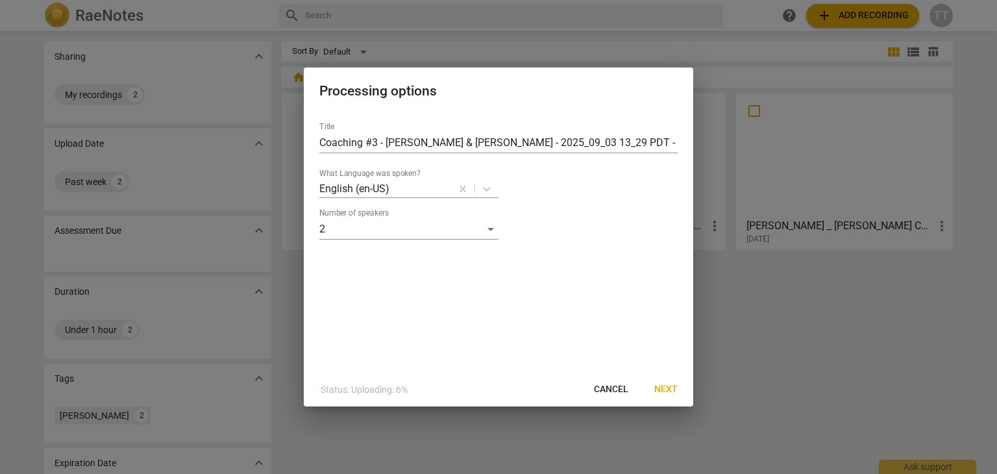
click at [670, 387] on span "Next" at bounding box center [665, 389] width 23 height 13
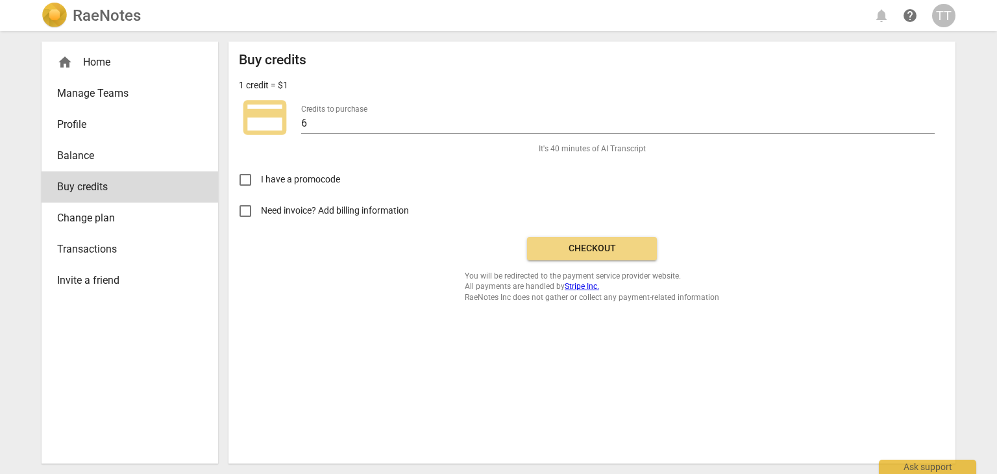
click at [599, 241] on button "Checkout" at bounding box center [592, 248] width 130 height 23
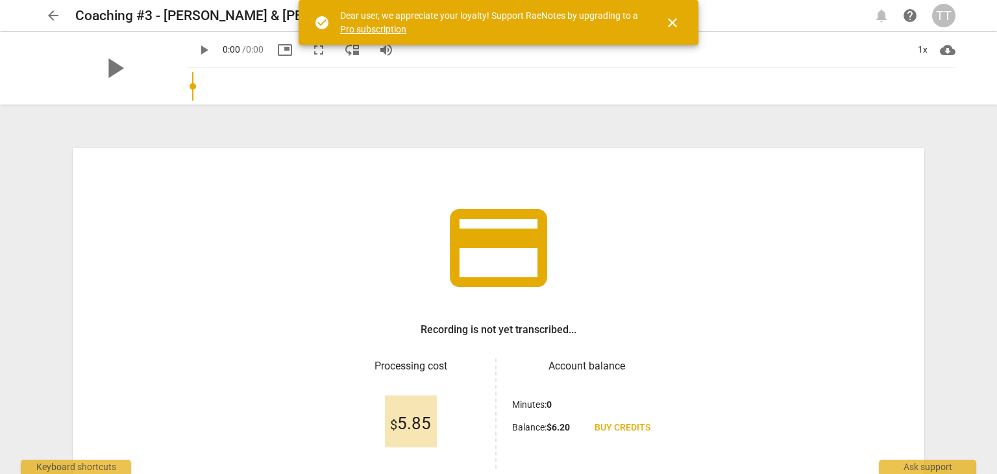
scroll to position [86, 0]
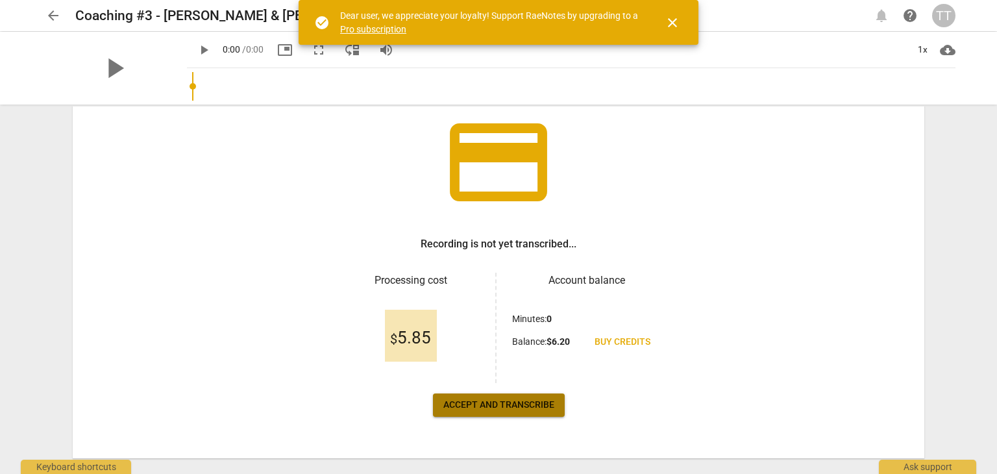
click at [472, 404] on span "Accept and transcribe" at bounding box center [498, 405] width 111 height 13
click at [671, 27] on span "close" at bounding box center [673, 23] width 16 height 16
